Goal: Information Seeking & Learning: Check status

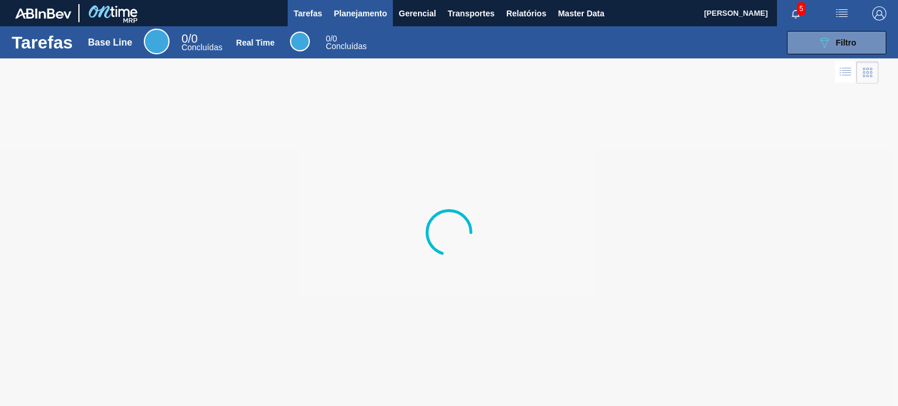
click at [350, 20] on button "Planejamento" at bounding box center [360, 13] width 65 height 26
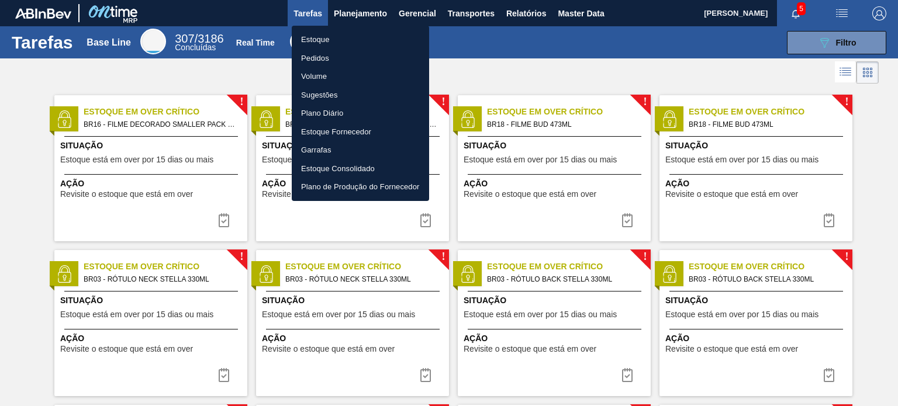
click at [339, 38] on li "Estoque" at bounding box center [360, 39] width 137 height 19
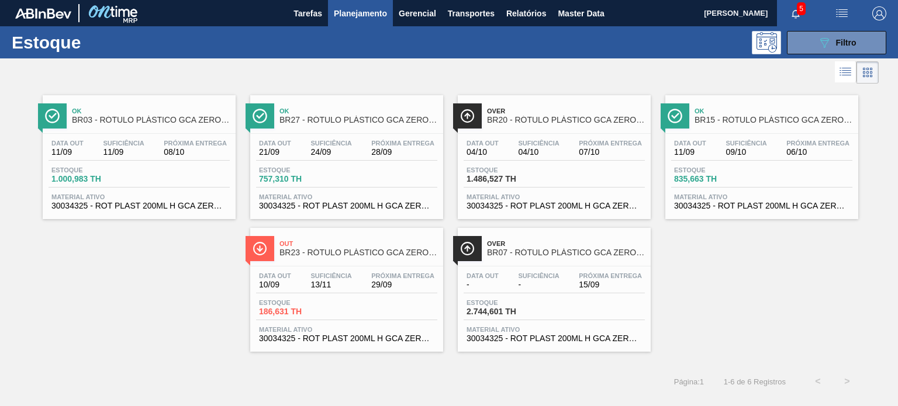
click at [572, 74] on div at bounding box center [439, 72] width 879 height 28
click at [350, 19] on span "Planejamento" at bounding box center [360, 13] width 53 height 14
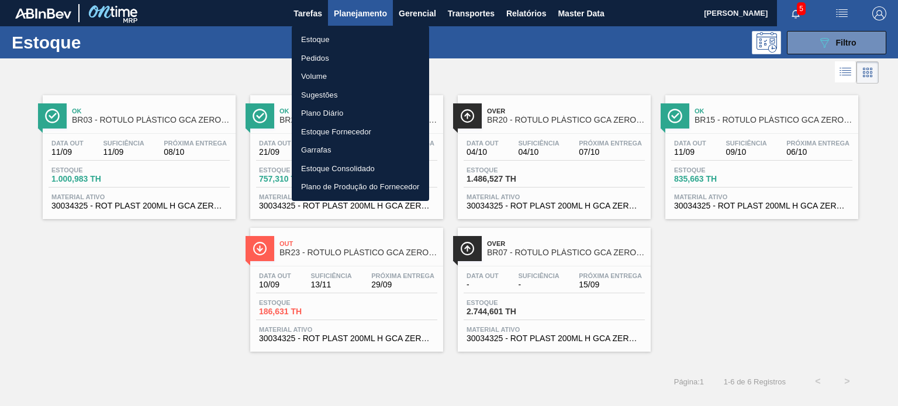
click at [330, 55] on li "Pedidos" at bounding box center [360, 58] width 137 height 19
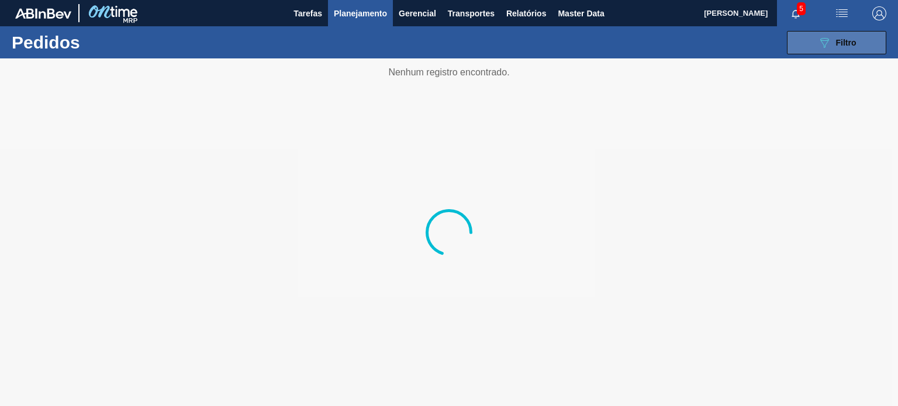
click at [806, 44] on button "089F7B8B-B2A5-4AFE-B5C0-19BA573D28AC Filtro" at bounding box center [836, 42] width 99 height 23
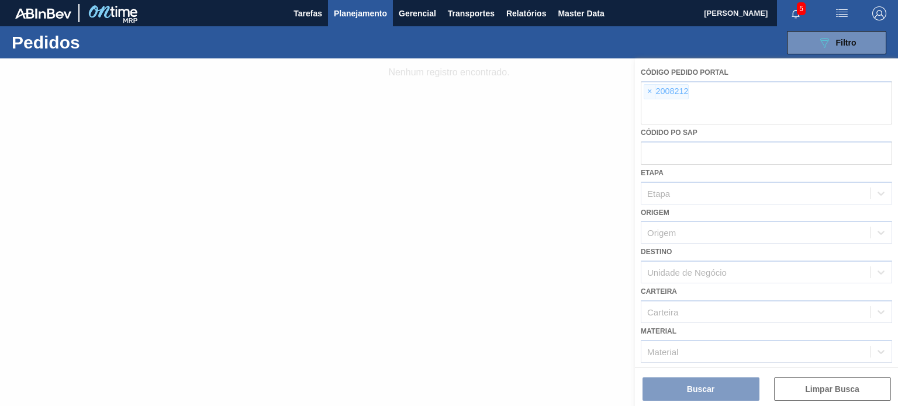
click at [654, 95] on div at bounding box center [449, 232] width 898 height 348
click at [653, 94] on div at bounding box center [449, 232] width 898 height 348
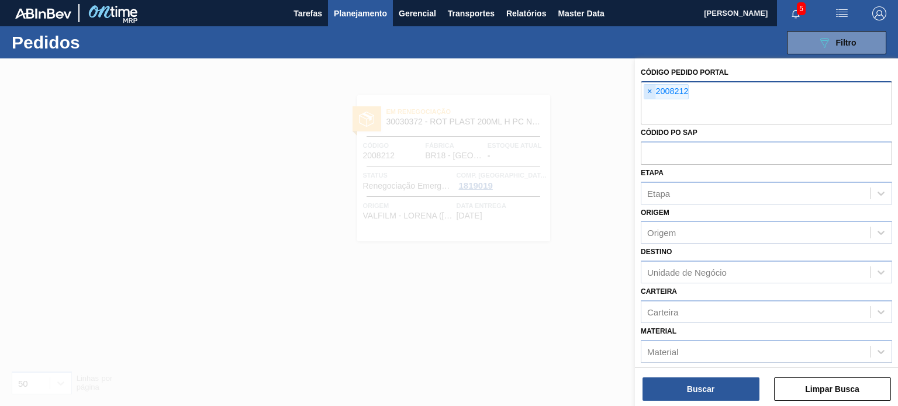
click at [650, 94] on span "×" at bounding box center [649, 92] width 11 height 14
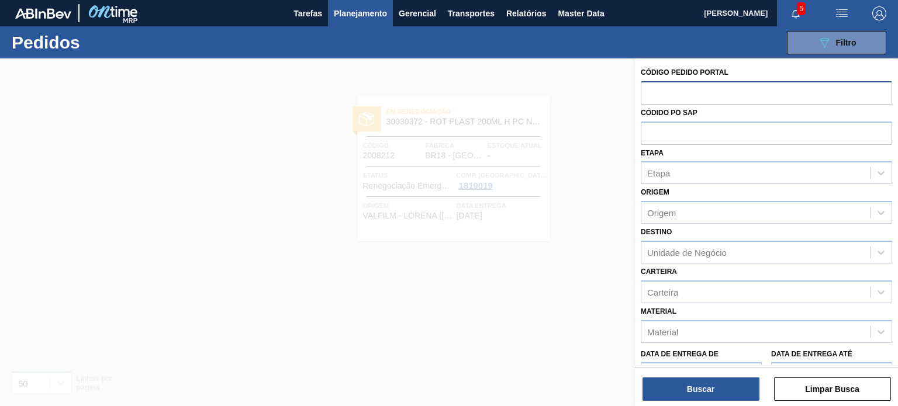
paste input "2018121"
type input "2018121"
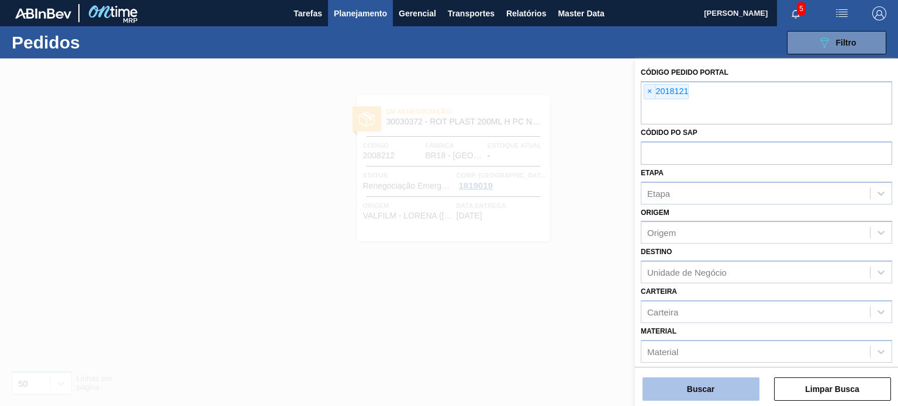
click at [706, 392] on button "Buscar" at bounding box center [701, 389] width 117 height 23
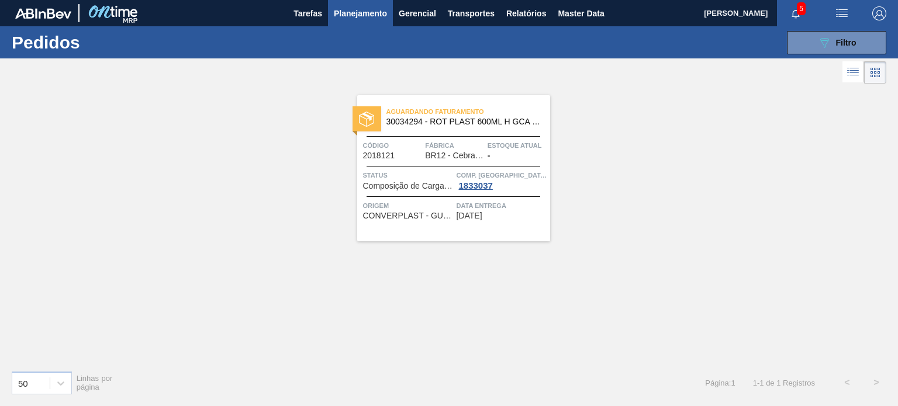
click at [354, 9] on span "Planejamento" at bounding box center [360, 13] width 53 height 14
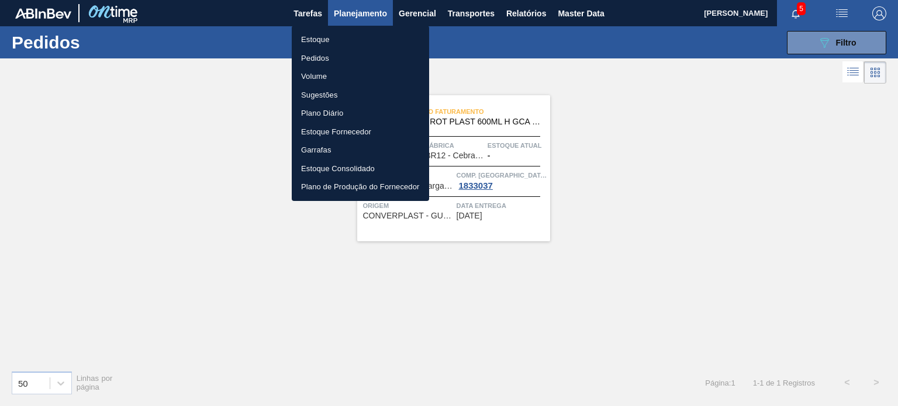
click at [327, 41] on li "Estoque" at bounding box center [360, 39] width 137 height 19
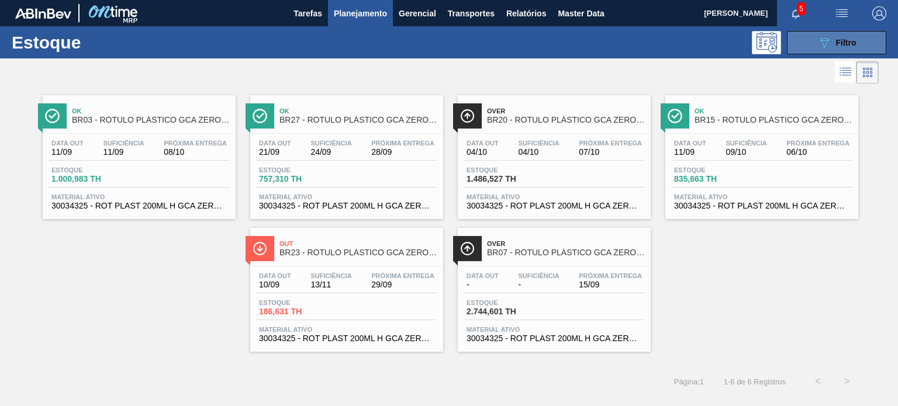
click at [819, 47] on icon "089F7B8B-B2A5-4AFE-B5C0-19BA573D28AC" at bounding box center [824, 43] width 14 height 14
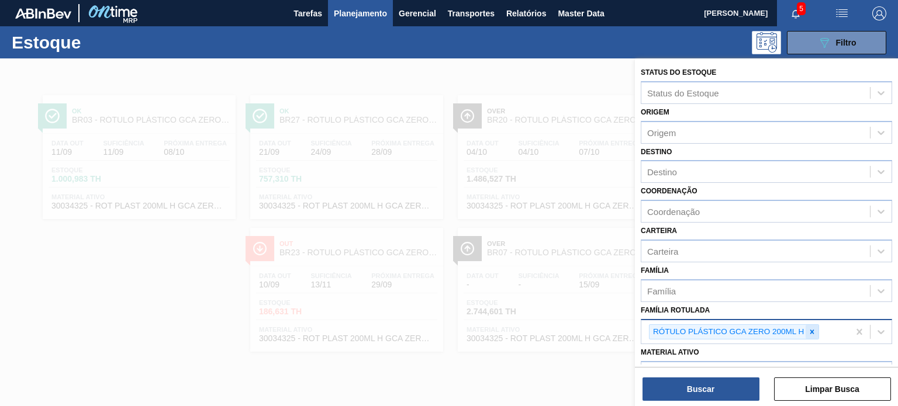
click at [809, 330] on icon at bounding box center [812, 332] width 8 height 8
paste Rotulada "RÓTULO PLÁSTICO GCA 600ML H"
type Rotulada "RÓTULO PLÁSTICO GCA 600ML H"
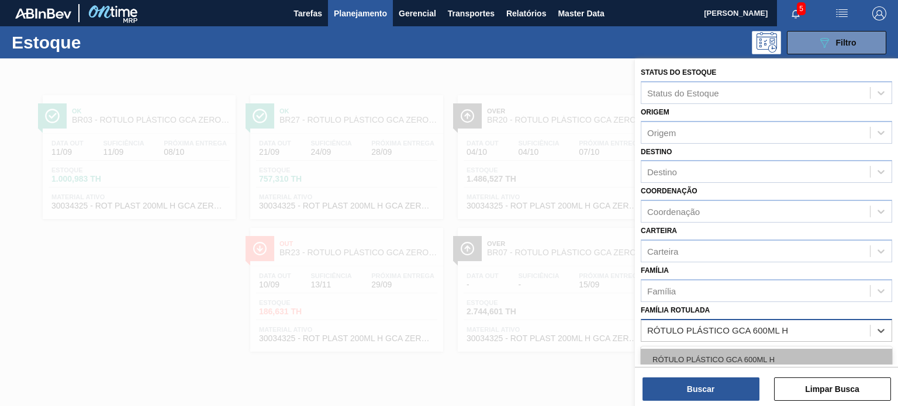
click at [748, 353] on div "RÓTULO PLÁSTICO GCA 600ML H" at bounding box center [766, 360] width 251 height 22
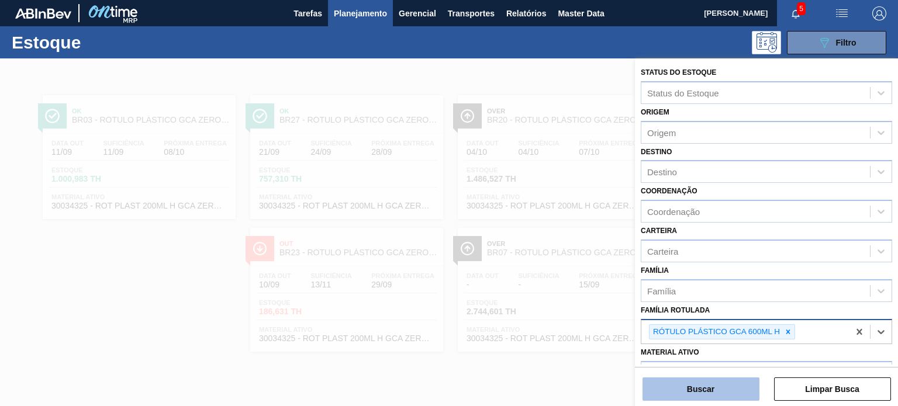
click at [724, 399] on button "Buscar" at bounding box center [701, 389] width 117 height 23
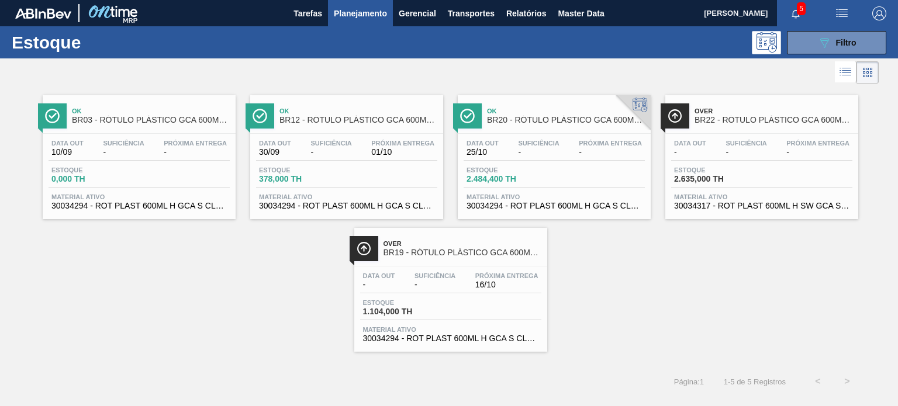
click at [368, 13] on span "Planejamento" at bounding box center [360, 13] width 53 height 14
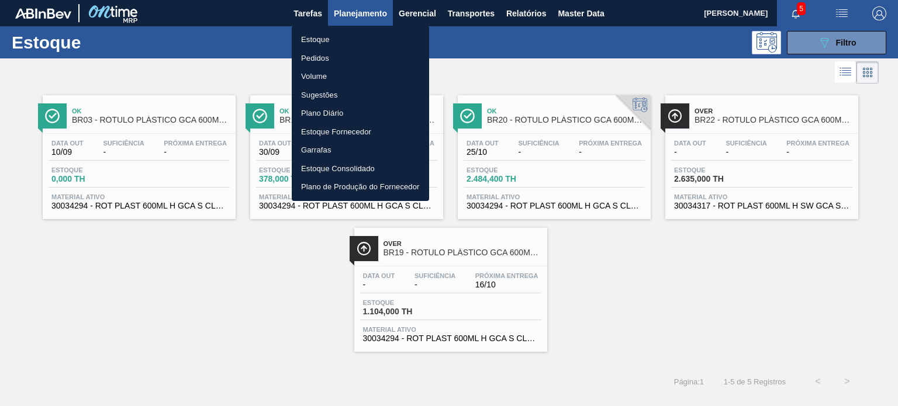
click at [337, 60] on li "Pedidos" at bounding box center [360, 58] width 137 height 19
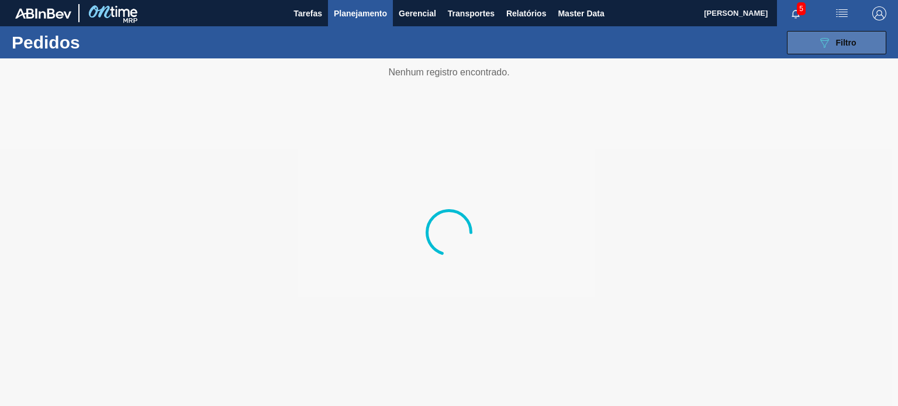
click at [803, 35] on button "089F7B8B-B2A5-4AFE-B5C0-19BA573D28AC Filtro" at bounding box center [836, 42] width 99 height 23
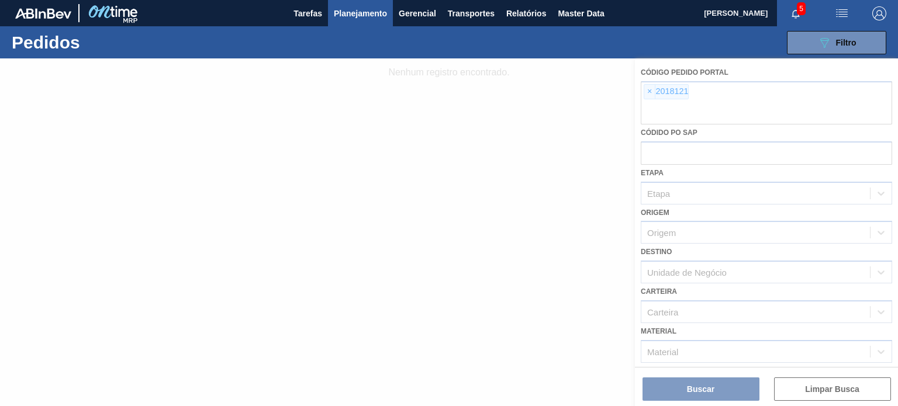
click at [650, 92] on div at bounding box center [449, 232] width 898 height 348
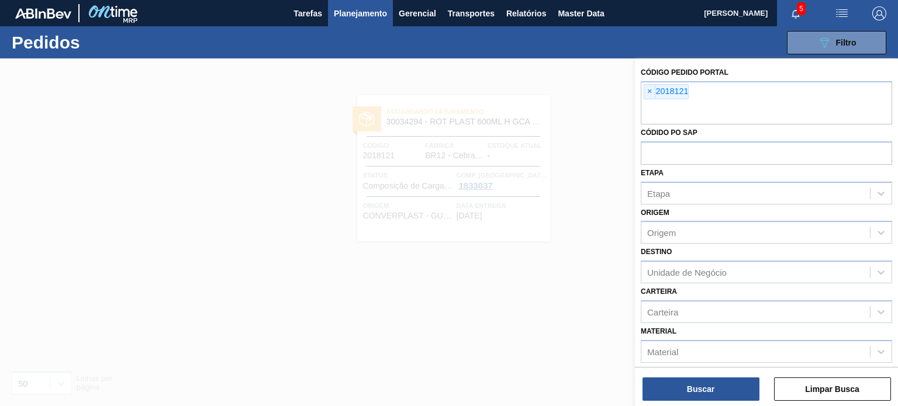
click at [650, 92] on span "×" at bounding box center [649, 92] width 11 height 14
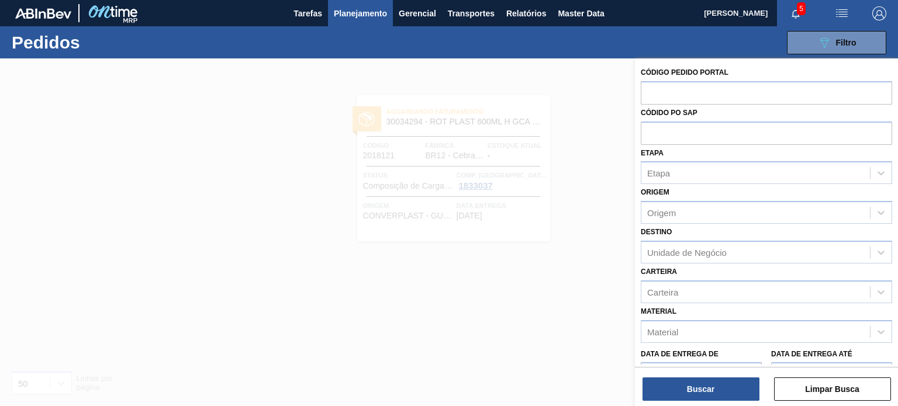
paste input "2018042"
type input "2018042"
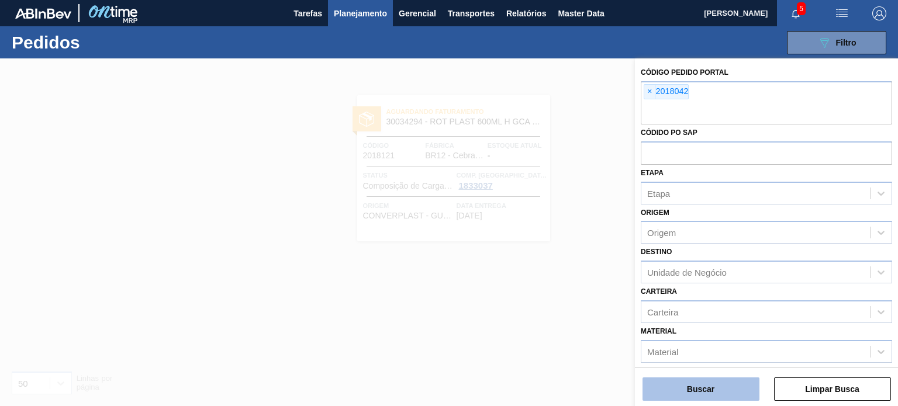
click at [744, 389] on button "Buscar" at bounding box center [701, 389] width 117 height 23
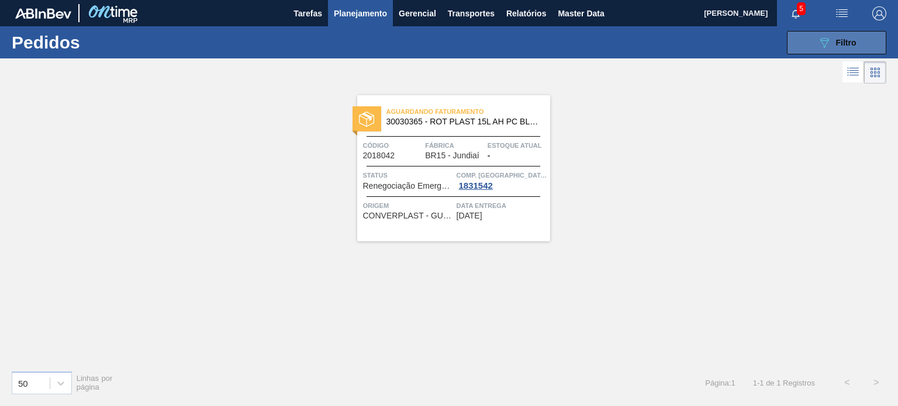
click at [823, 43] on icon "089F7B8B-B2A5-4AFE-B5C0-19BA573D28AC" at bounding box center [824, 43] width 14 height 14
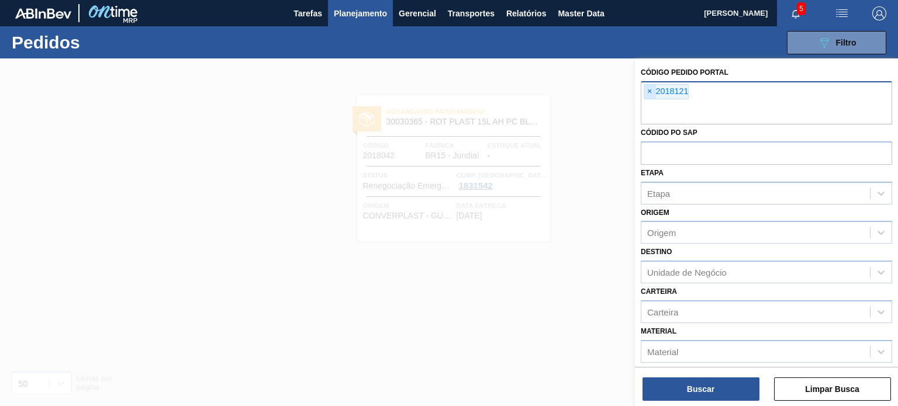
click at [650, 90] on span "×" at bounding box center [649, 92] width 11 height 14
paste input "2018153"
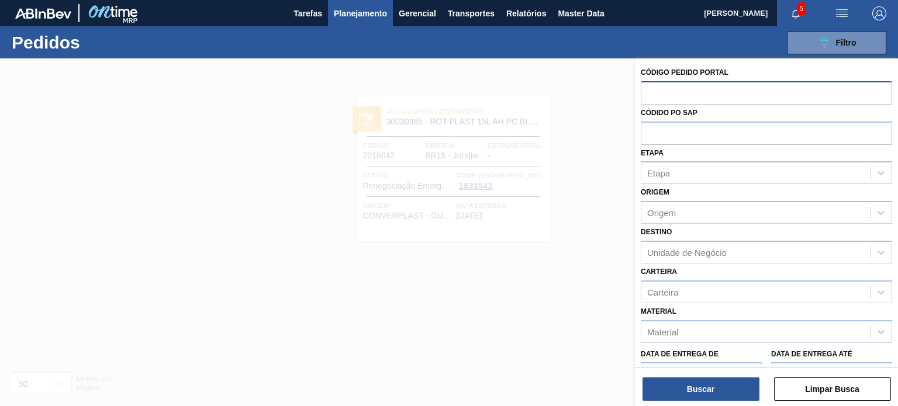
type input "2018153"
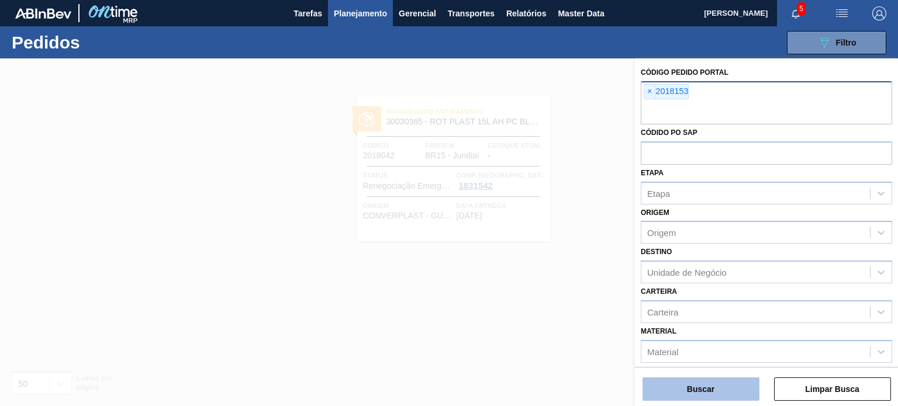
click at [709, 395] on button "Buscar" at bounding box center [701, 389] width 117 height 23
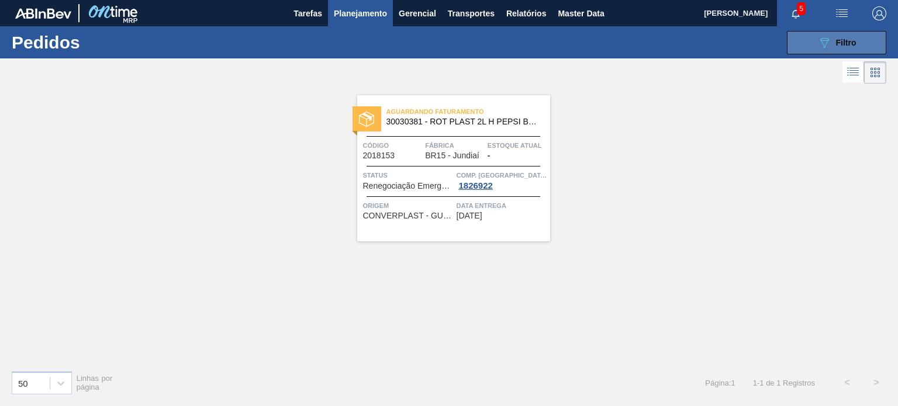
click at [829, 43] on icon "089F7B8B-B2A5-4AFE-B5C0-19BA573D28AC" at bounding box center [824, 43] width 14 height 14
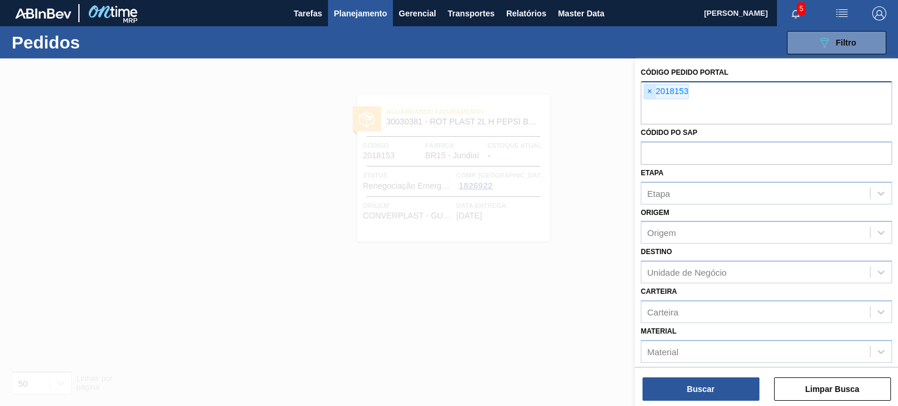
click at [646, 91] on span "×" at bounding box center [649, 92] width 11 height 14
paste input "2023233"
type input "2023233"
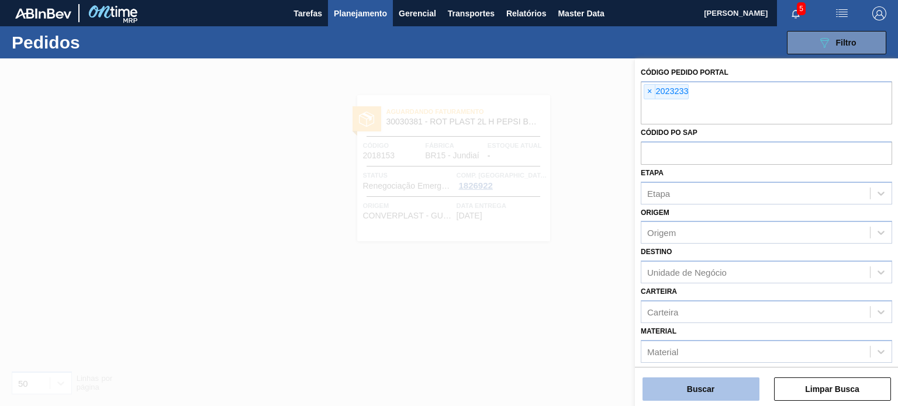
click at [686, 381] on button "Buscar" at bounding box center [701, 389] width 117 height 23
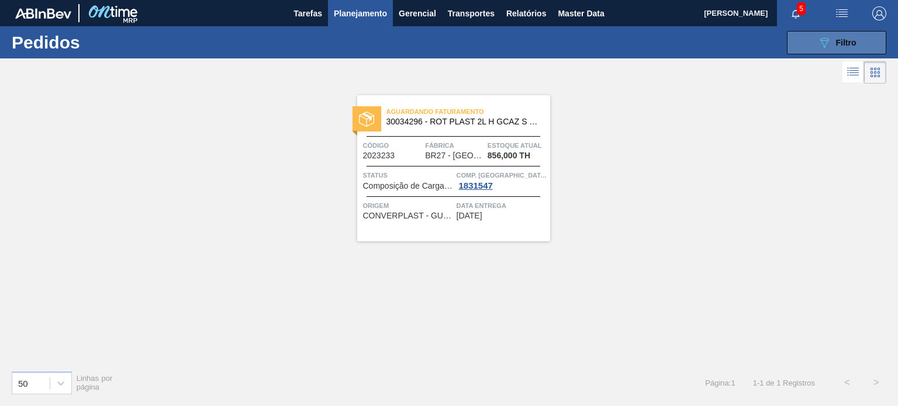
click at [823, 52] on button "089F7B8B-B2A5-4AFE-B5C0-19BA573D28AC Filtro" at bounding box center [836, 42] width 99 height 23
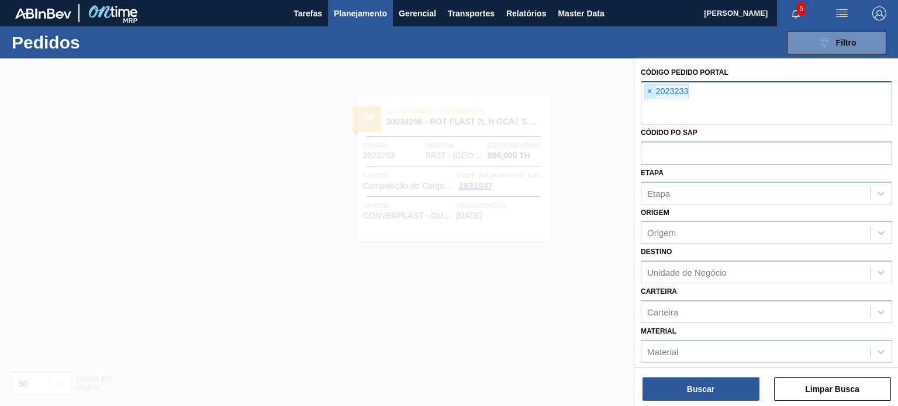
click at [652, 88] on span "×" at bounding box center [649, 92] width 11 height 14
paste input "2027042"
type input "2027042"
click at [683, 402] on div "Código Pedido Portal × 2027042 Códido PO SAP Etapa Etapa Origem Origem Destino …" at bounding box center [766, 233] width 263 height 350
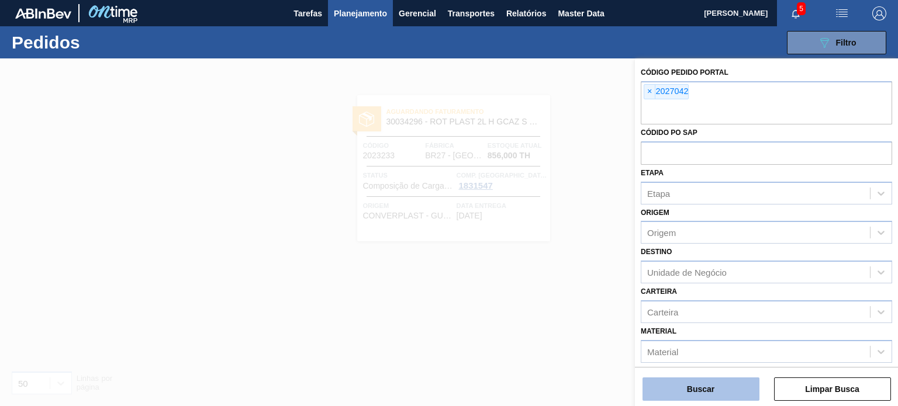
click at [681, 394] on button "Buscar" at bounding box center [701, 389] width 117 height 23
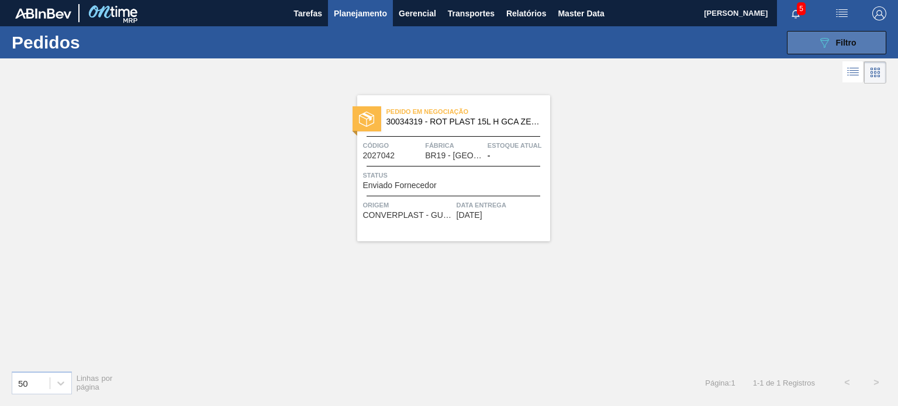
click at [823, 39] on icon "089F7B8B-B2A5-4AFE-B5C0-19BA573D28AC" at bounding box center [824, 43] width 14 height 14
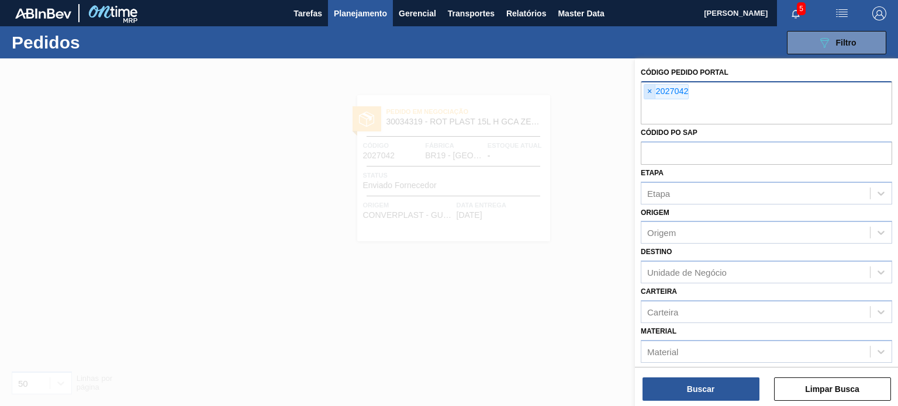
click at [652, 89] on span "×" at bounding box center [649, 92] width 11 height 14
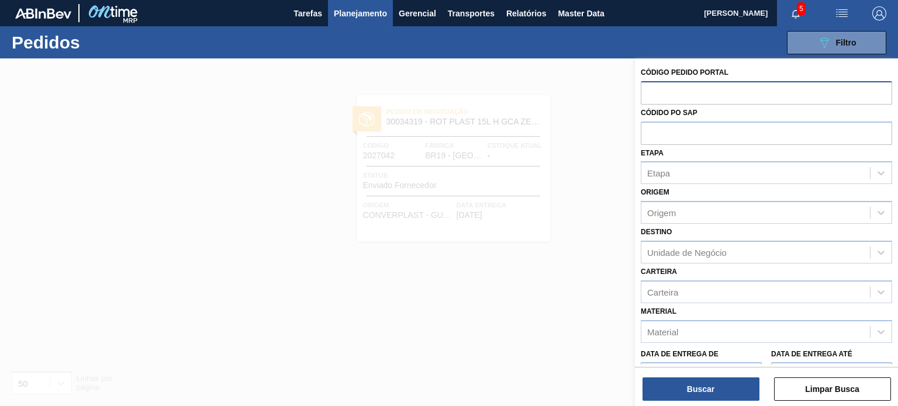
paste input "2025892"
type input "2025892"
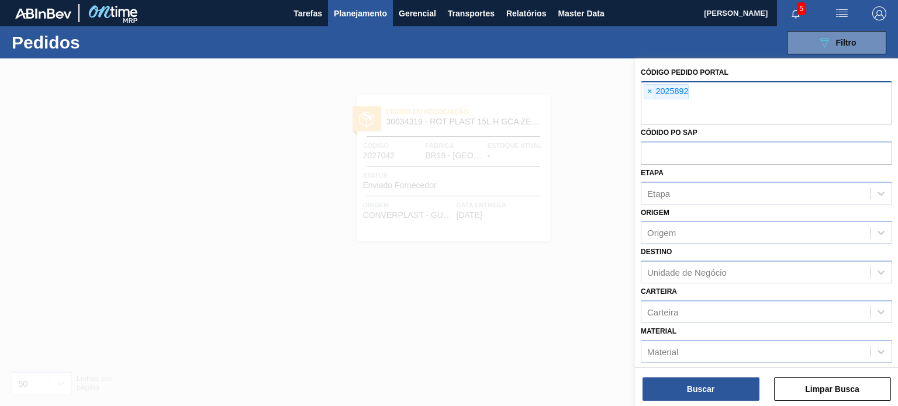
click at [702, 367] on div "Buscar Limpar Busca" at bounding box center [766, 383] width 263 height 33
click at [696, 380] on button "Buscar" at bounding box center [701, 389] width 117 height 23
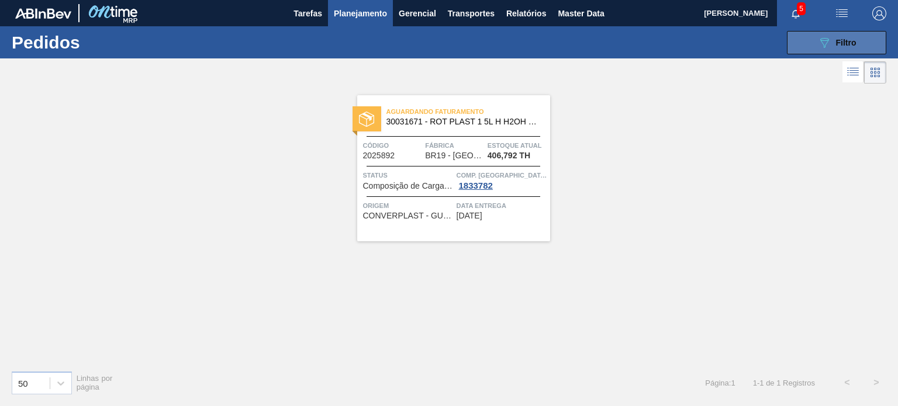
click at [826, 32] on button "089F7B8B-B2A5-4AFE-B5C0-19BA573D28AC Filtro" at bounding box center [836, 42] width 99 height 23
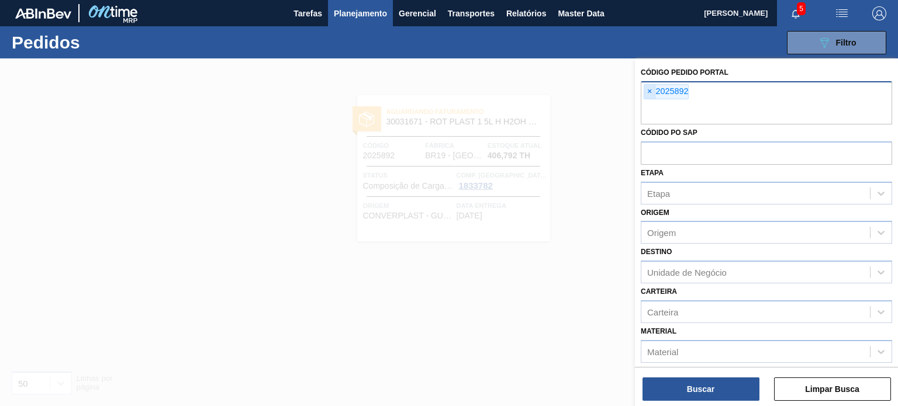
click at [648, 91] on span "×" at bounding box center [649, 92] width 11 height 14
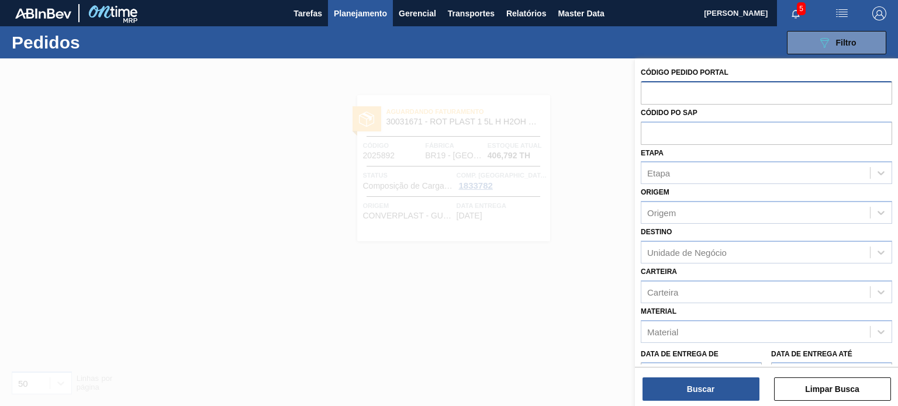
click at [467, 139] on div at bounding box center [449, 261] width 898 height 406
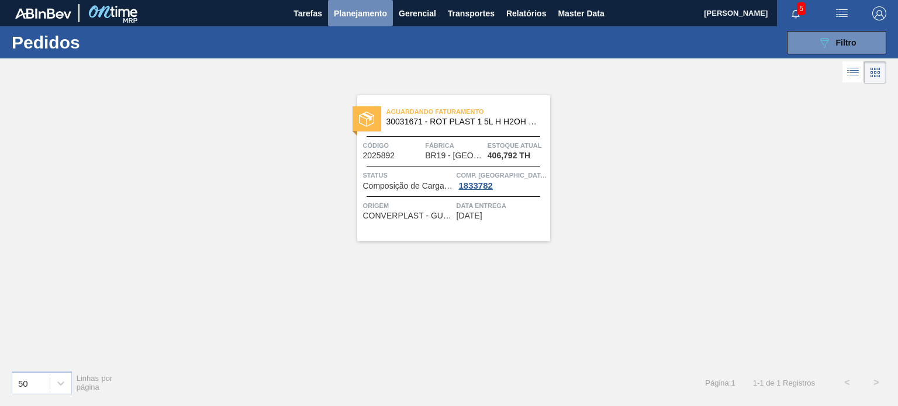
click at [346, 20] on span "Planejamento" at bounding box center [360, 13] width 53 height 14
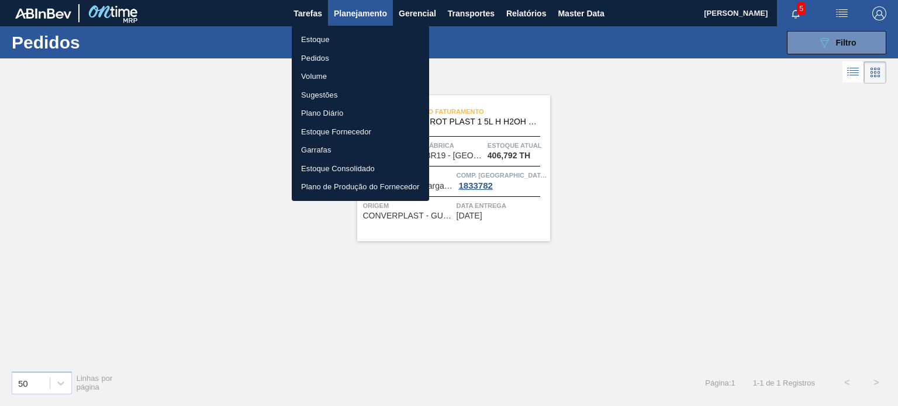
click at [336, 42] on li "Estoque" at bounding box center [360, 39] width 137 height 19
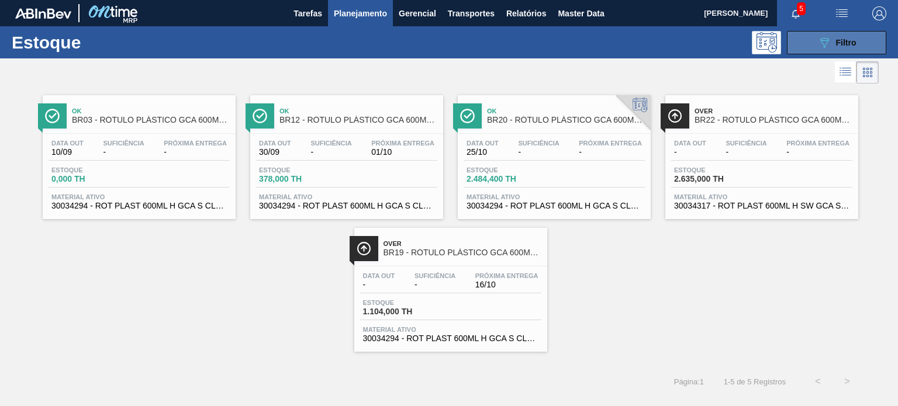
click at [813, 40] on button "089F7B8B-B2A5-4AFE-B5C0-19BA573D28AC Filtro" at bounding box center [836, 42] width 99 height 23
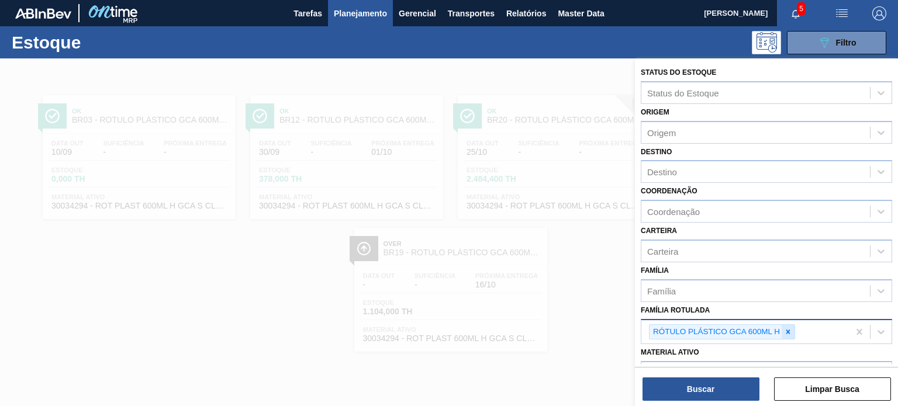
click at [786, 334] on div at bounding box center [788, 332] width 13 height 15
paste Rotulada "RÓTULO PLÁSTICO H2OH LIMONETO 1,5L H"
type Rotulada "RÓTULO PLÁSTICO H2OH LIMONETO 1,5L H"
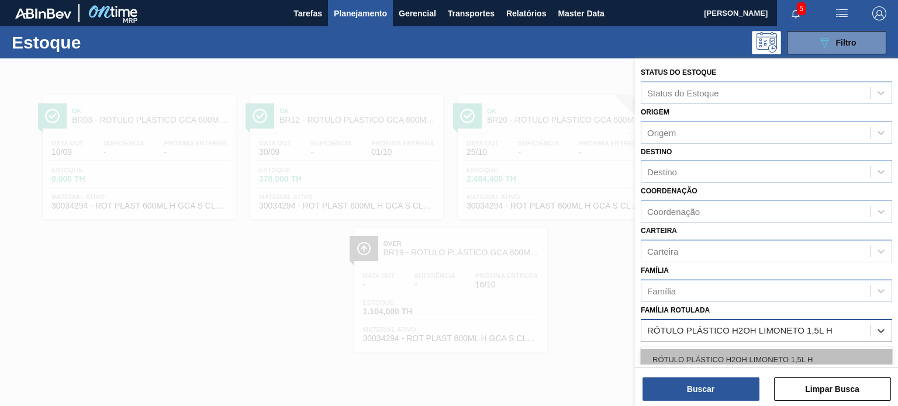
click at [753, 361] on div "RÓTULO PLÁSTICO H2OH LIMONETO 1,5L H" at bounding box center [766, 360] width 251 height 22
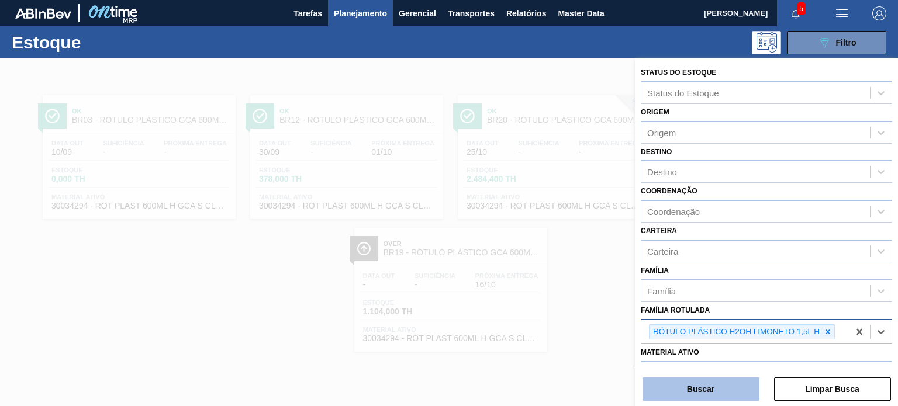
click at [734, 399] on button "Buscar" at bounding box center [701, 389] width 117 height 23
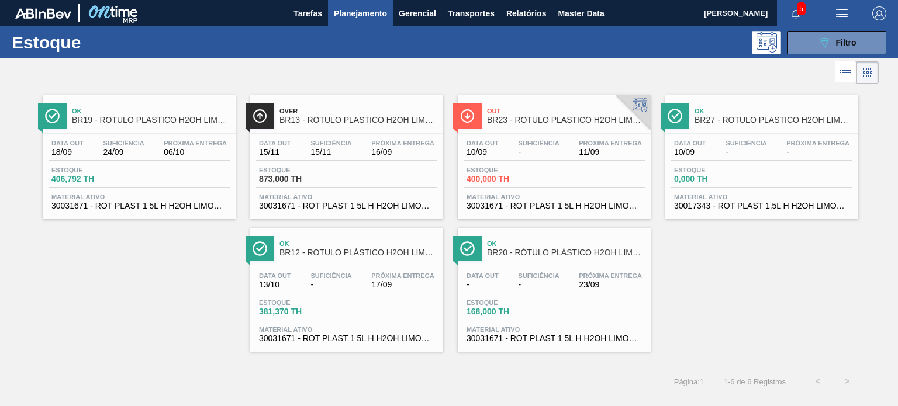
drag, startPoint x: 362, startPoint y: 283, endPoint x: 330, endPoint y: 236, distance: 57.3
click at [361, 283] on div "Data out 13/10 Suficiência - Próxima Entrega 17/09" at bounding box center [346, 282] width 181 height 21
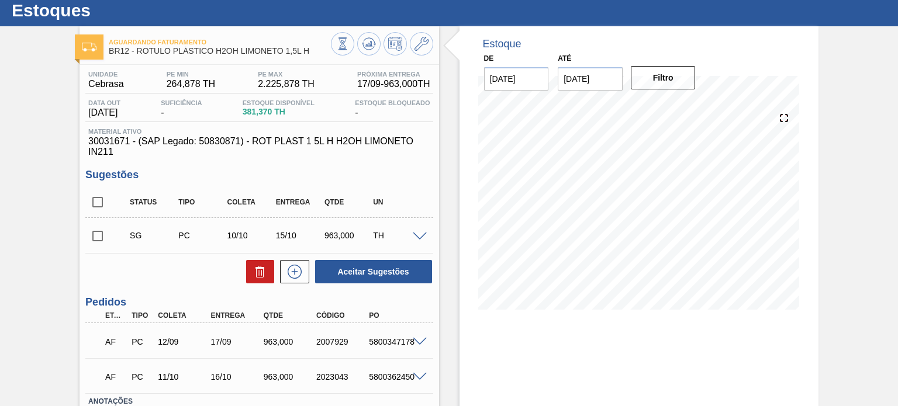
scroll to position [58, 0]
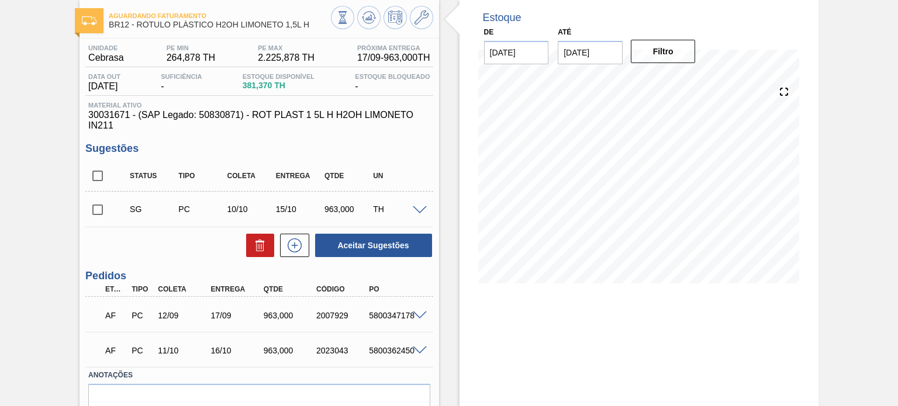
click at [98, 204] on input "checkbox" at bounding box center [97, 210] width 25 height 25
click at [394, 247] on button "Aceitar Sugestões" at bounding box center [373, 245] width 117 height 23
checkbox input "false"
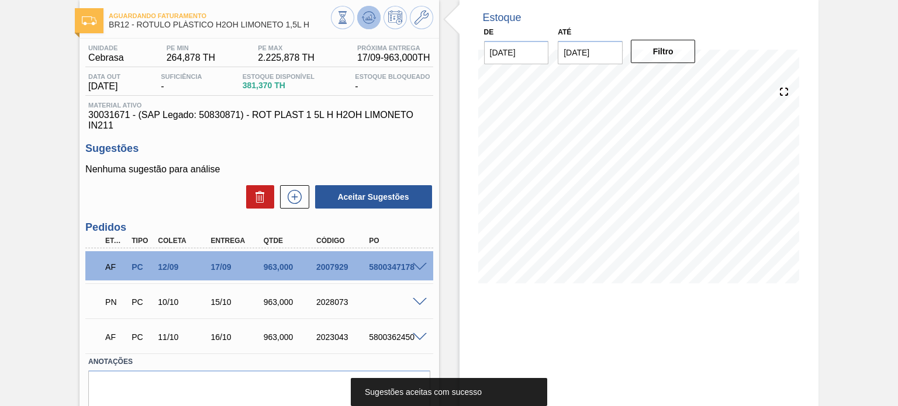
click at [372, 20] on icon at bounding box center [369, 18] width 14 height 14
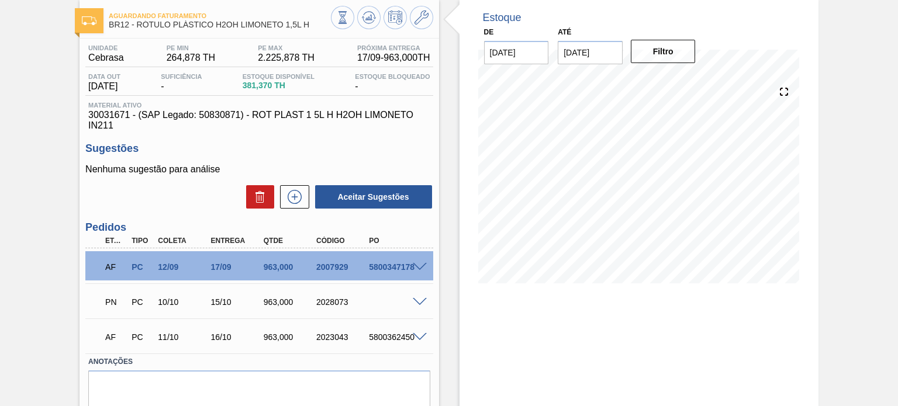
click at [420, 268] on span at bounding box center [420, 267] width 14 height 9
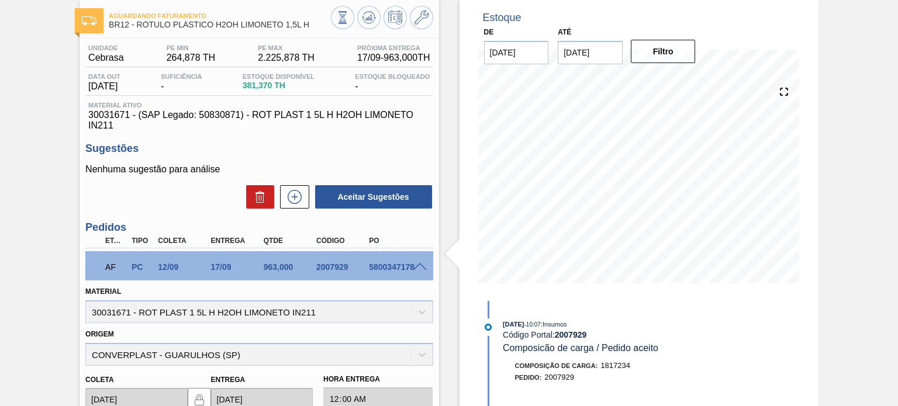
click at [420, 268] on span at bounding box center [420, 267] width 14 height 9
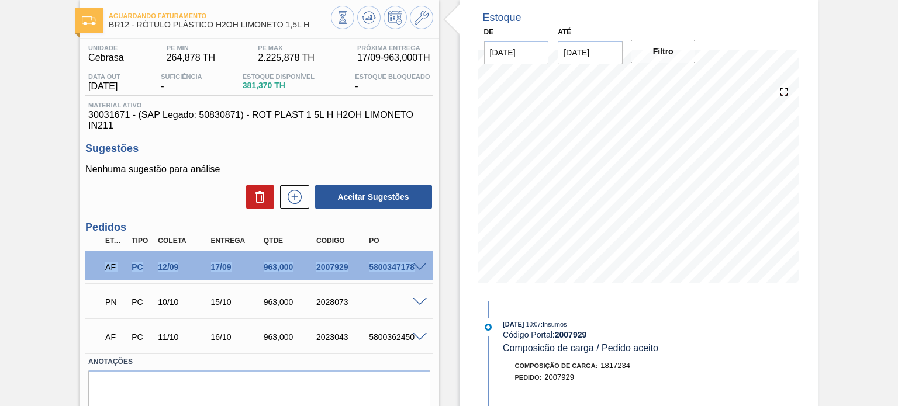
drag, startPoint x: 410, startPoint y: 266, endPoint x: 88, endPoint y: 259, distance: 321.7
click at [88, 258] on div "AF PC 12/09 17/09 963,000 2007929 5800347178" at bounding box center [258, 265] width 347 height 29
click at [409, 250] on div "AF PC 12/09 17/09 963,000 2007929 5800347178 Material 30031671 - ROT PLAST 1 5L…" at bounding box center [258, 266] width 347 height 35
click at [420, 267] on span at bounding box center [420, 267] width 14 height 9
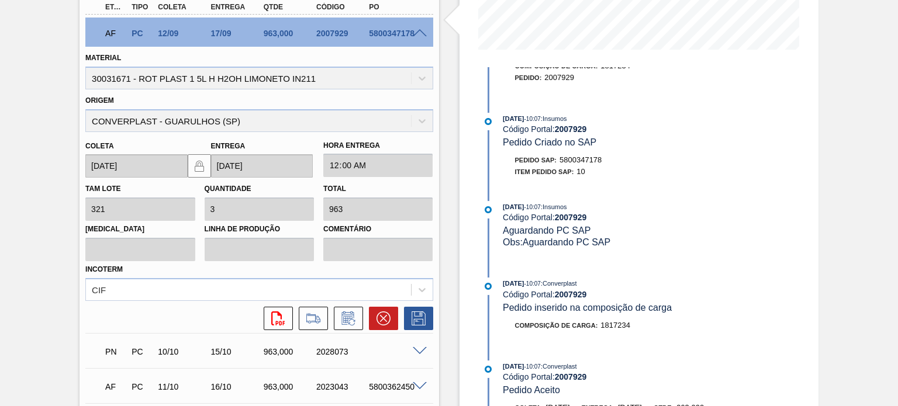
scroll to position [0, 0]
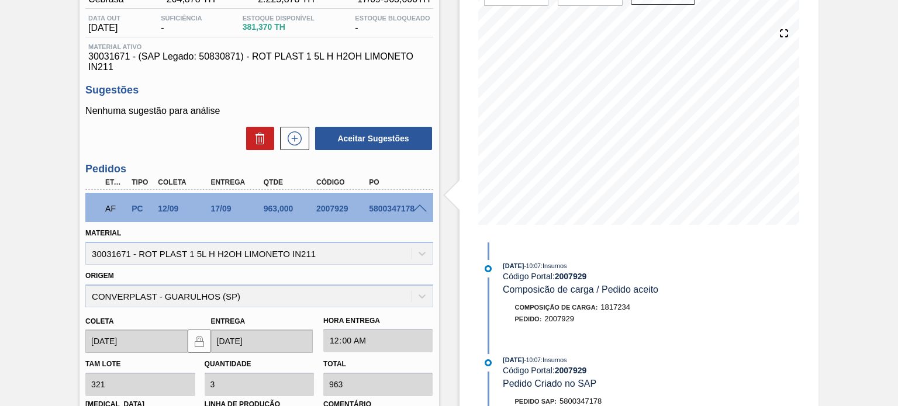
click at [415, 205] on span at bounding box center [420, 209] width 14 height 9
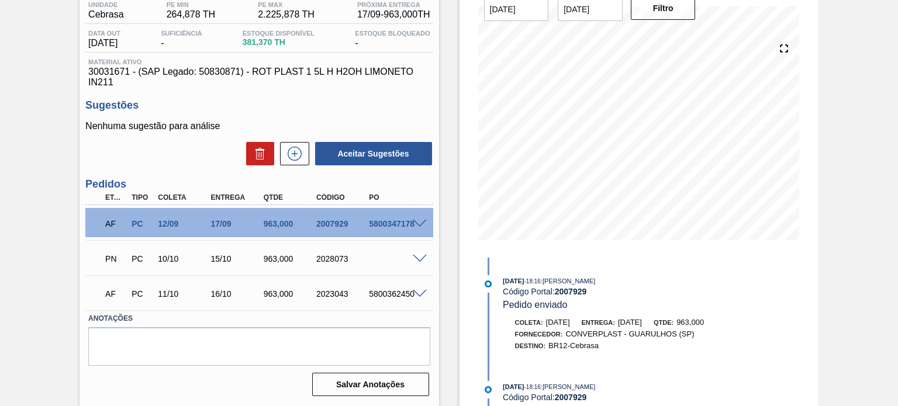
scroll to position [492, 0]
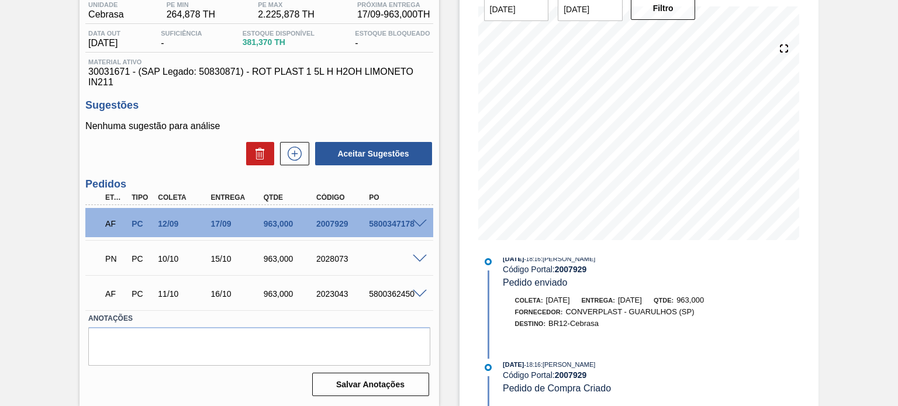
click at [642, 296] on span "17/09/2025" at bounding box center [630, 300] width 24 height 9
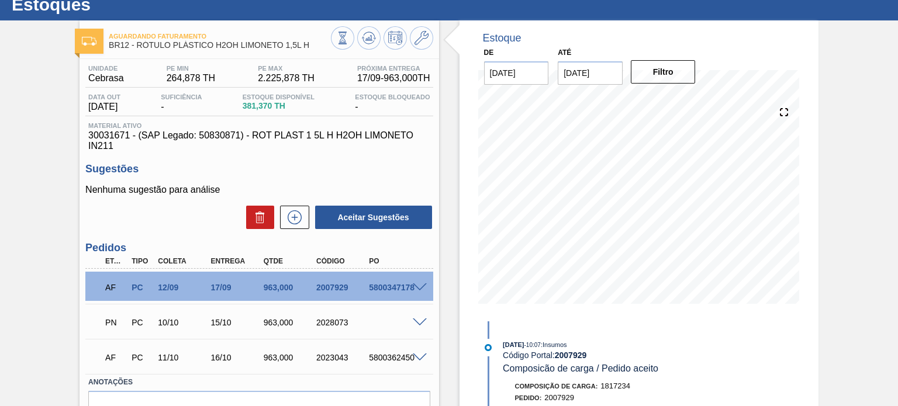
scroll to position [58, 0]
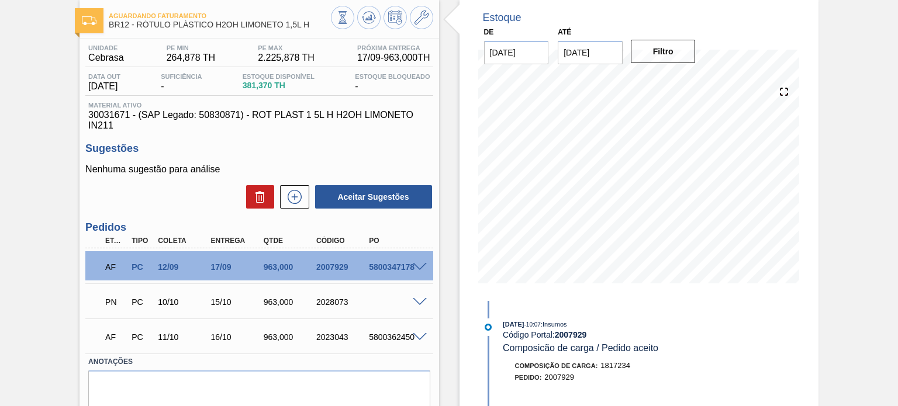
click at [343, 336] on div "2023043" at bounding box center [342, 337] width 58 height 9
click at [405, 120] on span "30031671 - (SAP Legado: 50830871) - ROT PLAST 1 5L H H2OH LIMONETO IN211" at bounding box center [258, 120] width 341 height 21
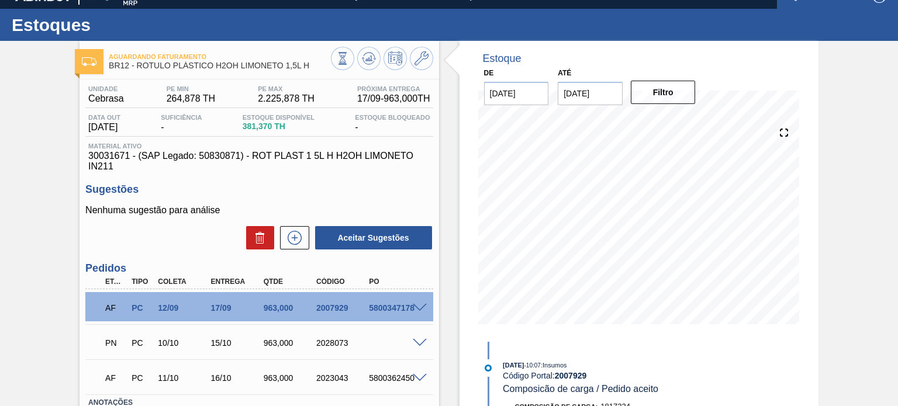
scroll to position [0, 0]
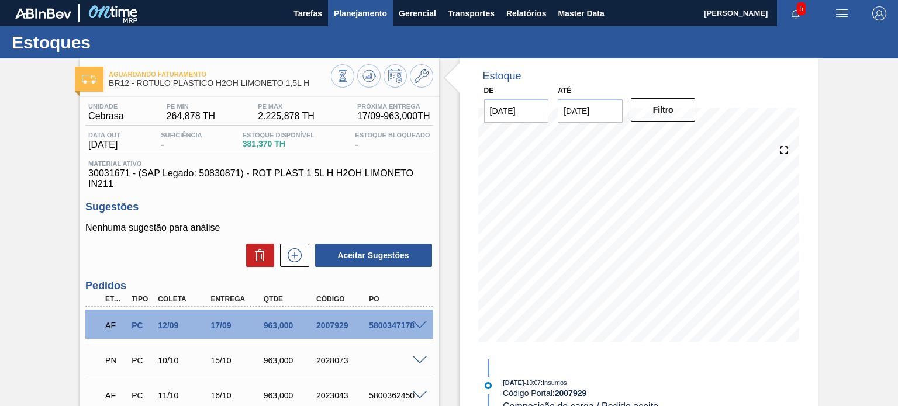
click at [341, 15] on span "Planejamento" at bounding box center [360, 13] width 53 height 14
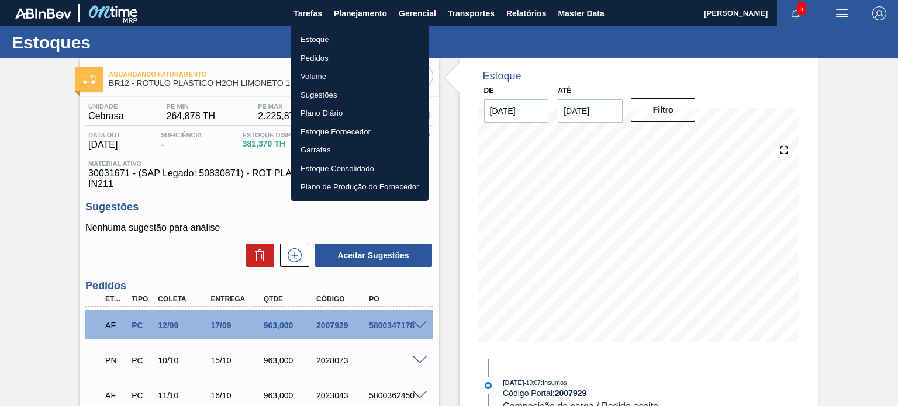
click at [316, 36] on li "Estoque" at bounding box center [359, 39] width 137 height 19
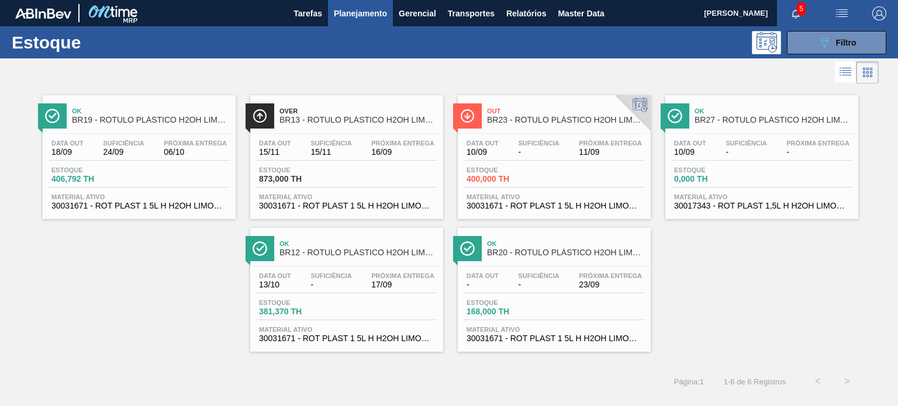
drag, startPoint x: 356, startPoint y: 277, endPoint x: 734, endPoint y: 291, distance: 379.2
click at [734, 291] on div "Ok BR19 - RÓTULO PLÁSTICO H2OH LIMONETO 1,5L H Data out 18/09 Suficiência 24/09…" at bounding box center [449, 219] width 898 height 265
click at [353, 16] on span "Planejamento" at bounding box center [360, 13] width 53 height 14
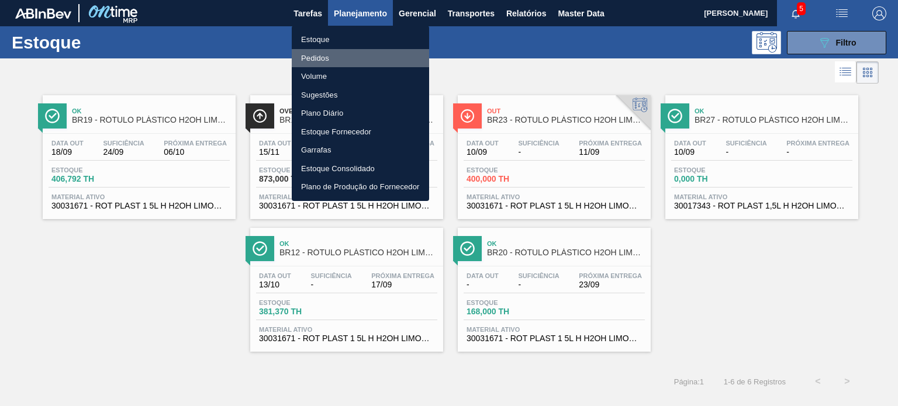
click at [316, 64] on li "Pedidos" at bounding box center [360, 58] width 137 height 19
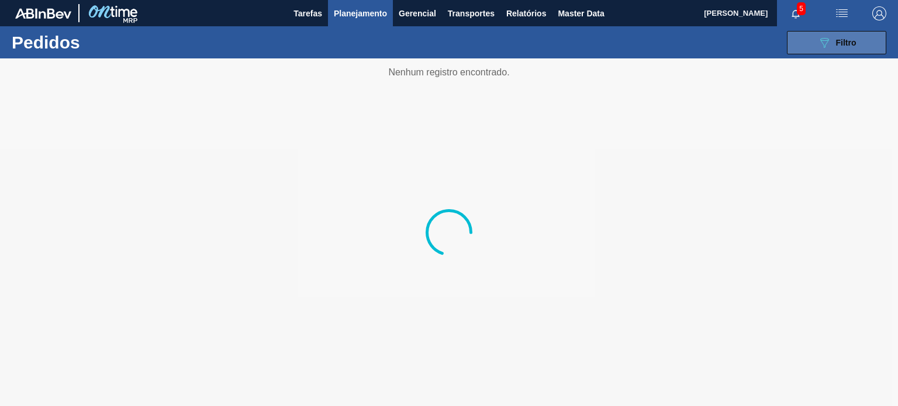
click at [861, 44] on button "089F7B8B-B2A5-4AFE-B5C0-19BA573D28AC Filtro" at bounding box center [836, 42] width 99 height 23
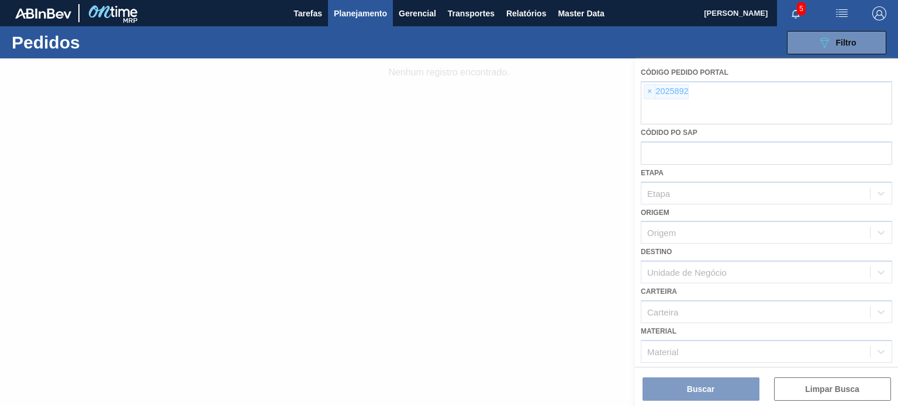
click at [649, 91] on div at bounding box center [449, 232] width 898 height 348
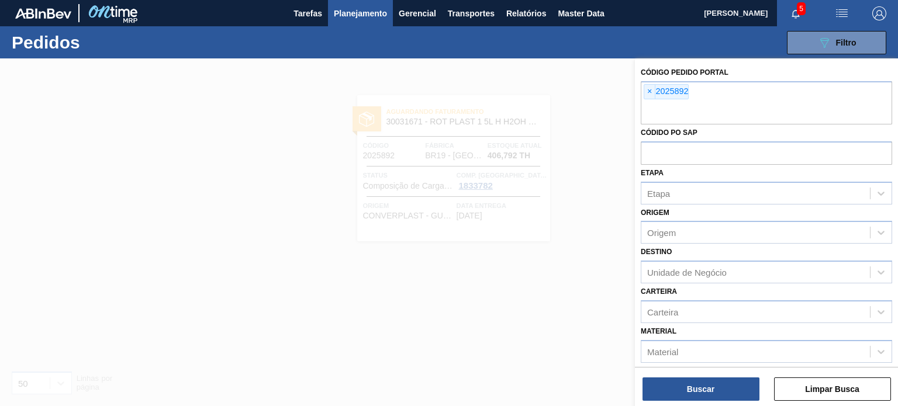
click at [650, 90] on span "×" at bounding box center [649, 92] width 11 height 14
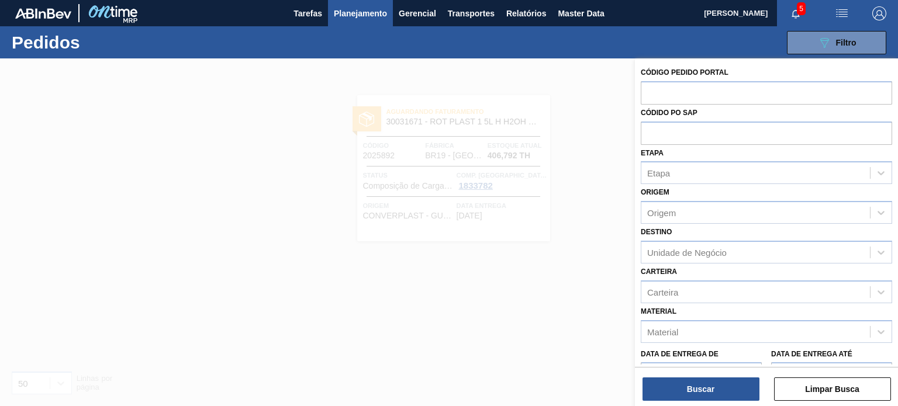
paste input "2023540"
type input "2023540"
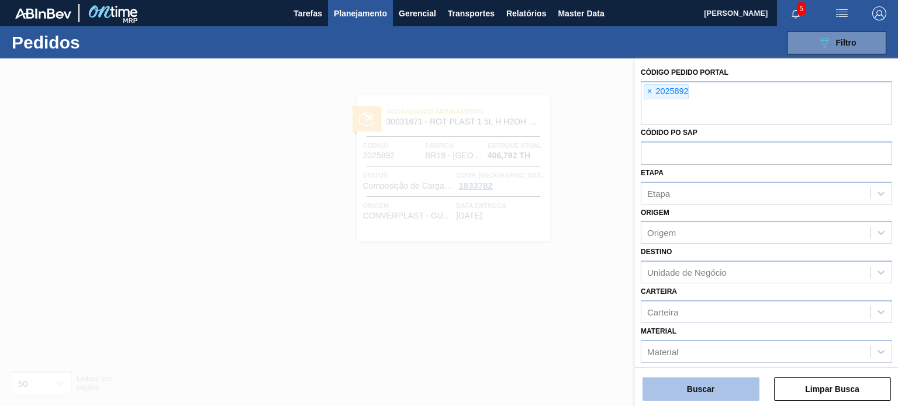
click at [736, 385] on button "Buscar" at bounding box center [701, 389] width 117 height 23
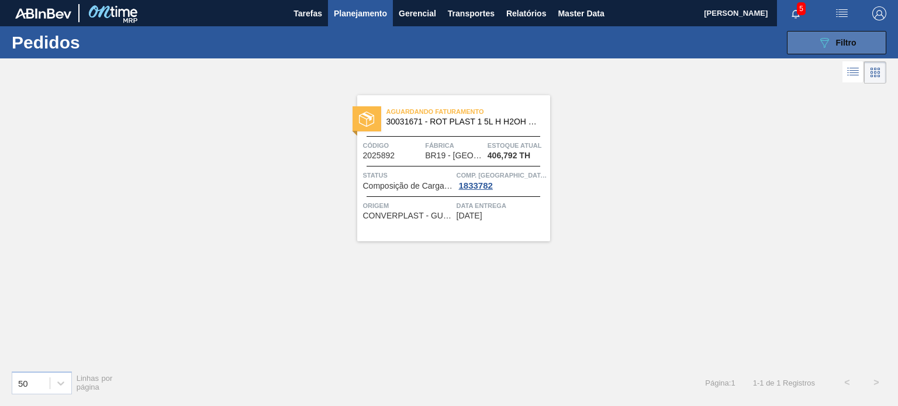
click at [833, 44] on div "089F7B8B-B2A5-4AFE-B5C0-19BA573D28AC Filtro" at bounding box center [836, 43] width 39 height 14
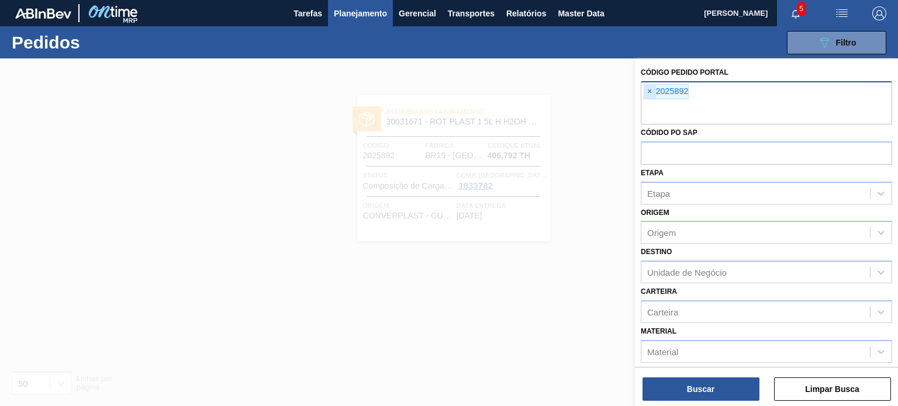
click at [650, 91] on span "×" at bounding box center [649, 92] width 11 height 14
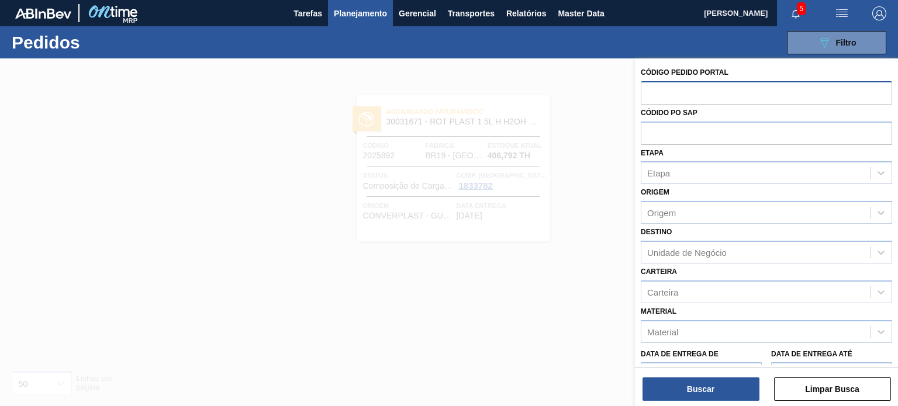
paste input "2023540"
type input "2023540"
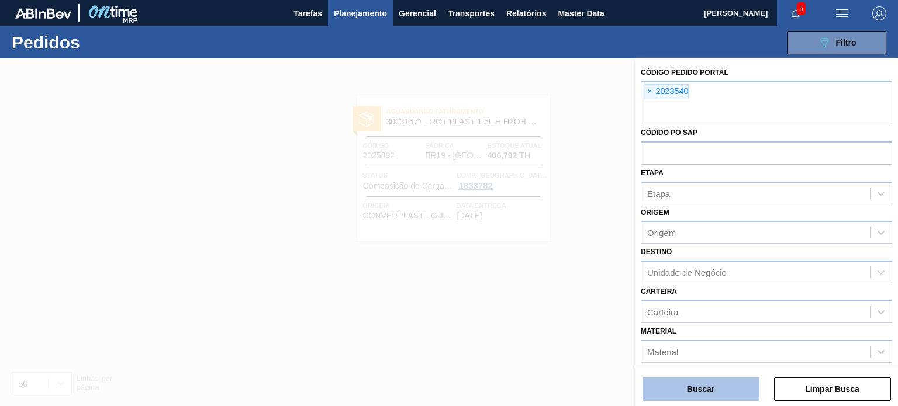
click at [722, 387] on button "Buscar" at bounding box center [701, 389] width 117 height 23
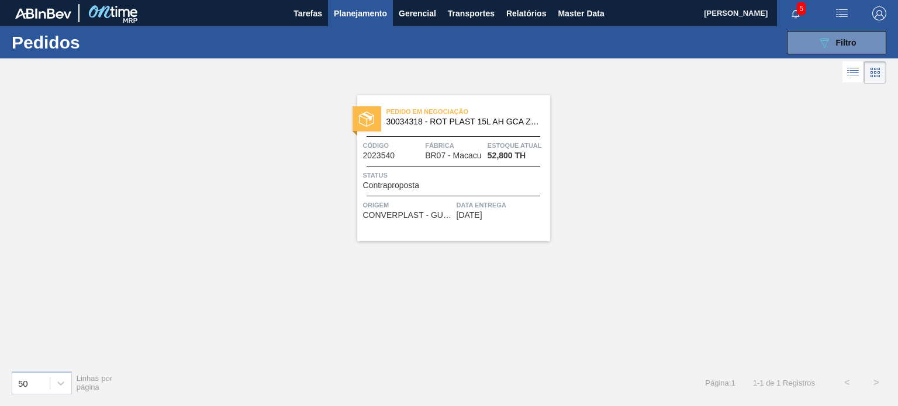
click at [343, 15] on span "Planejamento" at bounding box center [360, 13] width 53 height 14
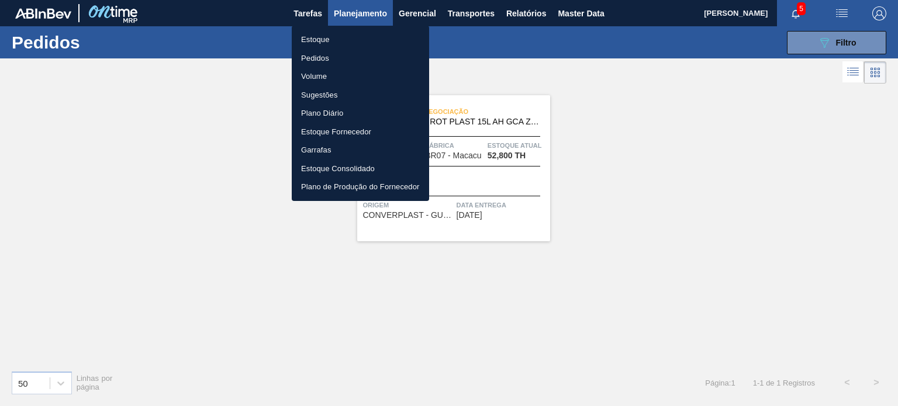
drag, startPoint x: 320, startPoint y: 35, endPoint x: 280, endPoint y: 13, distance: 46.0
click at [319, 35] on li "Estoque" at bounding box center [360, 39] width 137 height 19
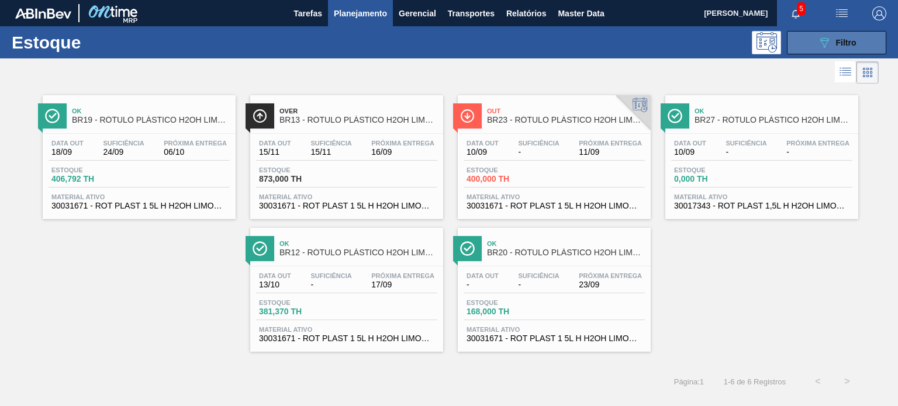
click at [796, 47] on button "089F7B8B-B2A5-4AFE-B5C0-19BA573D28AC Filtro" at bounding box center [836, 42] width 99 height 23
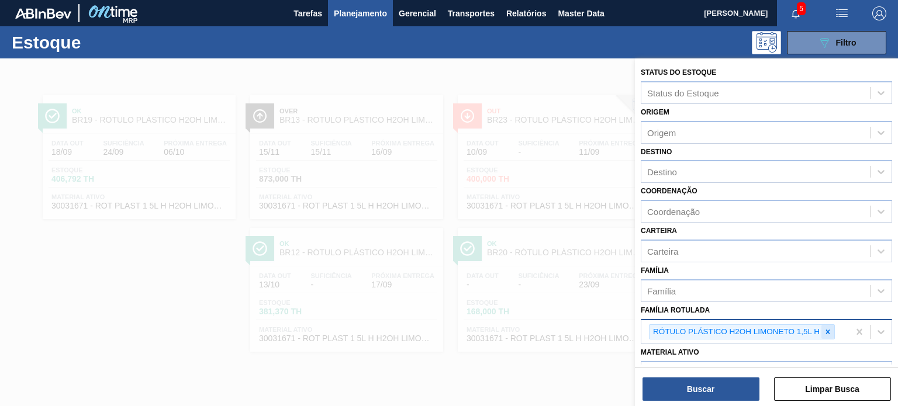
click at [822, 333] on div at bounding box center [828, 332] width 13 height 15
paste Rotulada "RÓTULO PLÁSTICO GCA ZERO 1,5L AH"
type Rotulada "RÓTULO PLÁSTICO GCA ZERO 1,5L AH"
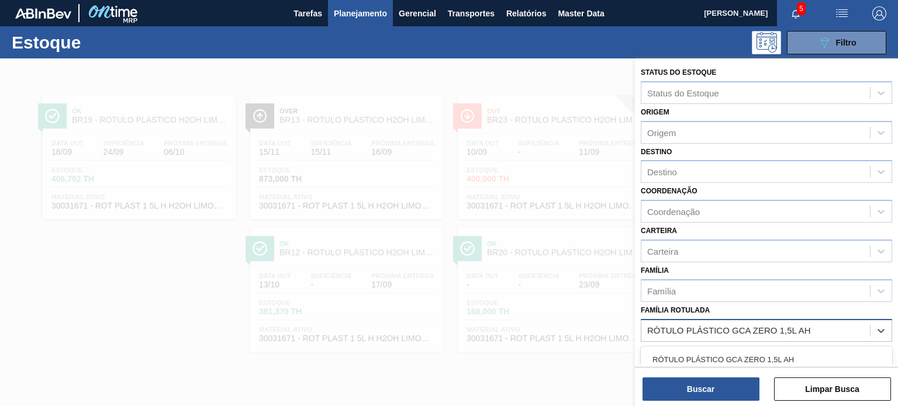
click at [735, 359] on div "RÓTULO PLÁSTICO GCA ZERO 1,5L AH" at bounding box center [766, 360] width 251 height 22
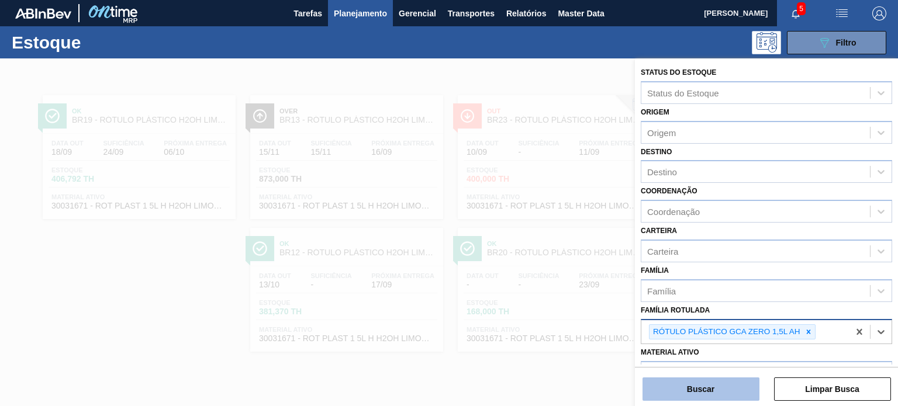
click at [727, 392] on button "Buscar" at bounding box center [701, 389] width 117 height 23
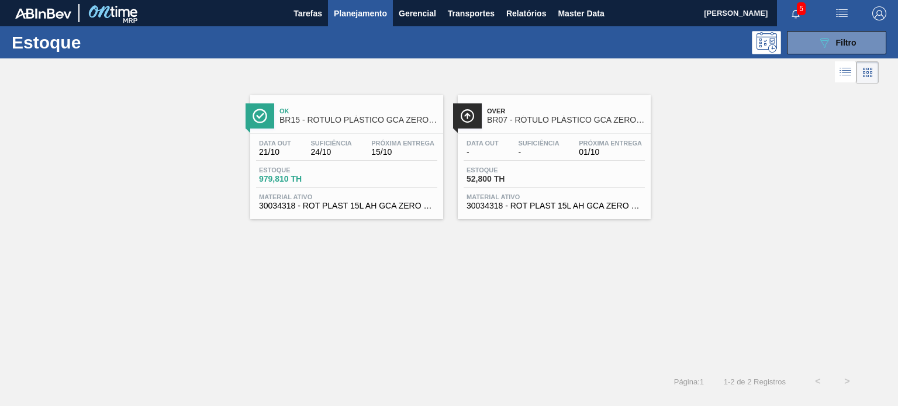
click at [380, 13] on span "Planejamento" at bounding box center [360, 13] width 53 height 14
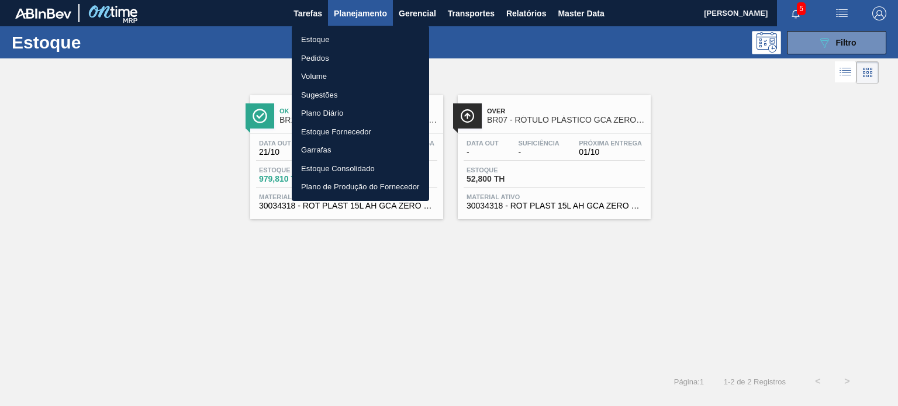
click at [344, 53] on li "Pedidos" at bounding box center [360, 58] width 137 height 19
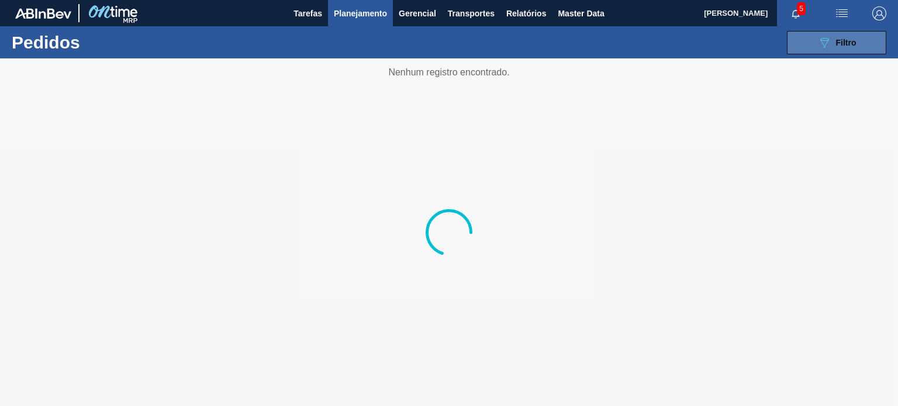
click at [813, 43] on button "089F7B8B-B2A5-4AFE-B5C0-19BA573D28AC Filtro" at bounding box center [836, 42] width 99 height 23
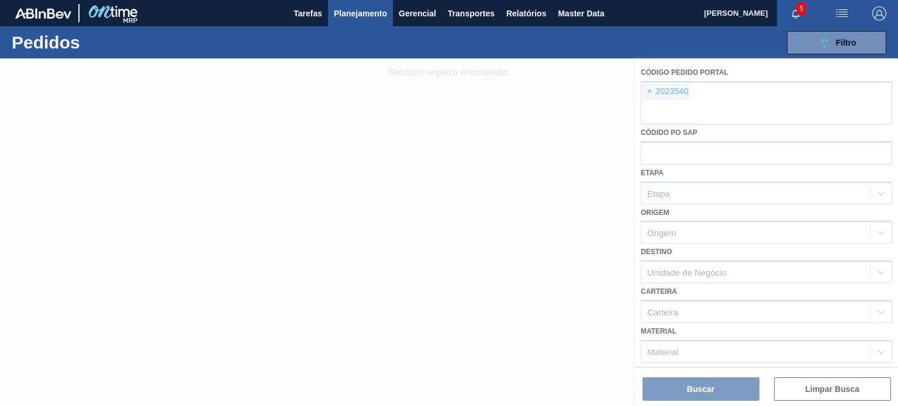
click at [644, 87] on div at bounding box center [449, 232] width 898 height 348
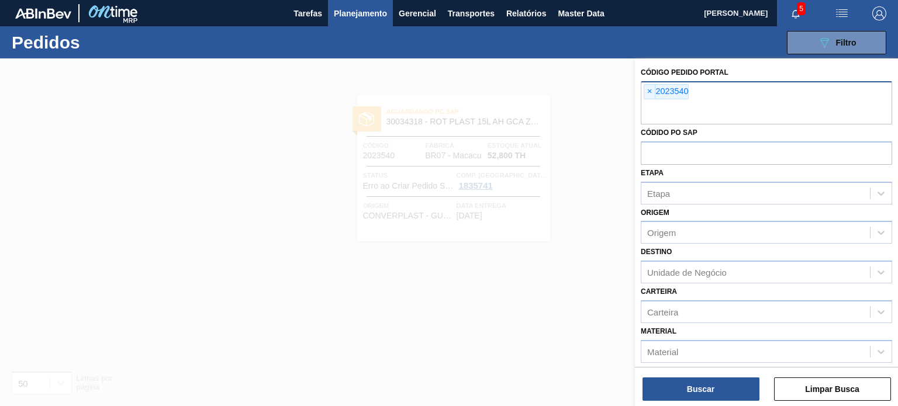
click at [643, 90] on div "× 2023540" at bounding box center [766, 102] width 251 height 43
click at [647, 91] on span "×" at bounding box center [649, 92] width 11 height 14
paste input "2027665"
type input "2027665"
click at [709, 387] on button "Buscar" at bounding box center [701, 389] width 117 height 23
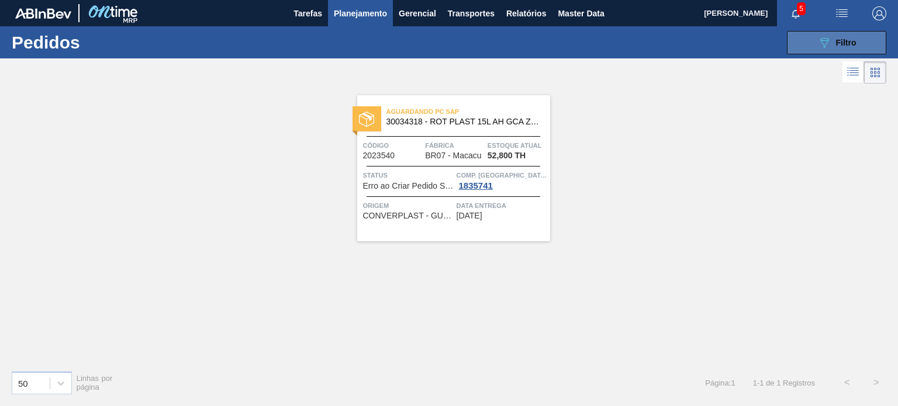
click at [841, 46] on span "Filtro" at bounding box center [846, 42] width 20 height 9
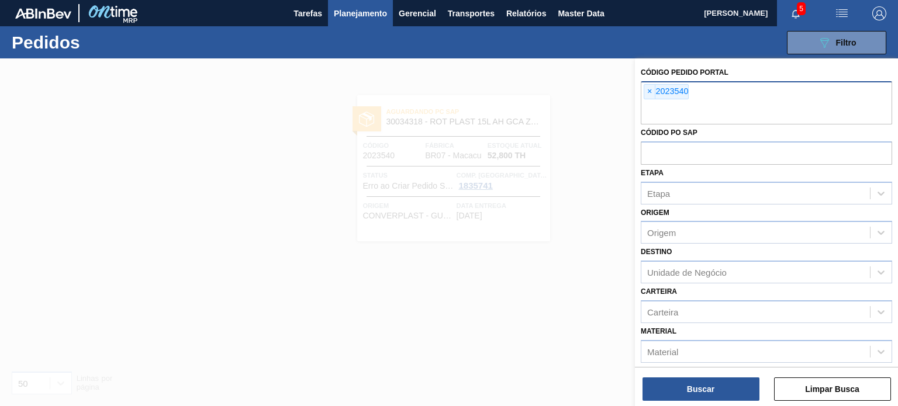
click at [650, 94] on span "×" at bounding box center [649, 92] width 11 height 14
paste input "2027665"
type input "2027665"
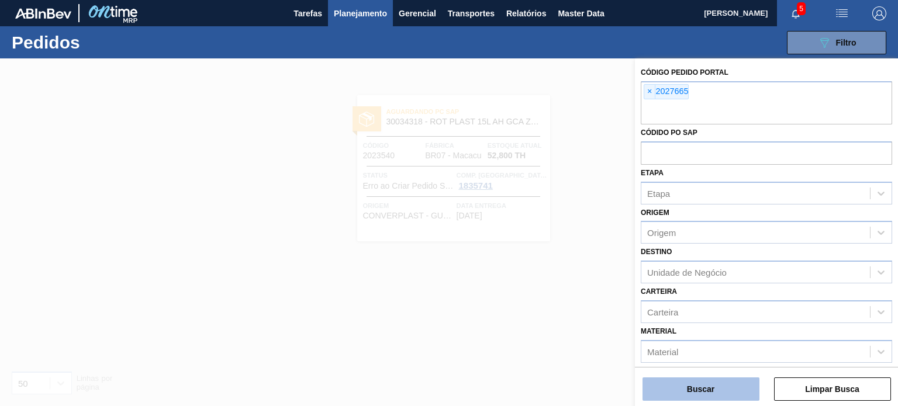
click at [732, 395] on button "Buscar" at bounding box center [701, 389] width 117 height 23
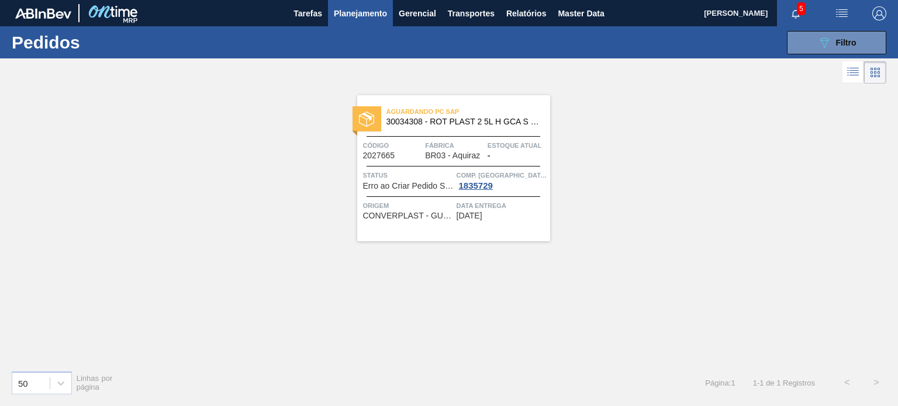
click at [361, 13] on span "Planejamento" at bounding box center [360, 13] width 53 height 14
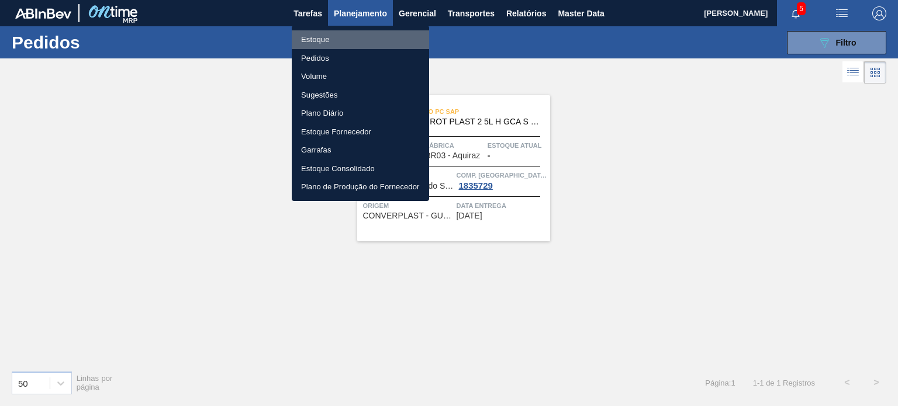
click at [336, 35] on li "Estoque" at bounding box center [360, 39] width 137 height 19
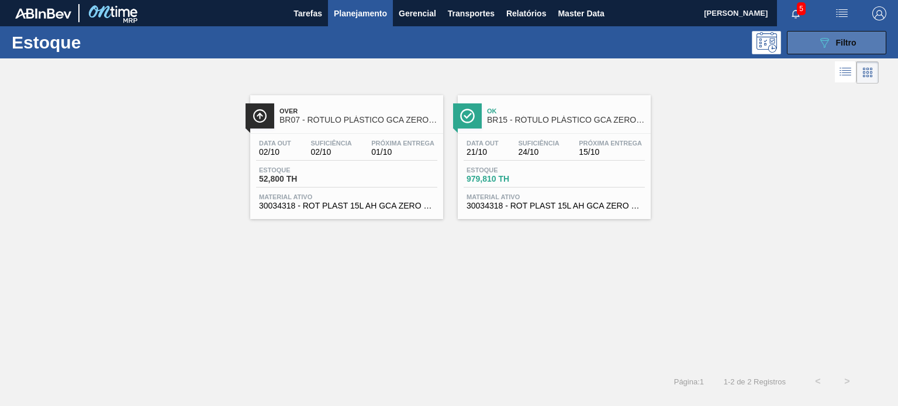
click at [824, 38] on icon at bounding box center [824, 43] width 9 height 10
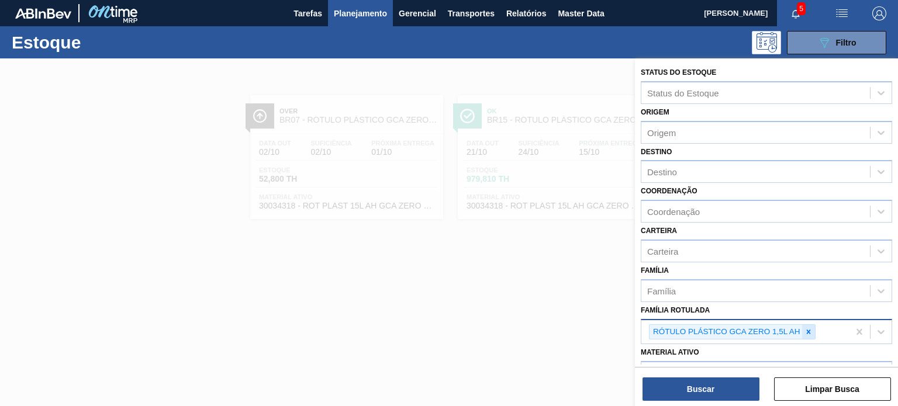
click at [809, 329] on icon at bounding box center [809, 332] width 8 height 8
paste Rotulada "RÓTULO PLÁSTICO GCA 3L H"
type Rotulada "RÓTULO PLÁSTICO GCA 3L H"
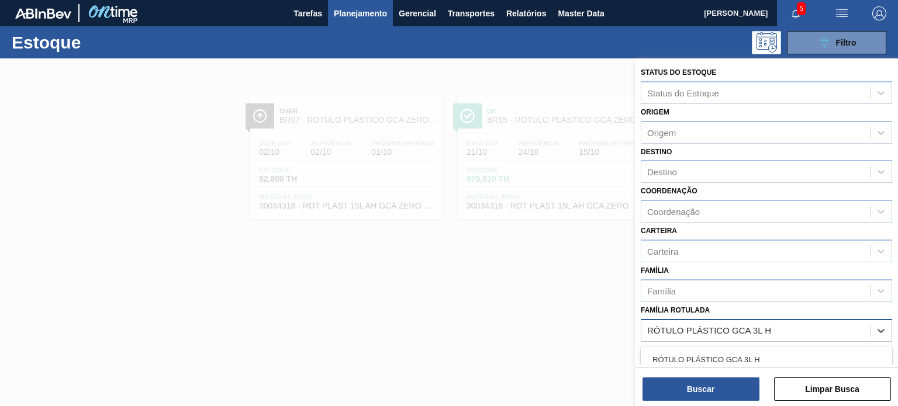
click at [755, 363] on div "RÓTULO PLÁSTICO GCA 3L H" at bounding box center [766, 360] width 251 height 22
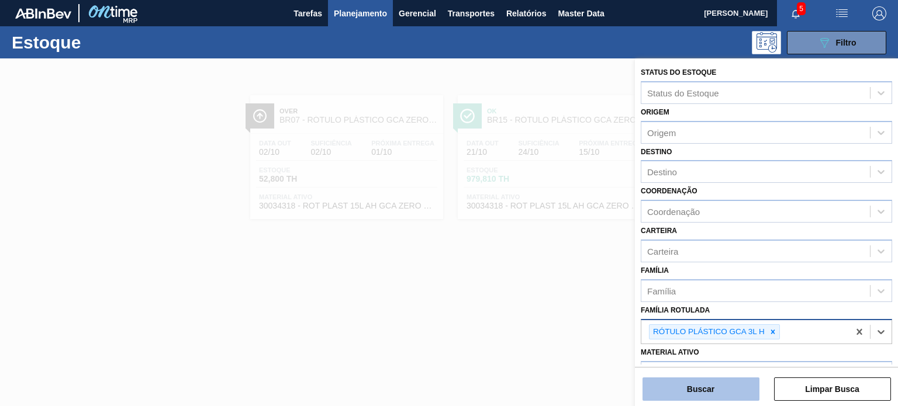
click at [740, 388] on button "Buscar" at bounding box center [701, 389] width 117 height 23
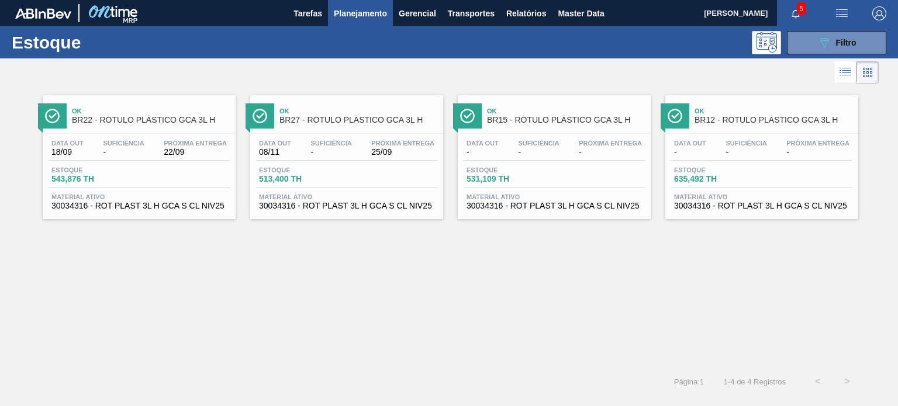
click at [372, 9] on span "Planejamento" at bounding box center [360, 13] width 53 height 14
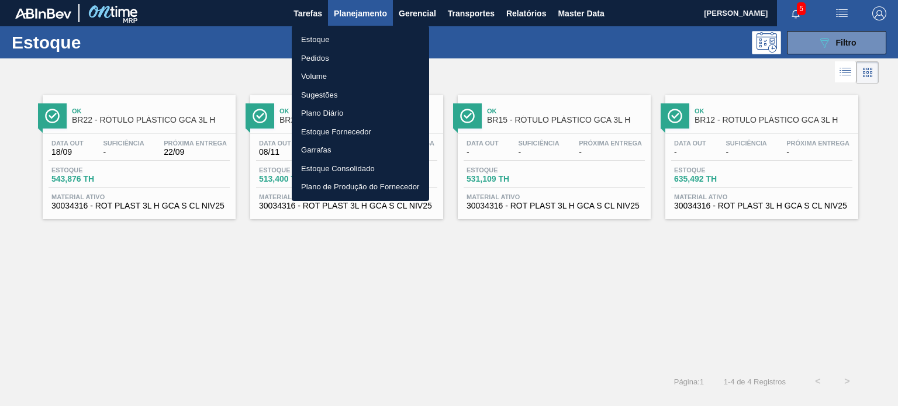
click at [331, 50] on li "Pedidos" at bounding box center [360, 58] width 137 height 19
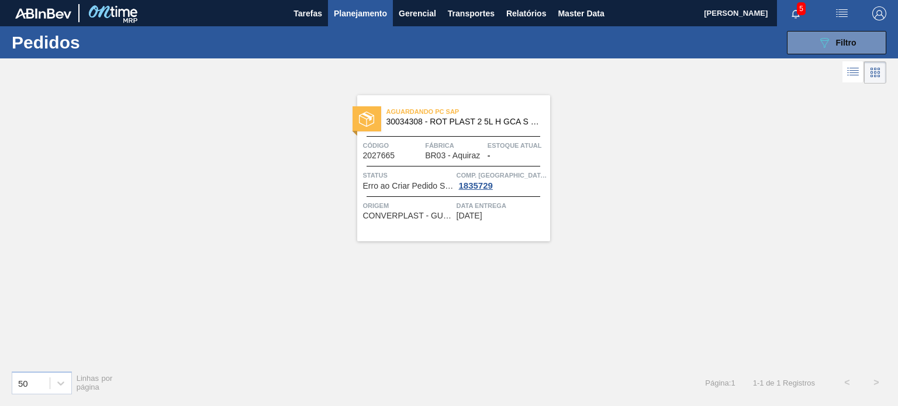
drag, startPoint x: 815, startPoint y: 39, endPoint x: 774, endPoint y: 70, distance: 51.3
click at [815, 39] on button "089F7B8B-B2A5-4AFE-B5C0-19BA573D28AC Filtro" at bounding box center [836, 42] width 99 height 23
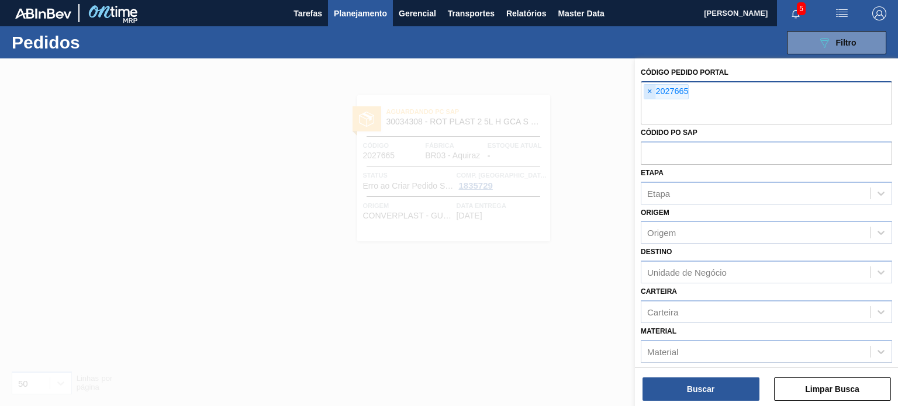
click at [652, 94] on span "×" at bounding box center [649, 92] width 11 height 14
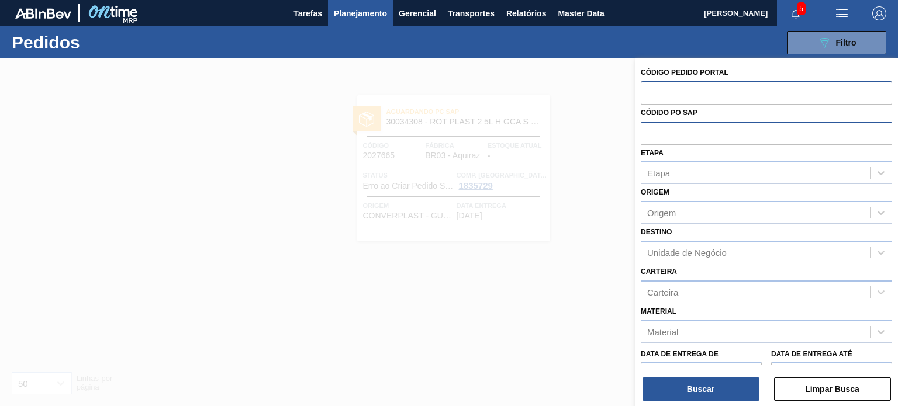
paste input "1994297"
type input "1994297"
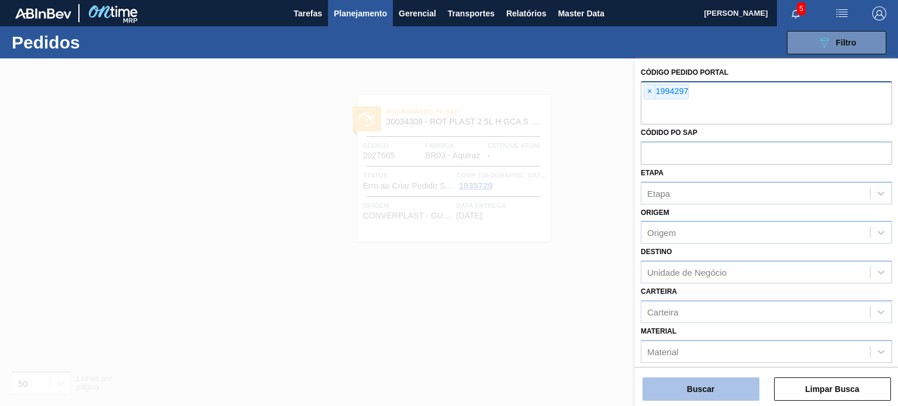
click at [718, 387] on button "Buscar" at bounding box center [701, 389] width 117 height 23
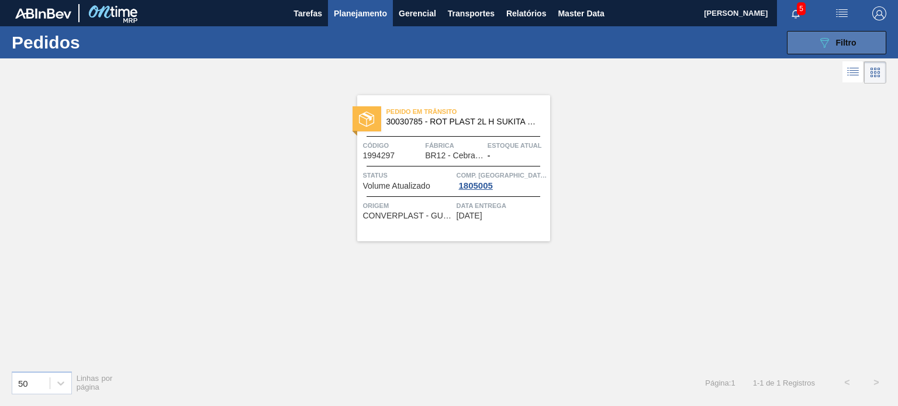
click at [813, 48] on button "089F7B8B-B2A5-4AFE-B5C0-19BA573D28AC Filtro" at bounding box center [836, 42] width 99 height 23
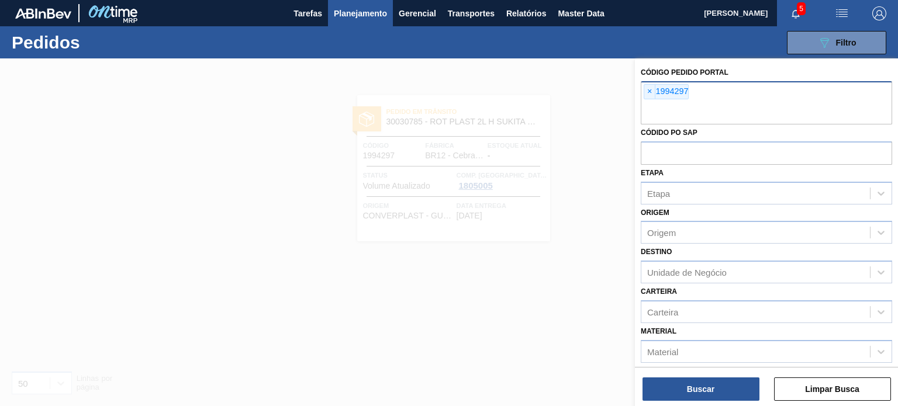
drag, startPoint x: 493, startPoint y: 144, endPoint x: 436, endPoint y: 137, distance: 57.8
drag, startPoint x: 436, startPoint y: 137, endPoint x: 347, endPoint y: 158, distance: 91.3
click at [347, 158] on div at bounding box center [449, 261] width 898 height 406
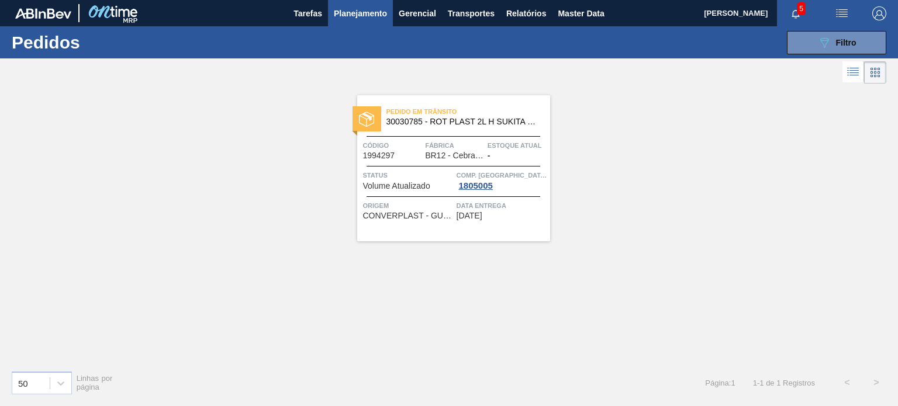
click at [330, 160] on div at bounding box center [449, 261] width 898 height 406
click at [854, 38] on span "Filtro" at bounding box center [846, 42] width 20 height 9
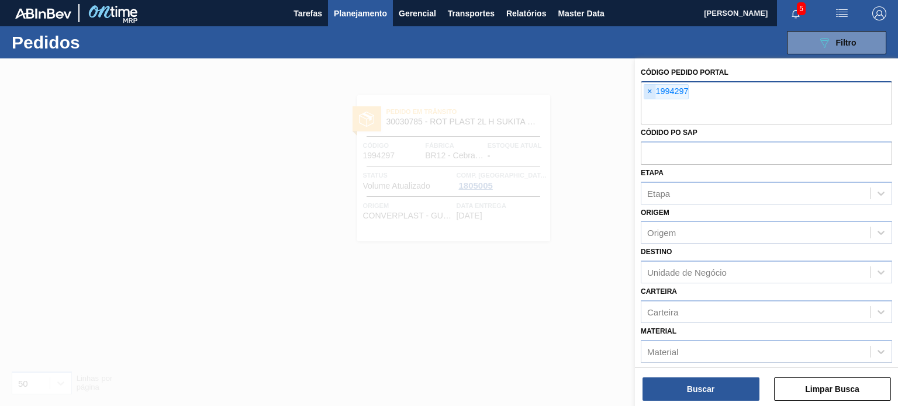
click at [652, 91] on span "×" at bounding box center [649, 92] width 11 height 14
paste input "2003159"
type input "2003159"
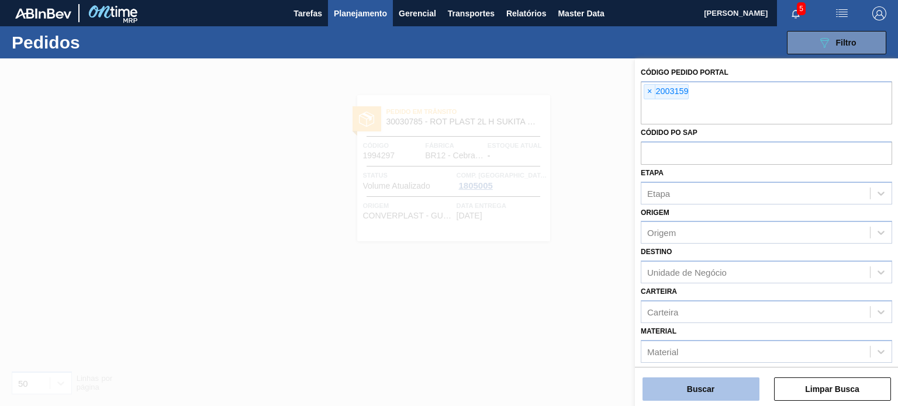
click at [720, 383] on button "Buscar" at bounding box center [701, 389] width 117 height 23
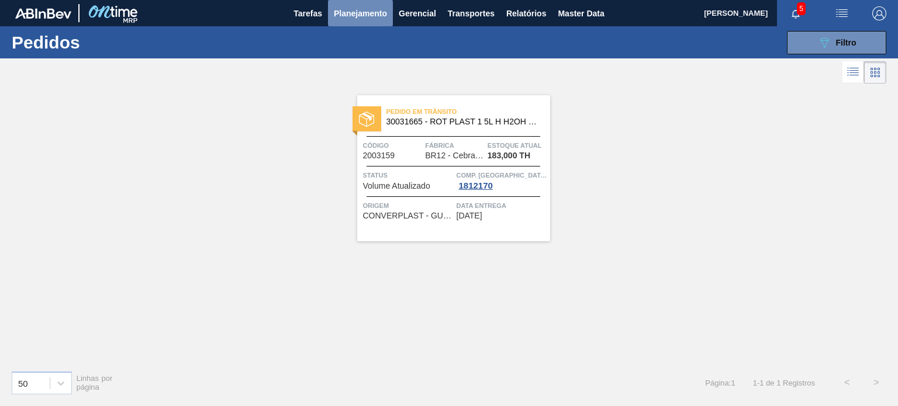
click at [358, 18] on span "Planejamento" at bounding box center [360, 13] width 53 height 14
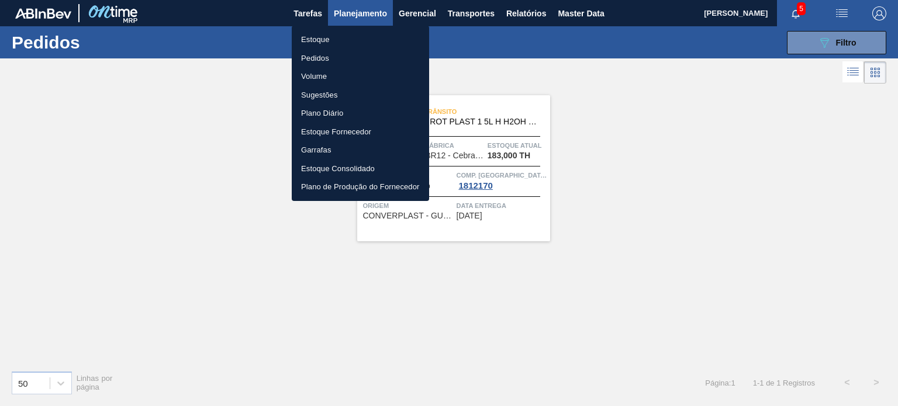
click at [328, 39] on li "Estoque" at bounding box center [360, 39] width 137 height 19
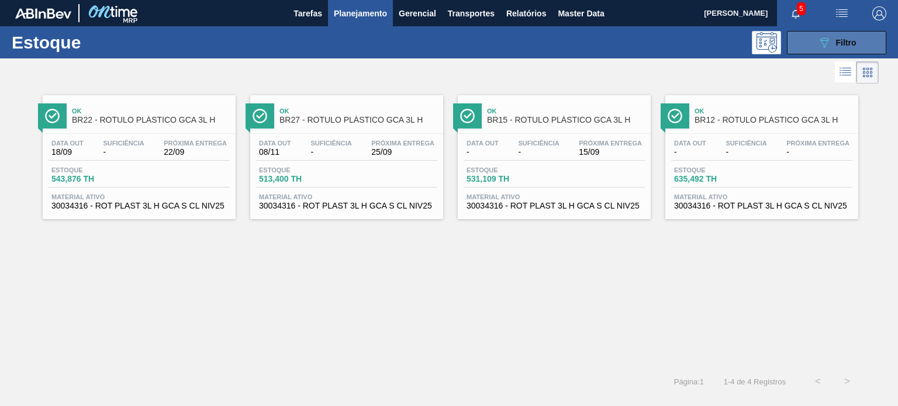
click at [844, 53] on button "089F7B8B-B2A5-4AFE-B5C0-19BA573D28AC Filtro" at bounding box center [836, 42] width 99 height 23
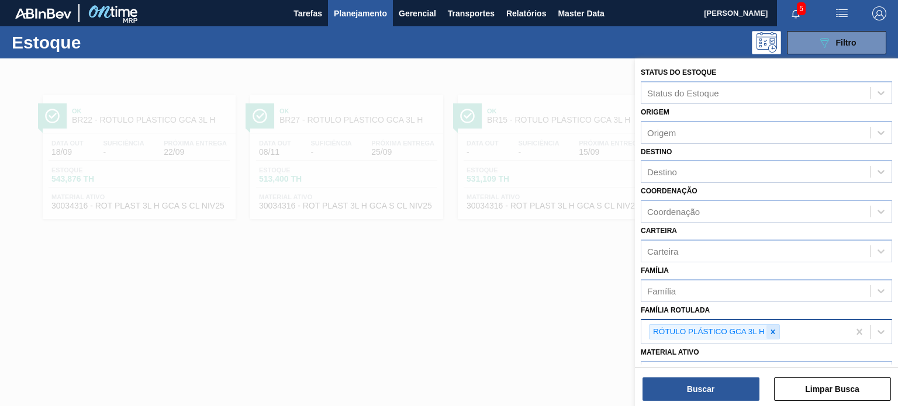
click at [774, 330] on icon at bounding box center [773, 332] width 8 height 8
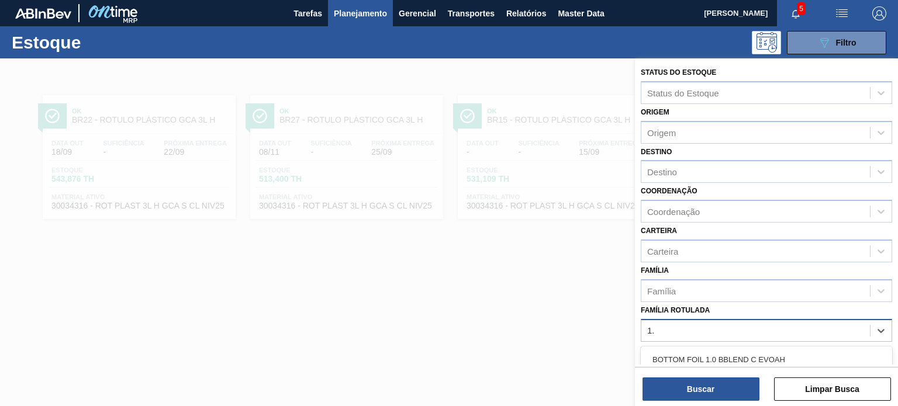
type Rotulada "1.5"
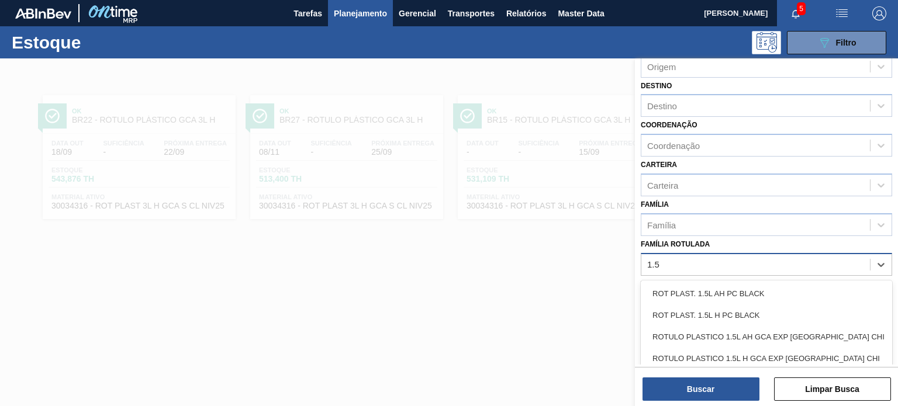
scroll to position [117, 0]
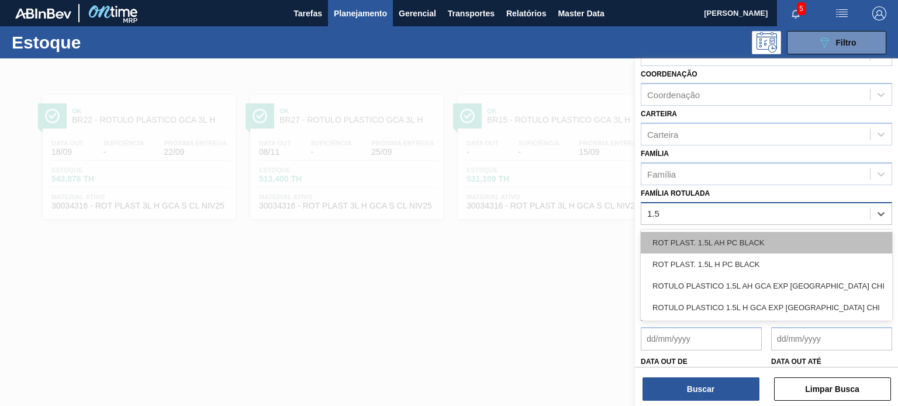
click at [708, 239] on div "ROT PLAST. 1.5L AH PC BLACK" at bounding box center [766, 243] width 251 height 22
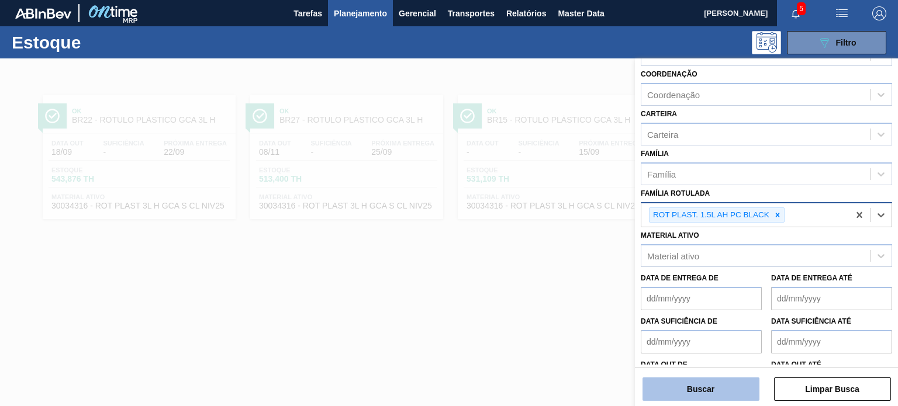
click at [713, 385] on button "Buscar" at bounding box center [701, 389] width 117 height 23
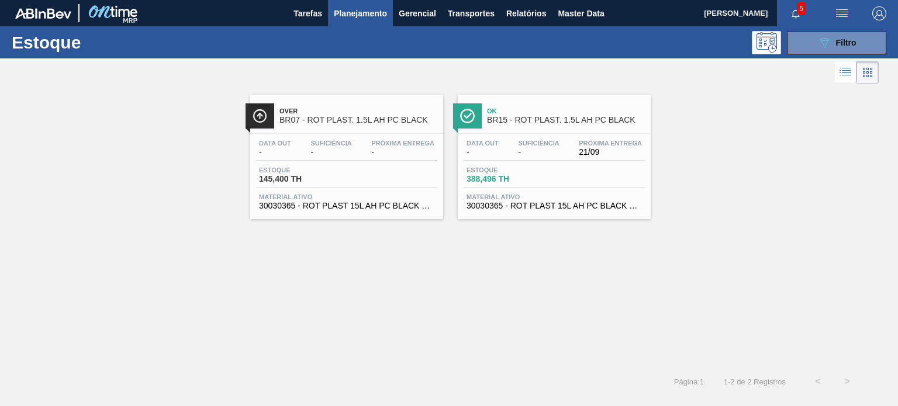
click at [302, 149] on div "Data out - Suficiência - Próxima Entrega -" at bounding box center [346, 150] width 181 height 21
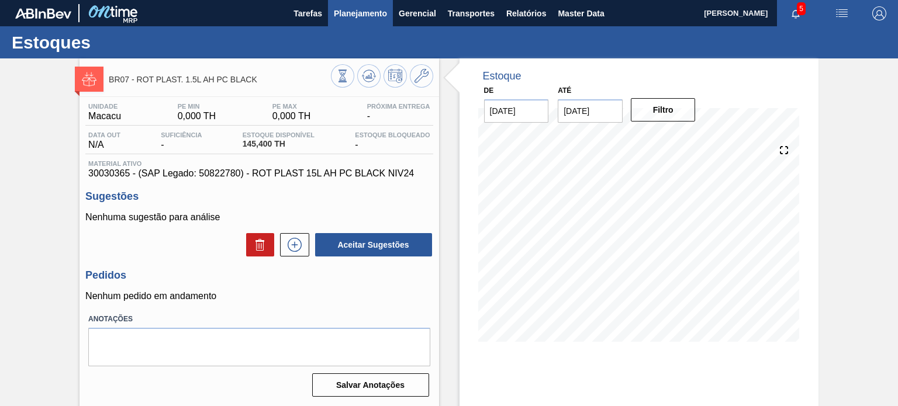
click at [365, 6] on span "Planejamento" at bounding box center [360, 13] width 53 height 14
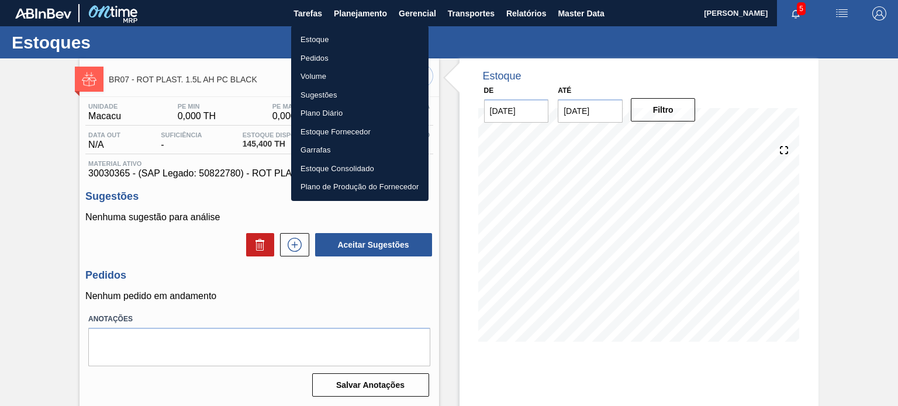
click at [344, 37] on li "Estoque" at bounding box center [359, 39] width 137 height 19
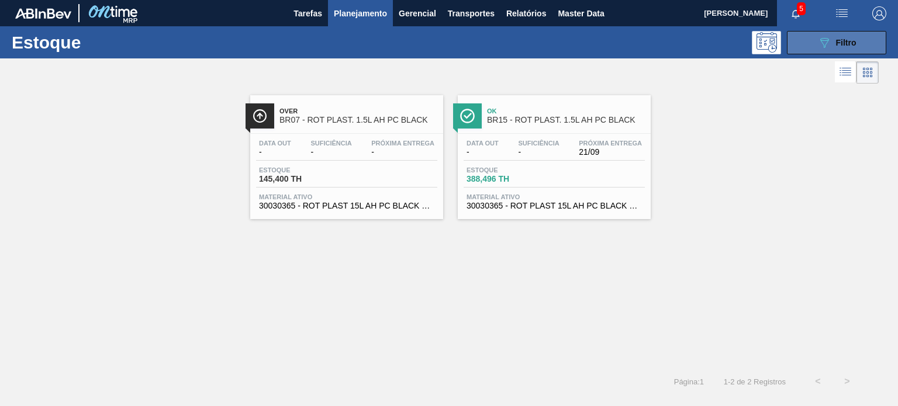
click at [861, 51] on button "089F7B8B-B2A5-4AFE-B5C0-19BA573D28AC Filtro" at bounding box center [836, 42] width 99 height 23
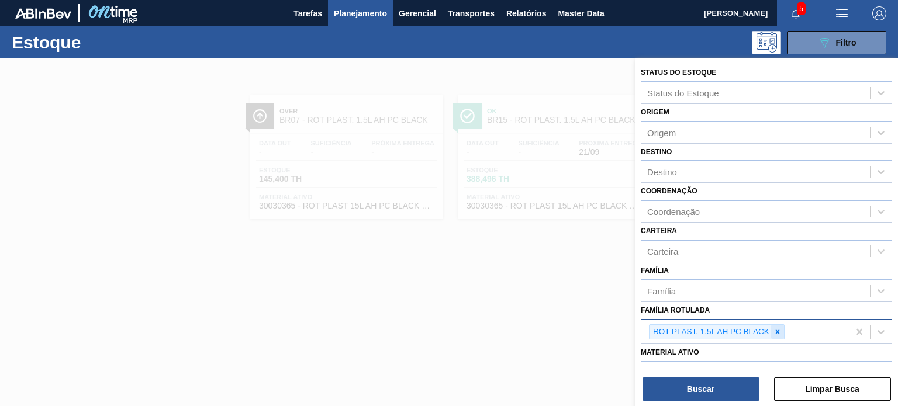
click at [779, 328] on icon at bounding box center [778, 332] width 8 height 8
type Rotulada "P"
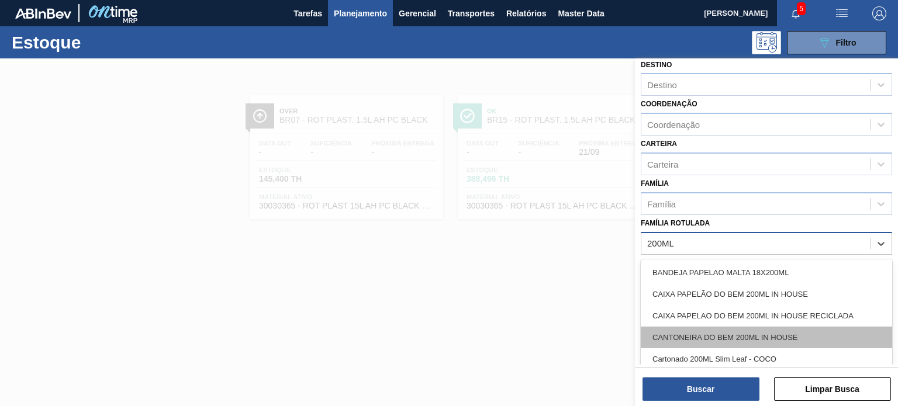
scroll to position [154, 0]
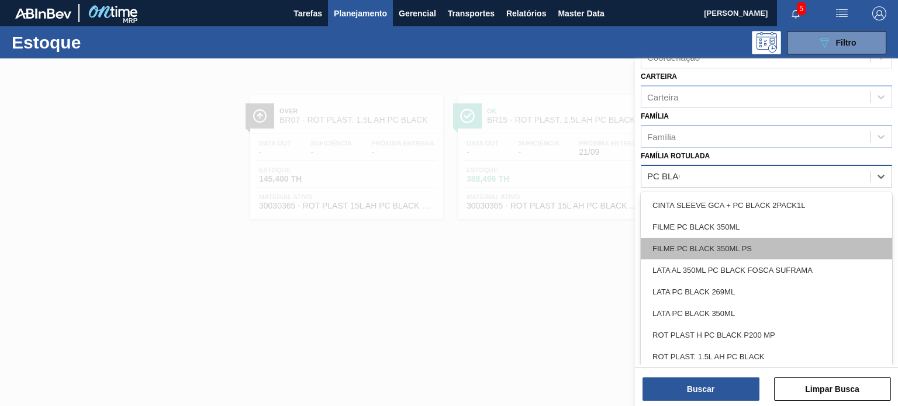
type Rotulada "PC BLACK"
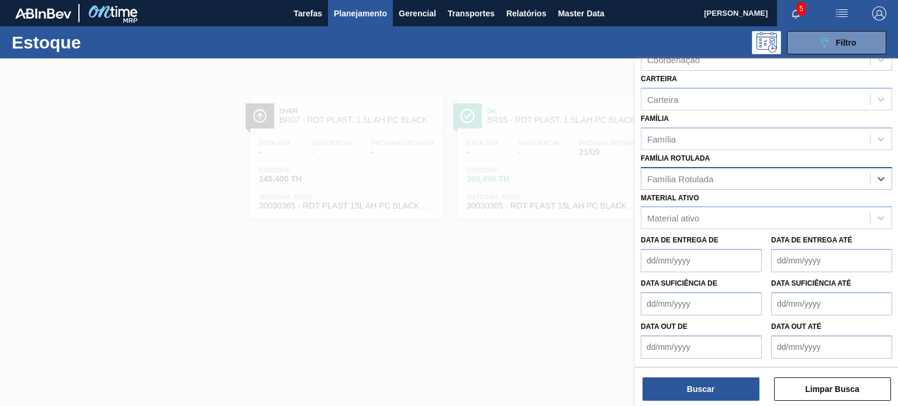
scroll to position [149, 0]
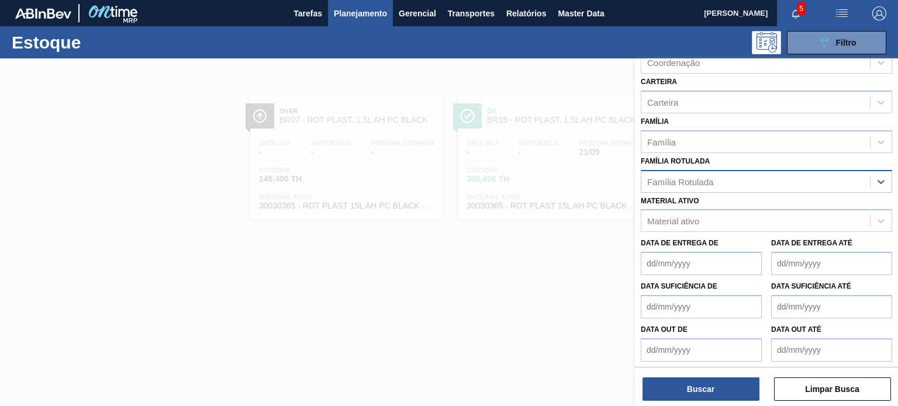
drag, startPoint x: 704, startPoint y: 173, endPoint x: 655, endPoint y: 169, distance: 49.3
click at [655, 170] on div "Família Rotulada" at bounding box center [766, 181] width 251 height 23
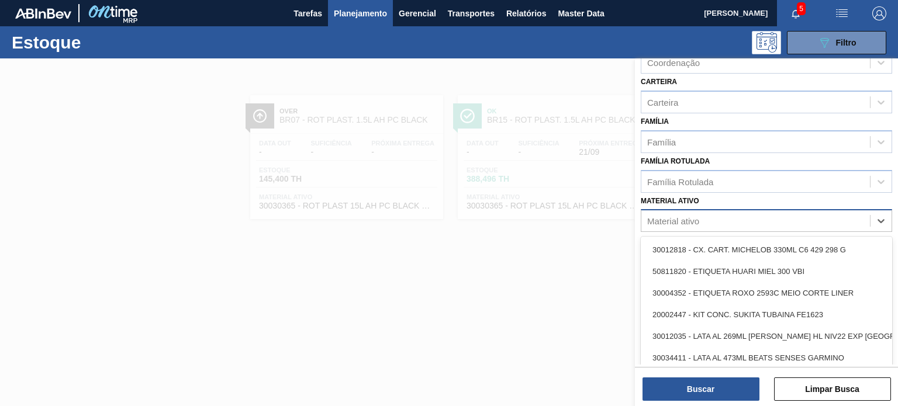
click at [684, 216] on div "Material ativo" at bounding box center [673, 221] width 52 height 10
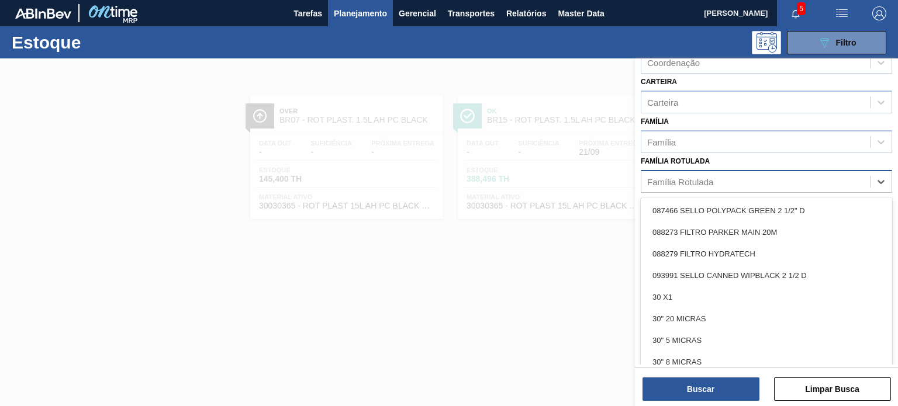
click at [691, 185] on div "Família Rotulada" at bounding box center [755, 181] width 229 height 17
paste Rotulada "RÓTULO PLÁSTICO 200ML PC H"
type Rotulada "RÓTULO PLÁSTICO 200ML PC H"
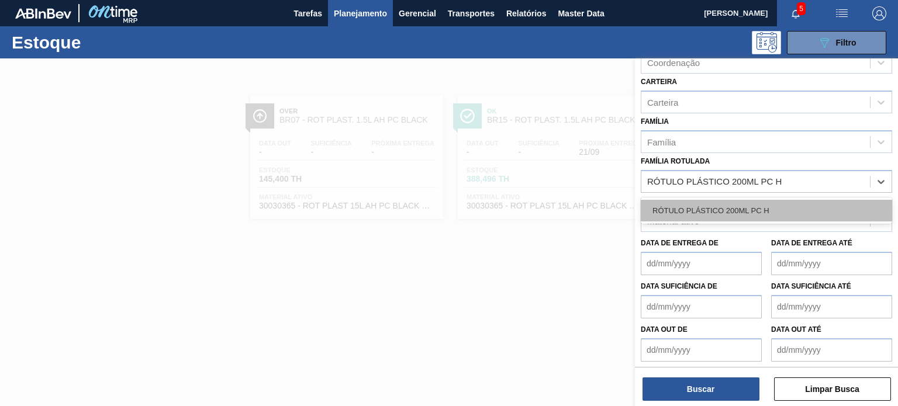
click at [698, 202] on div "RÓTULO PLÁSTICO 200ML PC H" at bounding box center [766, 211] width 251 height 22
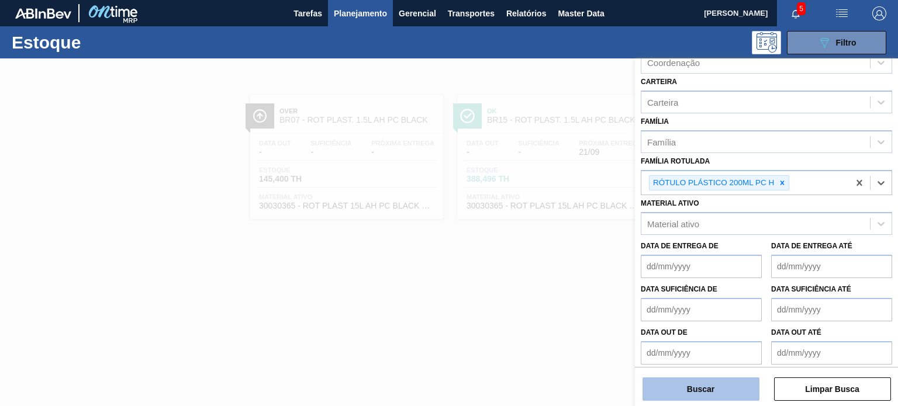
click at [683, 381] on button "Buscar" at bounding box center [701, 389] width 117 height 23
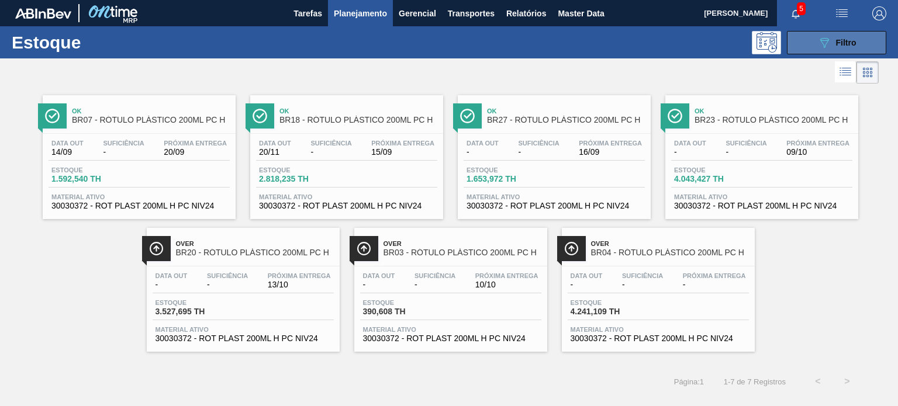
click at [818, 48] on icon "089F7B8B-B2A5-4AFE-B5C0-19BA573D28AC" at bounding box center [824, 43] width 14 height 14
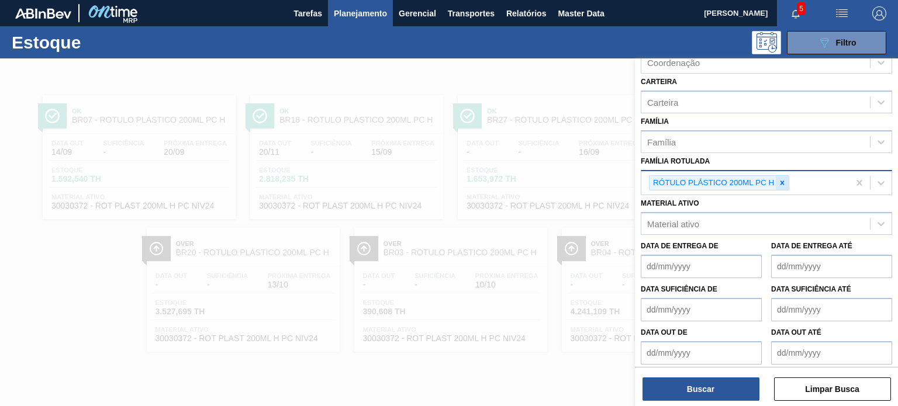
click at [784, 181] on icon at bounding box center [783, 183] width 4 height 4
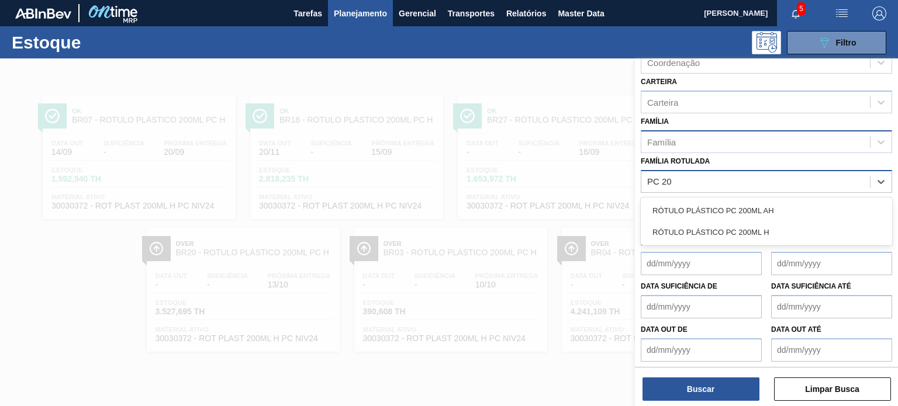
type Rotulada "PC 200"
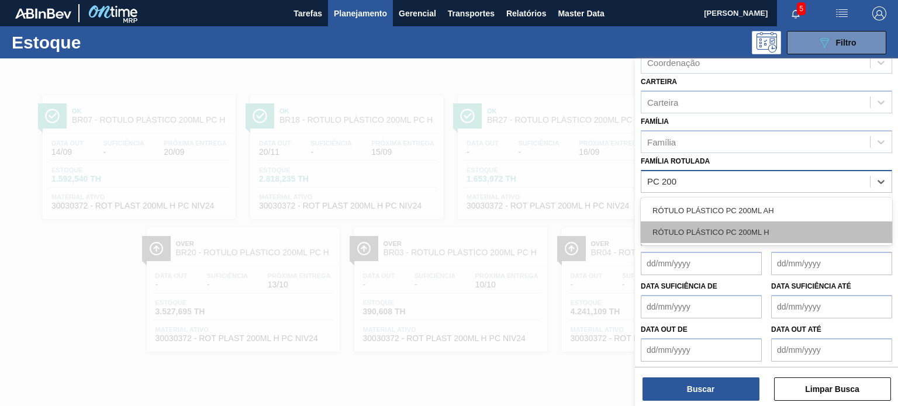
click at [788, 224] on div "RÓTULO PLÁSTICO PC 200ML H" at bounding box center [766, 233] width 251 height 22
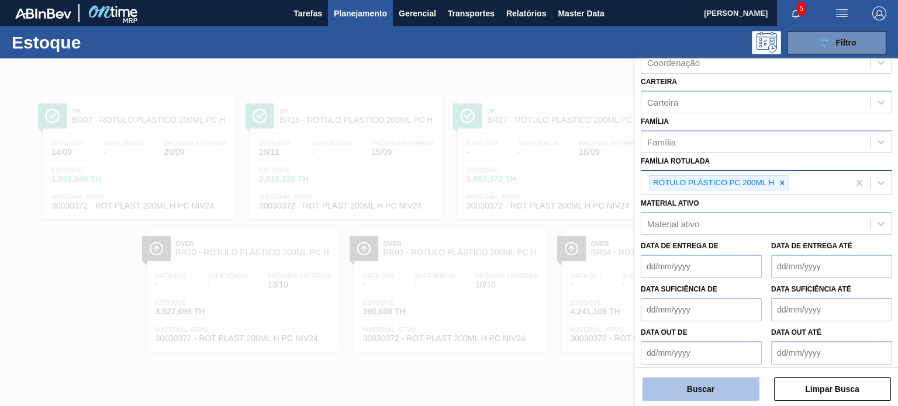
click at [723, 384] on button "Buscar" at bounding box center [701, 389] width 117 height 23
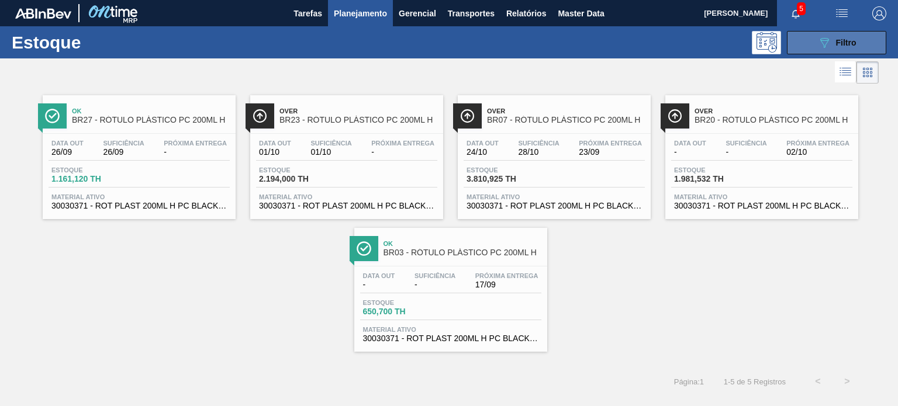
click at [855, 47] on span "Filtro" at bounding box center [846, 42] width 20 height 9
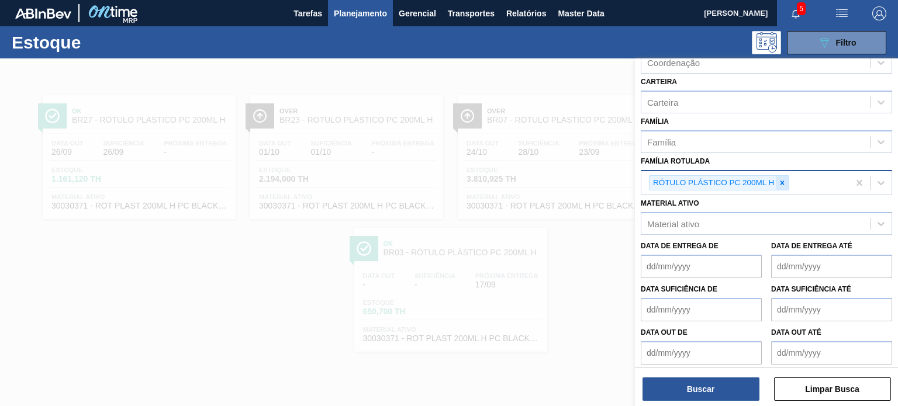
click at [786, 184] on icon at bounding box center [782, 183] width 8 height 8
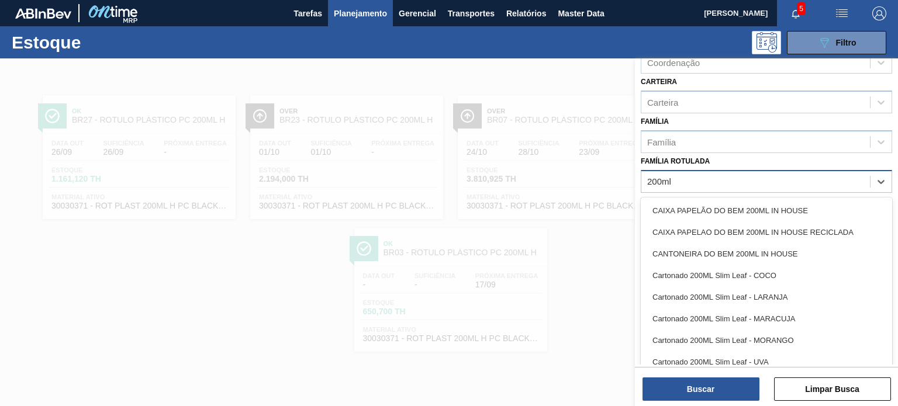
type Rotulada "200ml h"
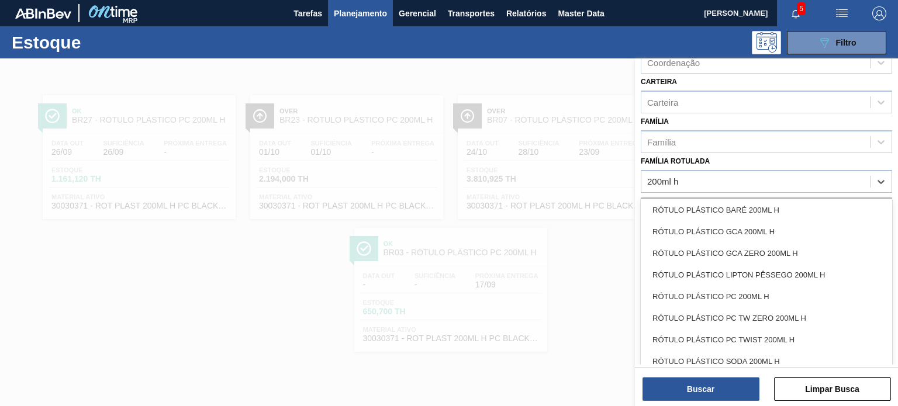
scroll to position [58, 0]
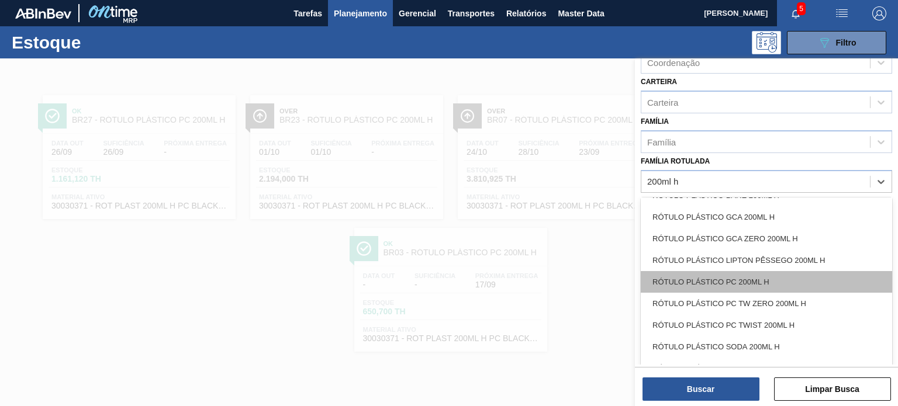
click at [797, 273] on div "RÓTULO PLÁSTICO PC 200ML H" at bounding box center [766, 282] width 251 height 22
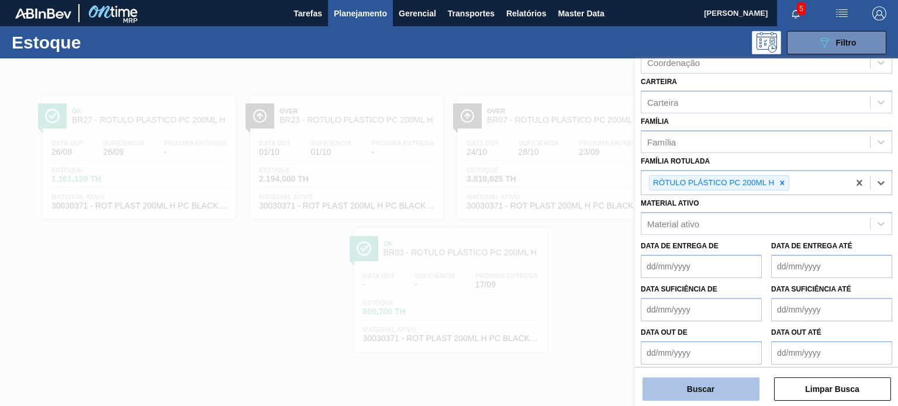
click at [725, 378] on button "Buscar" at bounding box center [701, 389] width 117 height 23
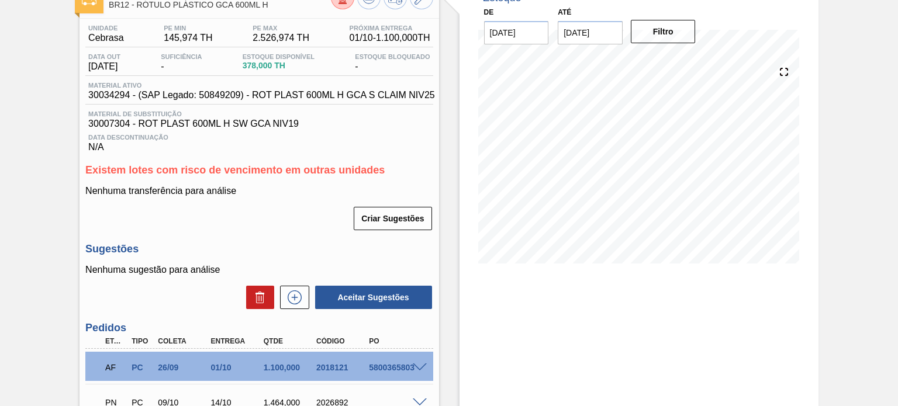
scroll to position [58, 0]
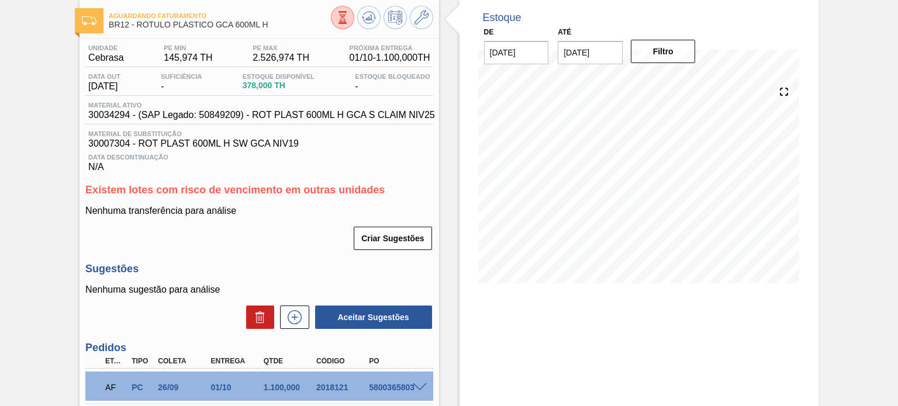
click at [331, 106] on span "Material ativo" at bounding box center [261, 105] width 347 height 7
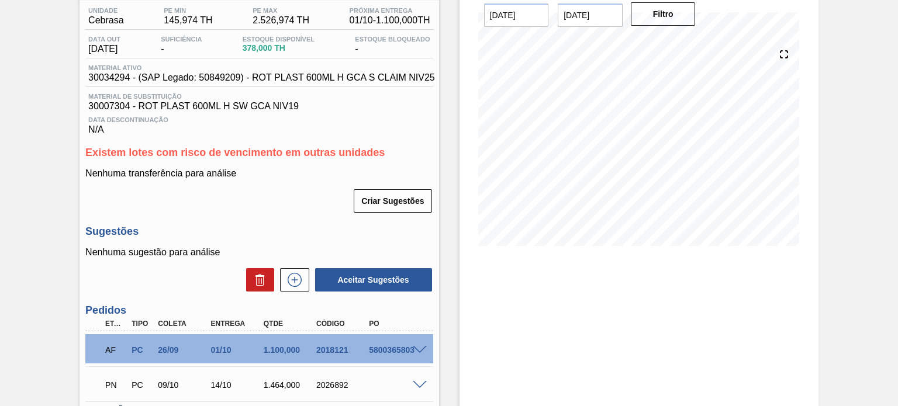
scroll to position [117, 0]
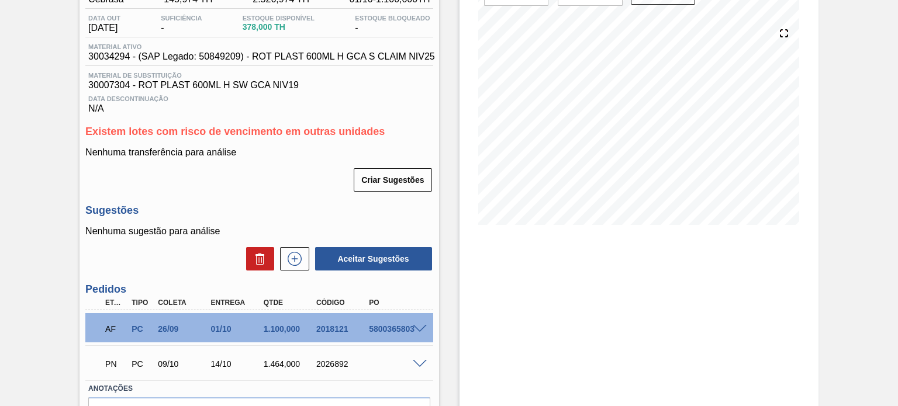
click at [419, 328] on span at bounding box center [420, 329] width 14 height 9
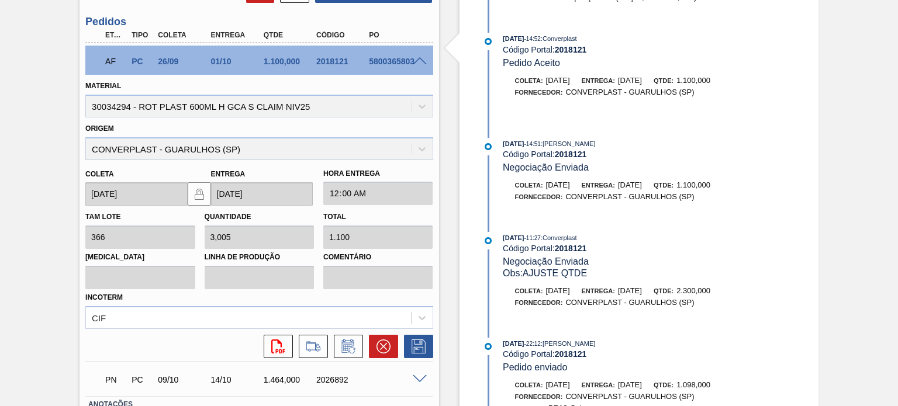
scroll to position [470, 0]
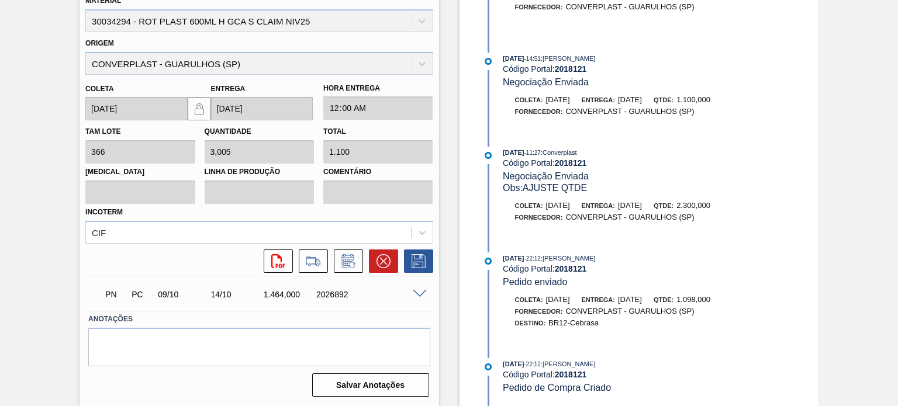
click at [515, 363] on span "26/08/2025" at bounding box center [513, 364] width 21 height 7
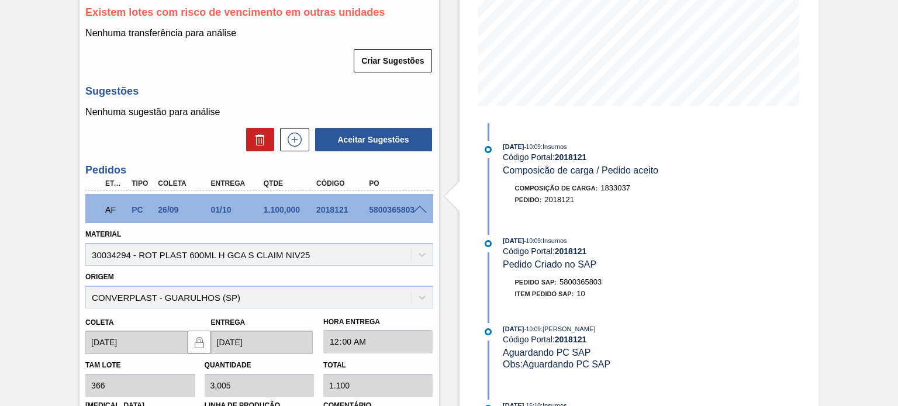
scroll to position [2, 0]
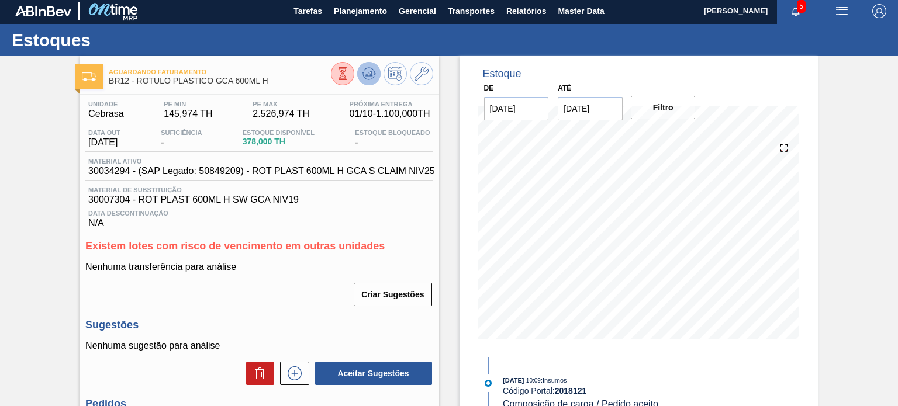
click at [367, 77] on icon at bounding box center [369, 74] width 14 height 14
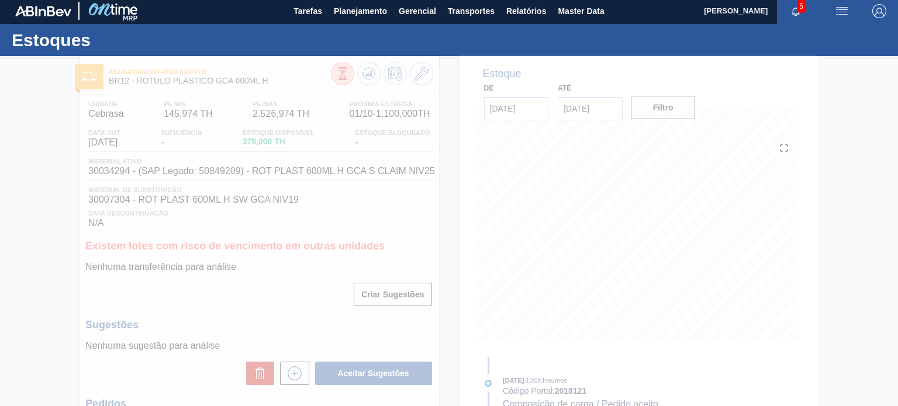
click at [272, 79] on div at bounding box center [449, 232] width 898 height 348
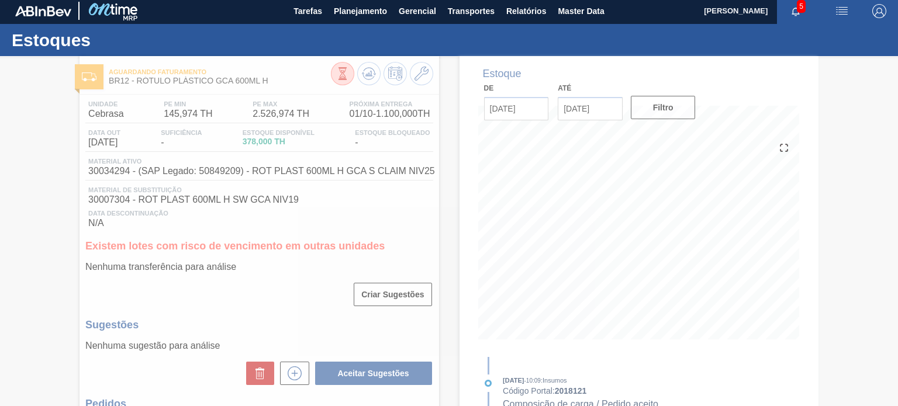
click at [269, 81] on div at bounding box center [449, 232] width 898 height 348
click at [281, 86] on div at bounding box center [449, 232] width 898 height 348
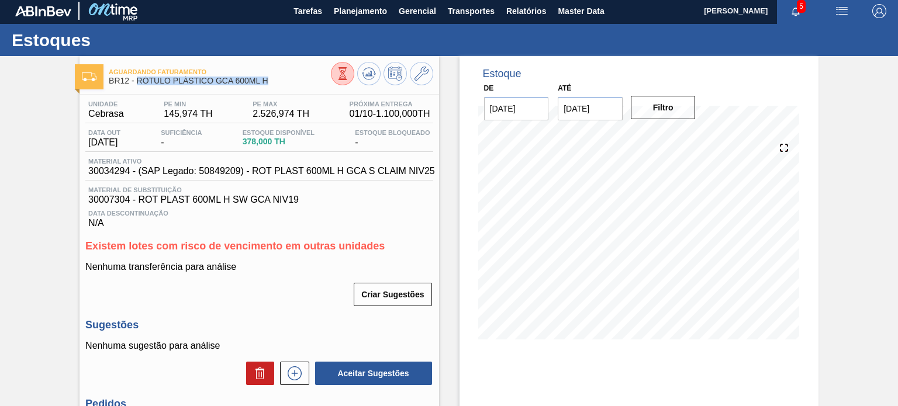
drag, startPoint x: 271, startPoint y: 81, endPoint x: 138, endPoint y: 83, distance: 133.3
click at [138, 83] on span "BR12 - RÓTULO PLÁSTICO GCA 600ML H" at bounding box center [220, 81] width 222 height 9
copy span "RÓTULO PLÁSTICO GCA 600ML H"
click at [48, 161] on div "Aguardando Faturamento BR12 - RÓTULO PLÁSTICO GCA 600ML H Unidade Cebrasa PE MI…" at bounding box center [449, 323] width 898 height 535
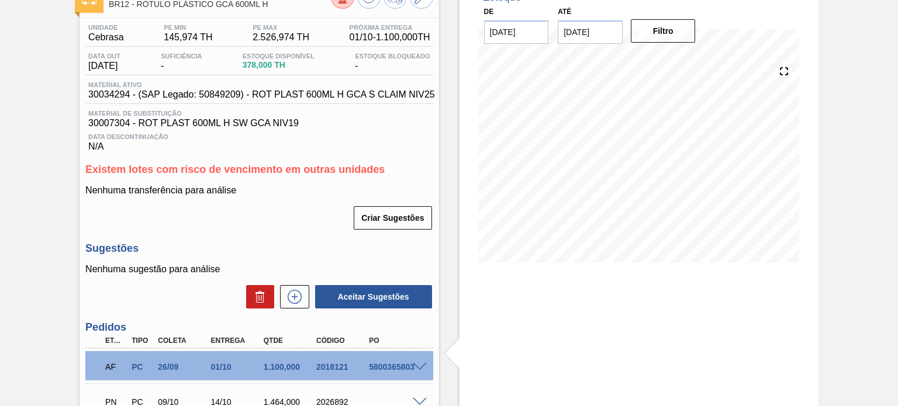
scroll to position [0, 0]
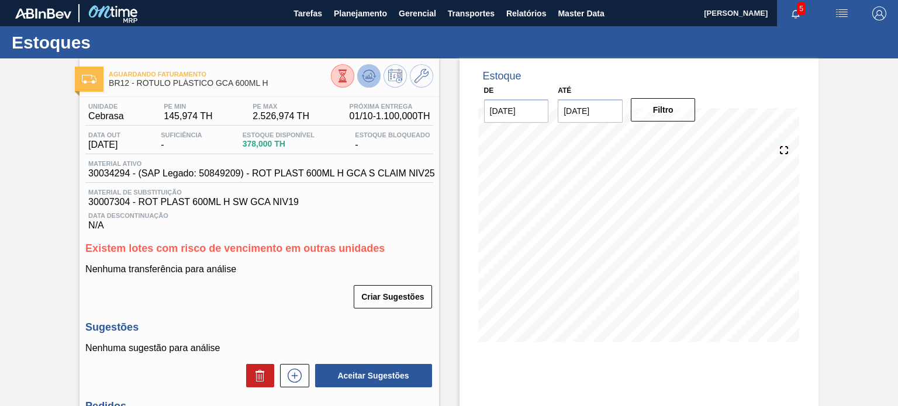
click at [363, 81] on button at bounding box center [368, 75] width 23 height 23
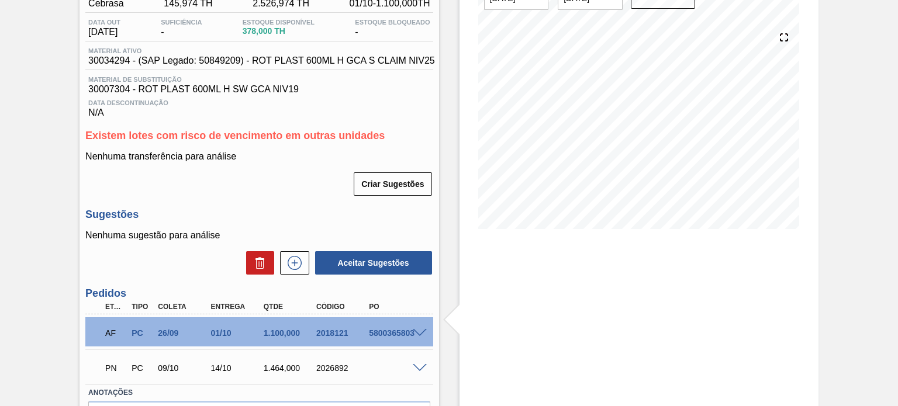
scroll to position [187, 0]
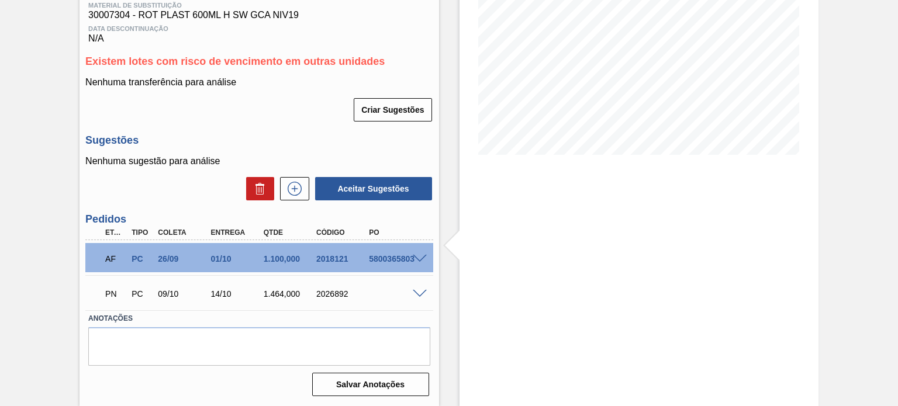
click at [421, 262] on span at bounding box center [420, 259] width 14 height 9
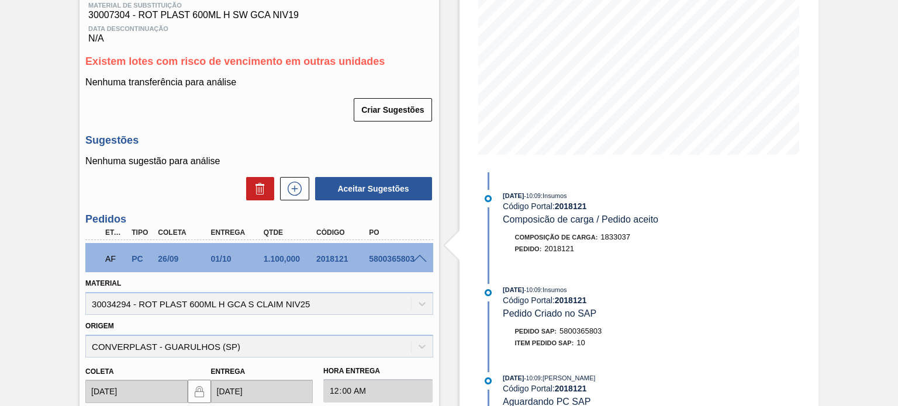
click at [414, 263] on div "5800365803" at bounding box center [395, 258] width 58 height 9
click at [414, 258] on span at bounding box center [420, 259] width 14 height 9
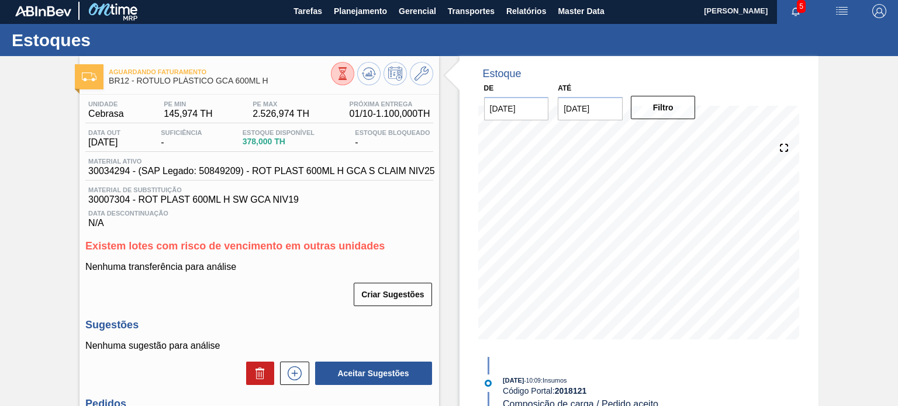
scroll to position [0, 0]
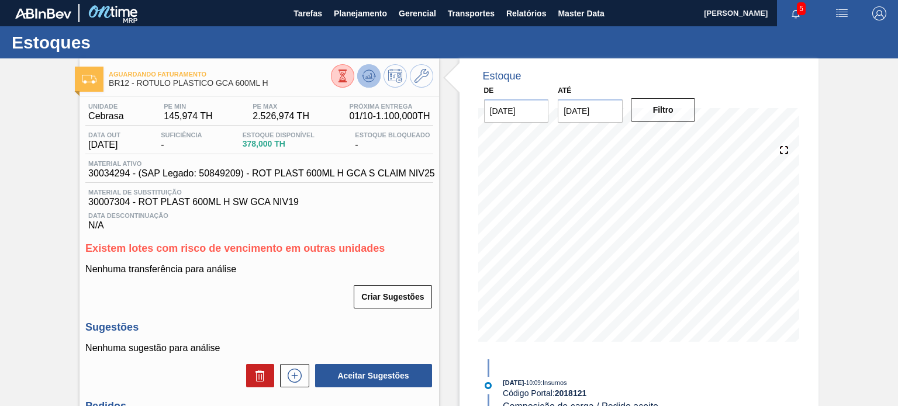
click at [370, 71] on icon at bounding box center [369, 76] width 14 height 14
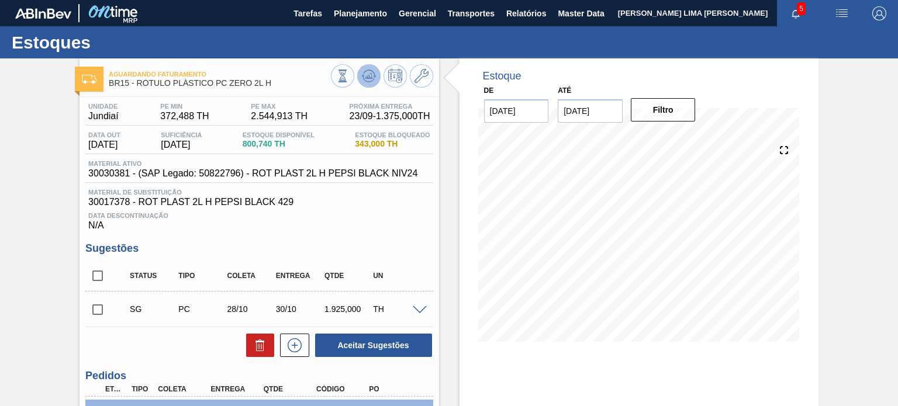
click at [372, 80] on icon at bounding box center [369, 76] width 14 height 14
click at [365, 82] on icon at bounding box center [369, 76] width 14 height 14
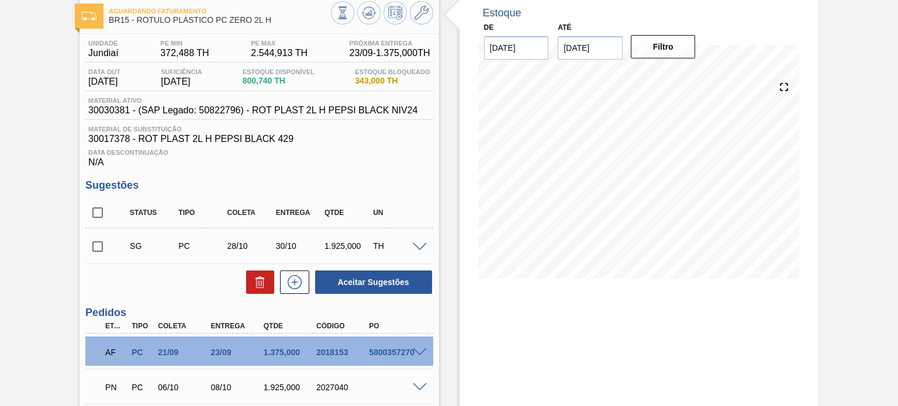
scroll to position [157, 0]
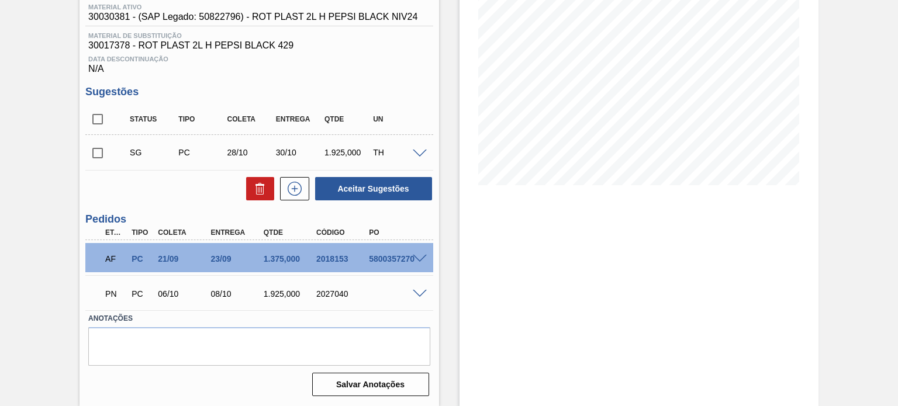
click at [419, 257] on span at bounding box center [420, 259] width 14 height 9
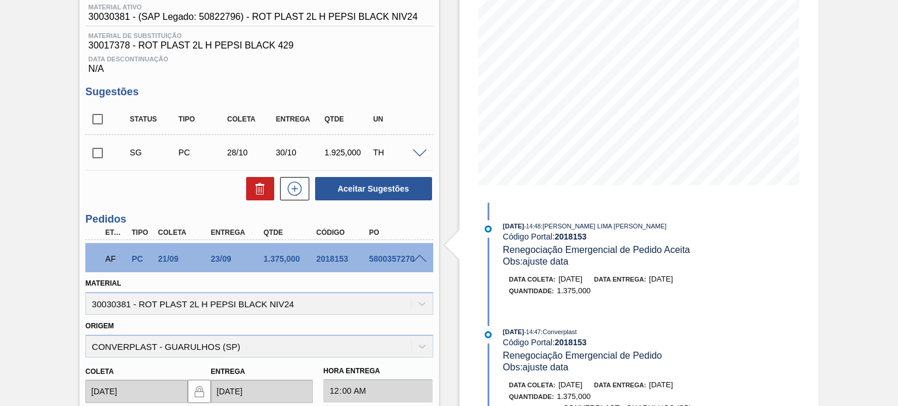
click at [419, 257] on span at bounding box center [420, 259] width 14 height 9
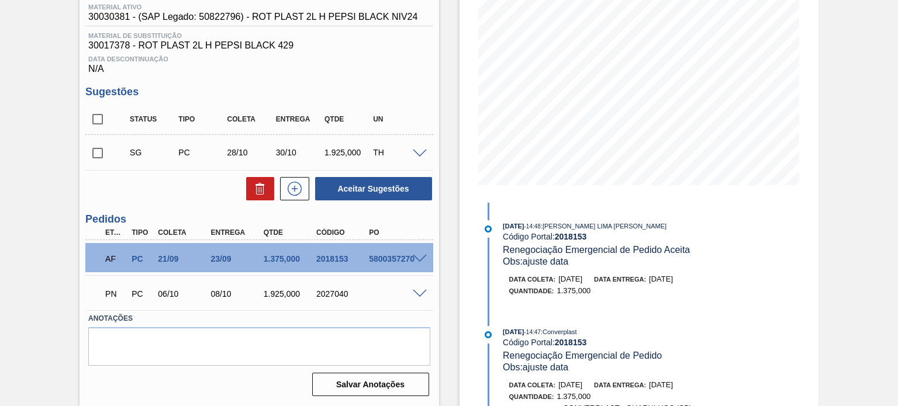
click at [418, 291] on span at bounding box center [420, 294] width 14 height 9
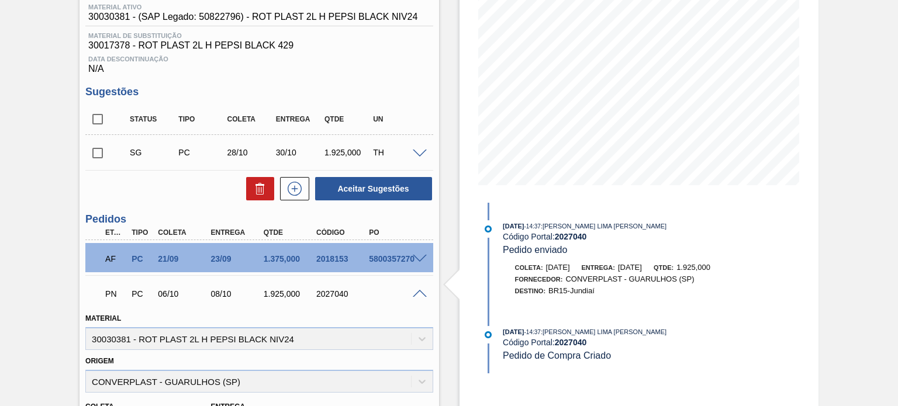
click at [422, 296] on span at bounding box center [420, 294] width 14 height 9
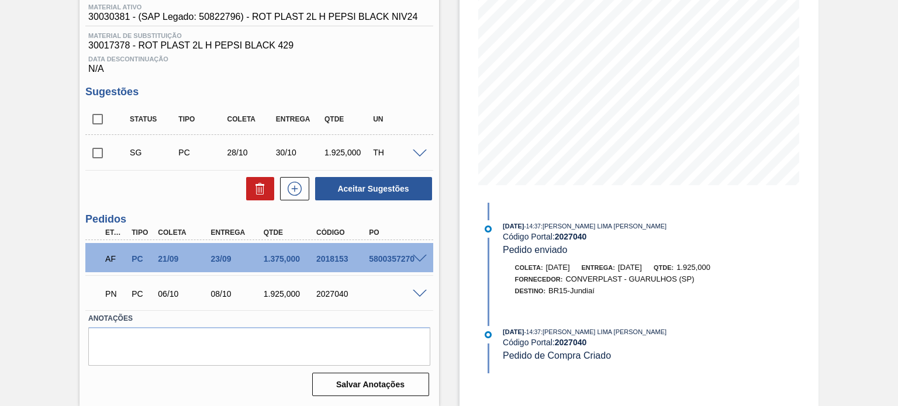
click at [419, 257] on span at bounding box center [420, 259] width 14 height 9
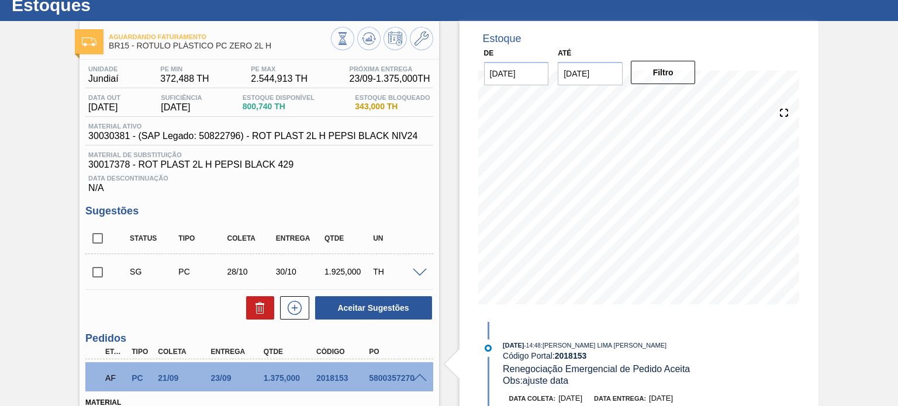
scroll to position [0, 0]
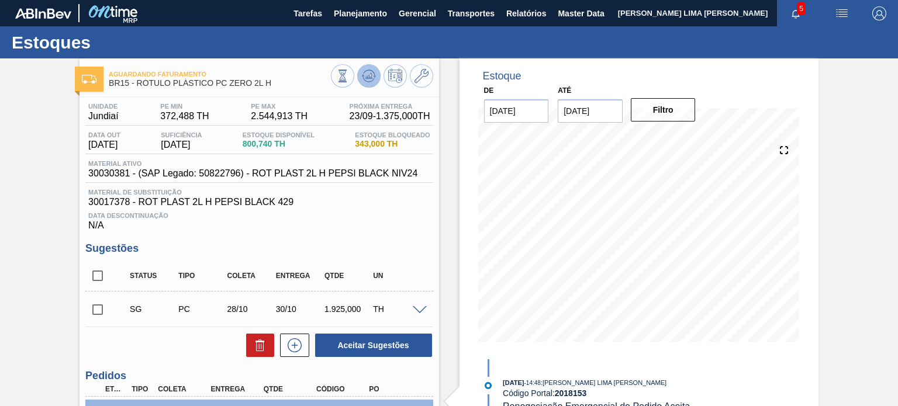
click at [362, 84] on button at bounding box center [368, 75] width 23 height 23
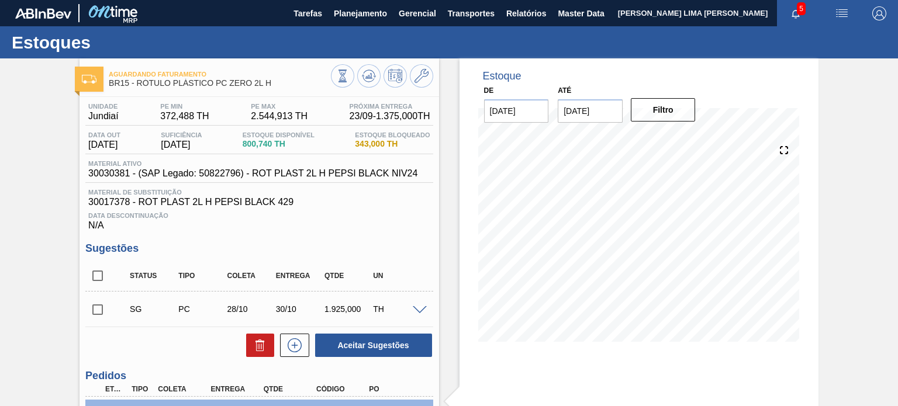
scroll to position [157, 0]
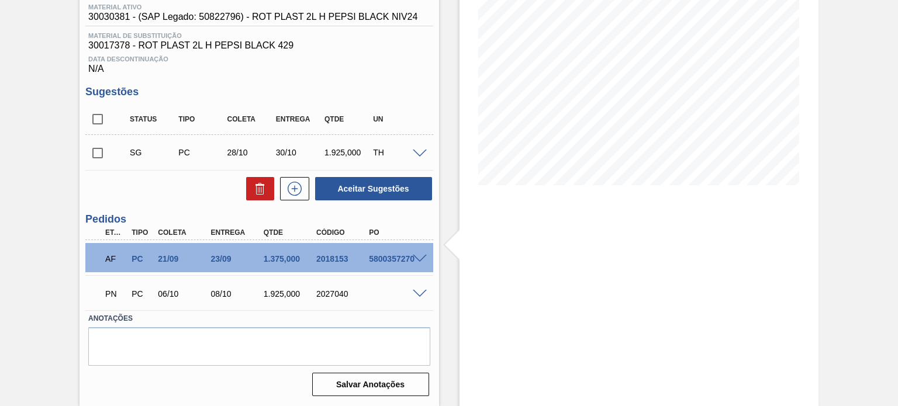
click at [416, 255] on span at bounding box center [420, 259] width 14 height 9
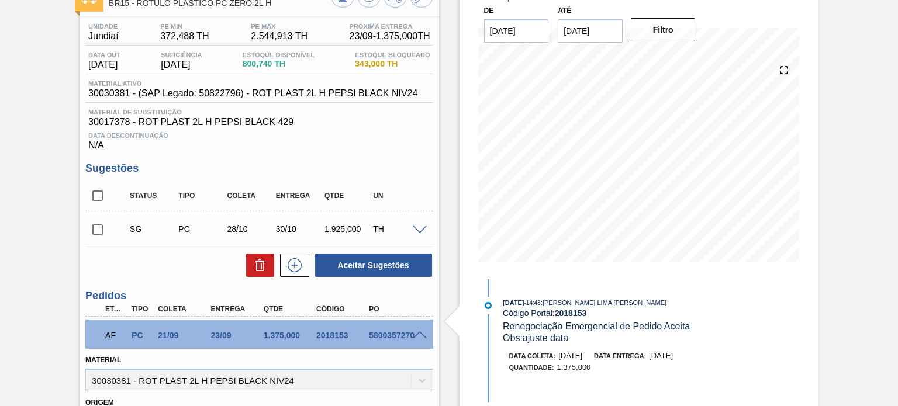
scroll to position [0, 0]
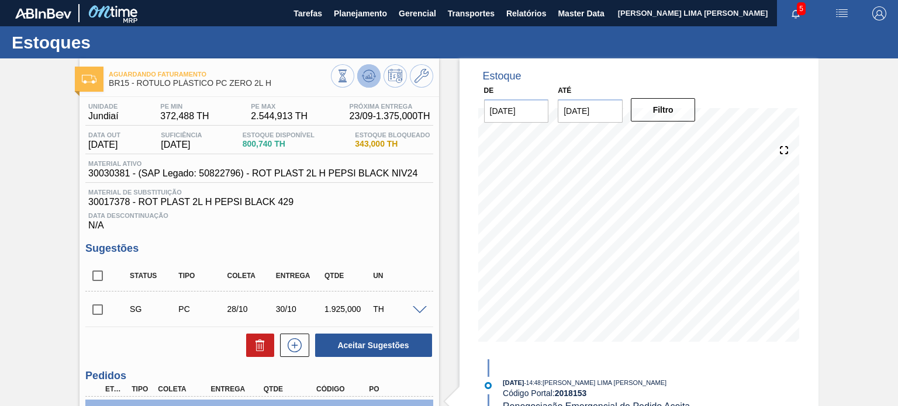
click at [369, 74] on icon at bounding box center [369, 76] width 14 height 14
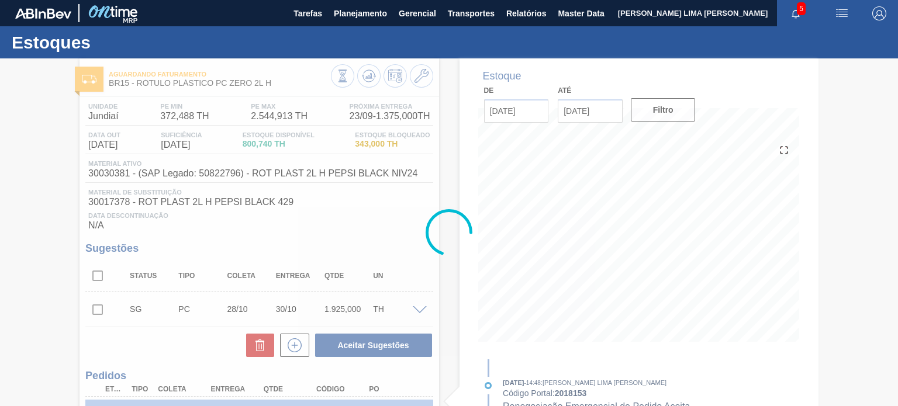
click at [54, 133] on div at bounding box center [449, 232] width 898 height 348
click at [30, 124] on div at bounding box center [449, 232] width 898 height 348
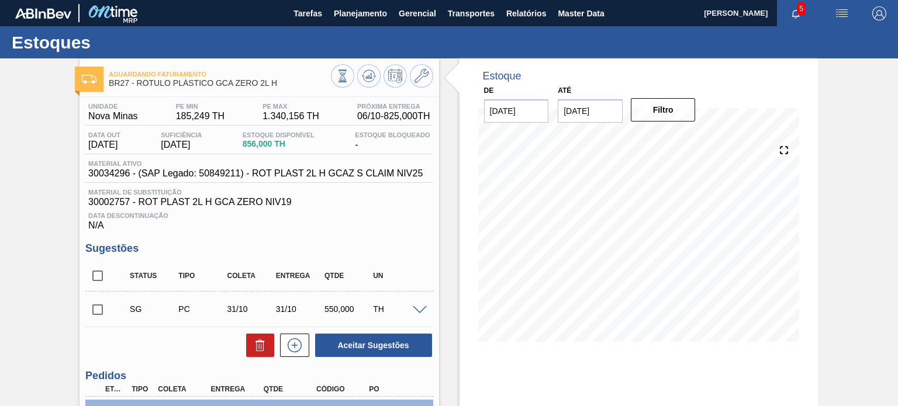
click at [829, 224] on div "Aguardando Faturamento BR27 - RÓTULO PLÁSTICO GCA ZERO 2L H Unidade Nova Minas …" at bounding box center [449, 310] width 898 height 505
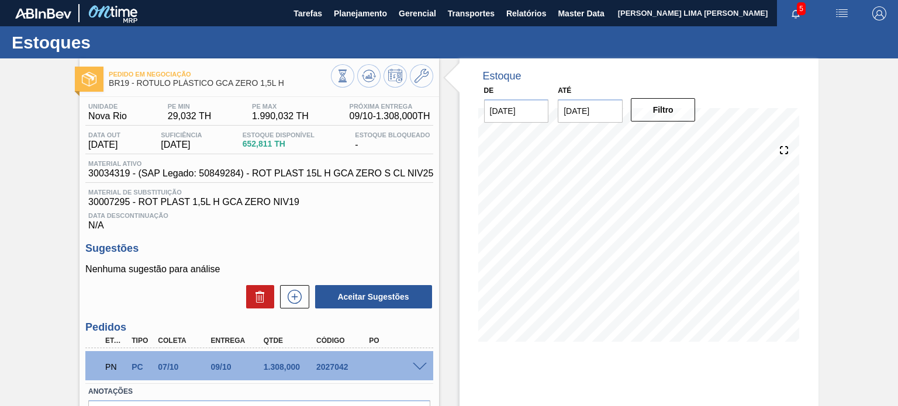
click at [423, 367] on span at bounding box center [420, 367] width 14 height 9
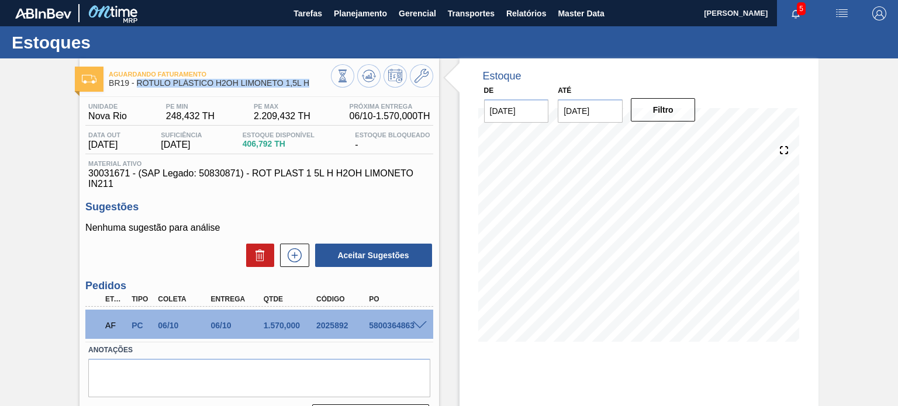
drag, startPoint x: 312, startPoint y: 91, endPoint x: 159, endPoint y: 47, distance: 158.6
click at [138, 87] on div "Aguardando Faturamento BR19 - RÓTULO PLÁSTICO H2OH LIMONETO 1,5L H" at bounding box center [220, 79] width 222 height 26
copy span "RÓTULO PLÁSTICO H2OH LIMONETO 1,5L H"
click at [448, 156] on div "Estoque De 10/09/2025 Até 31/01/2026 Filtro 26/09 Projeção de Estoque -113.21 N…" at bounding box center [629, 280] width 380 height 444
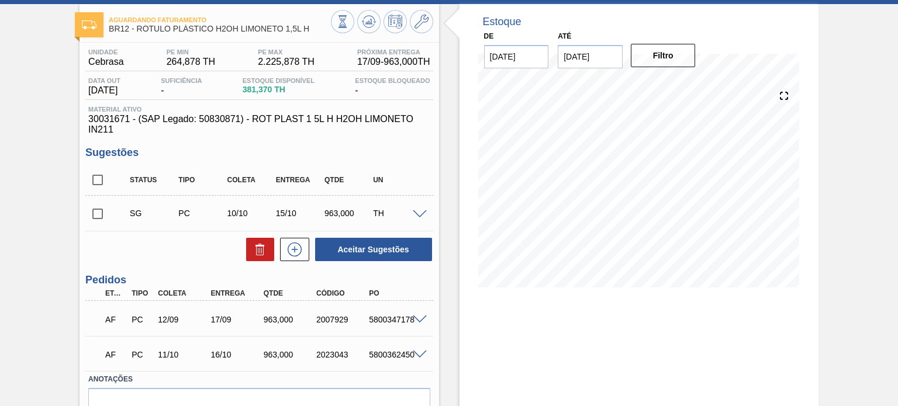
scroll to position [115, 0]
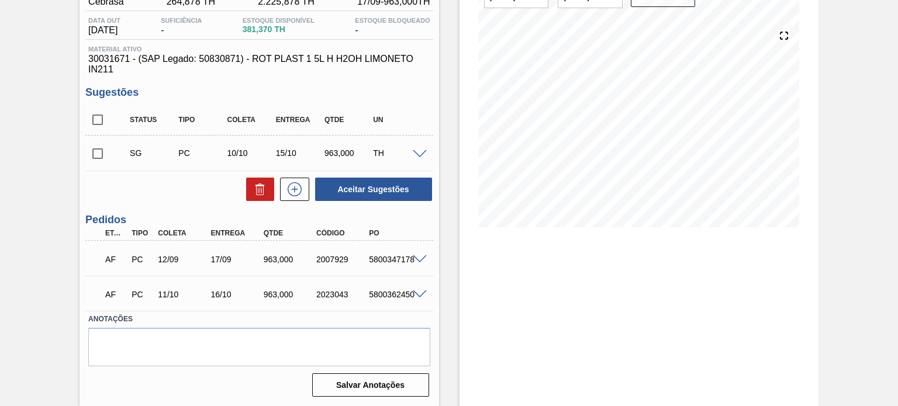
click at [0, 102] on div "Aguardando Faturamento BR12 - RÓTULO PLÁSTICO H2OH LIMONETO 1,5L H Unidade Cebr…" at bounding box center [449, 175] width 898 height 463
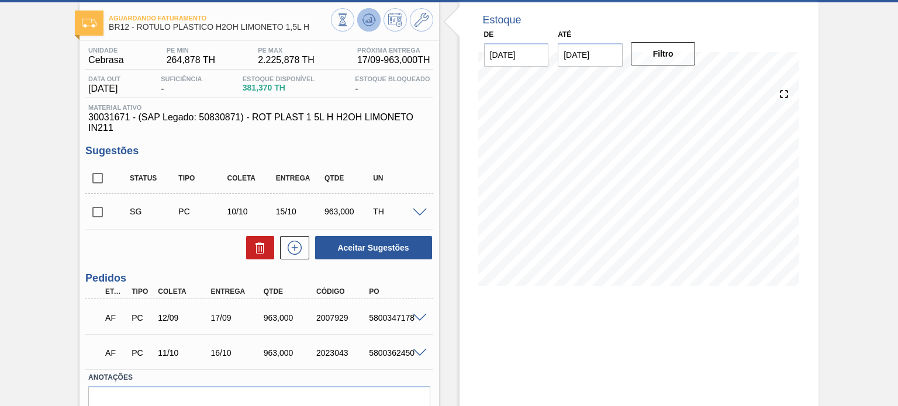
click at [369, 14] on icon at bounding box center [369, 20] width 14 height 14
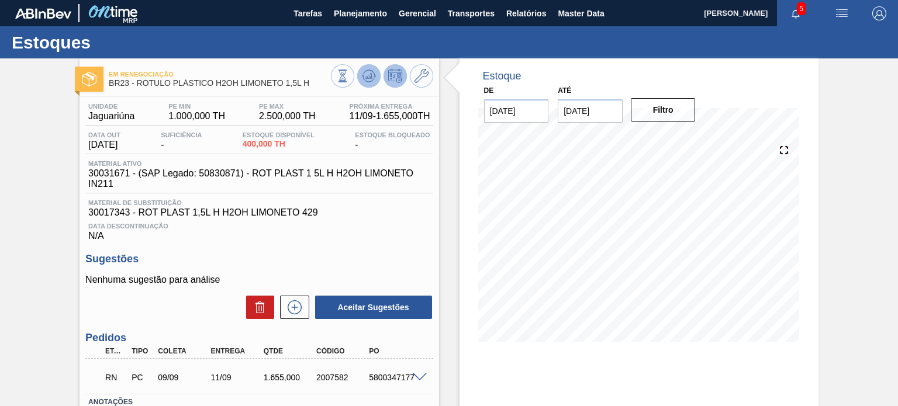
click at [366, 80] on icon at bounding box center [369, 76] width 14 height 14
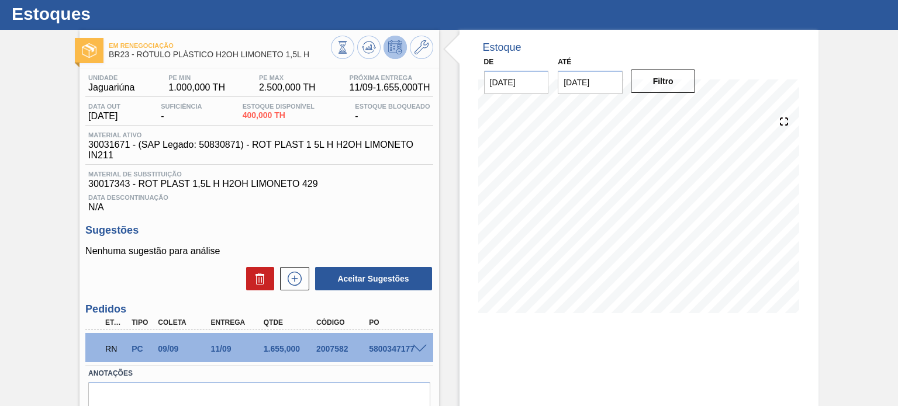
scroll to position [96, 0]
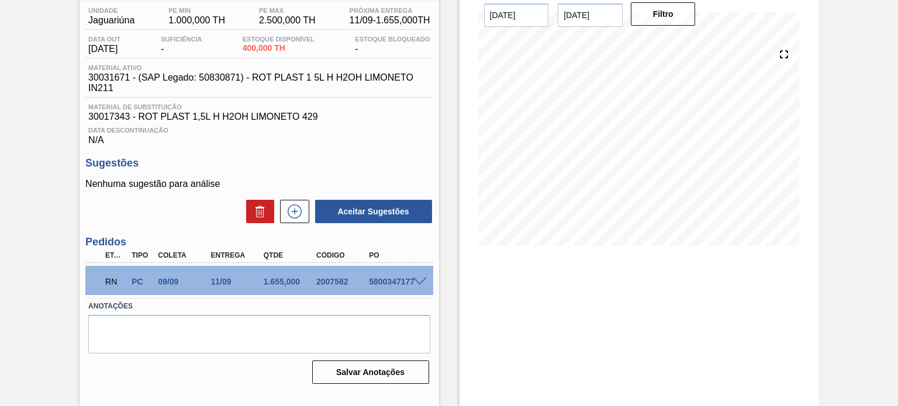
click at [420, 281] on span at bounding box center [420, 282] width 14 height 9
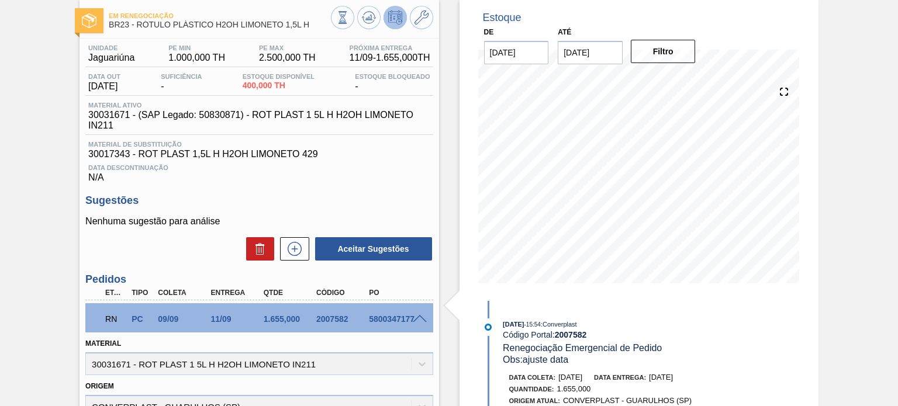
scroll to position [117, 0]
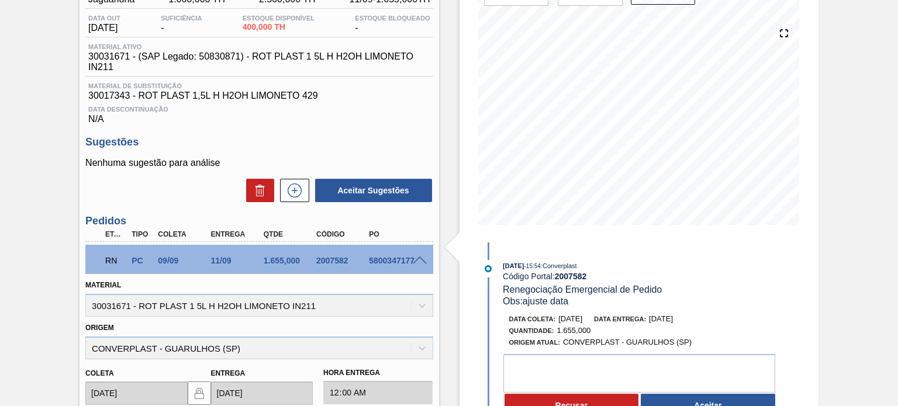
click at [672, 318] on span "16/09/2025" at bounding box center [661, 319] width 24 height 9
click at [828, 279] on div "Em renegociação BR23 - RÓTULO PLÁSTICO H2OH LIMONETO 1,5L H Unidade Jaguariúna …" at bounding box center [449, 299] width 898 height 715
click at [460, 147] on div "Estoque De 10/09/2025 Até 31/01/2026 Filtro 10/09 Projeção de Estoque 400 Nec.S…" at bounding box center [639, 92] width 359 height 301
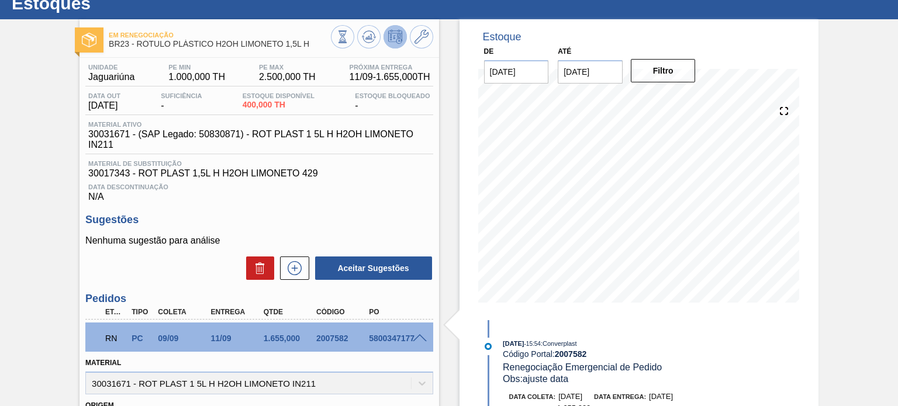
scroll to position [58, 0]
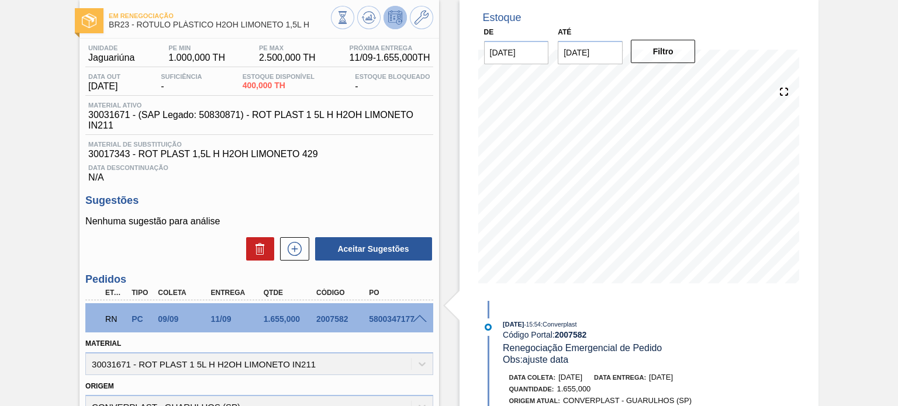
click at [280, 319] on div "1.655,000" at bounding box center [290, 319] width 58 height 9
click at [366, 21] on icon at bounding box center [369, 18] width 14 height 14
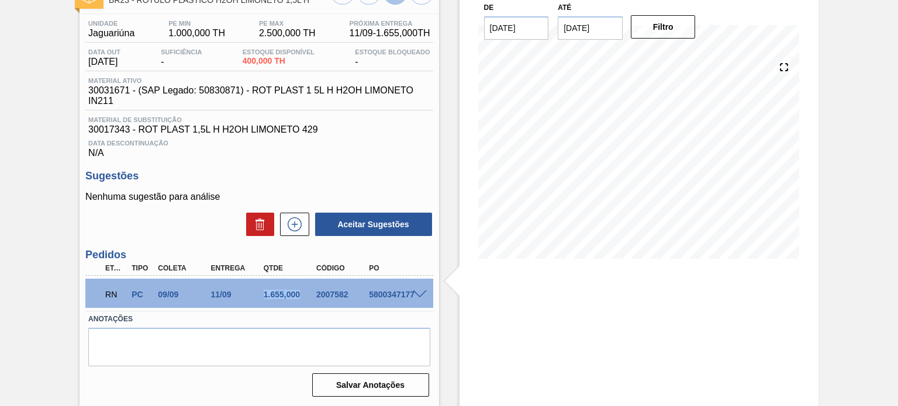
scroll to position [96, 0]
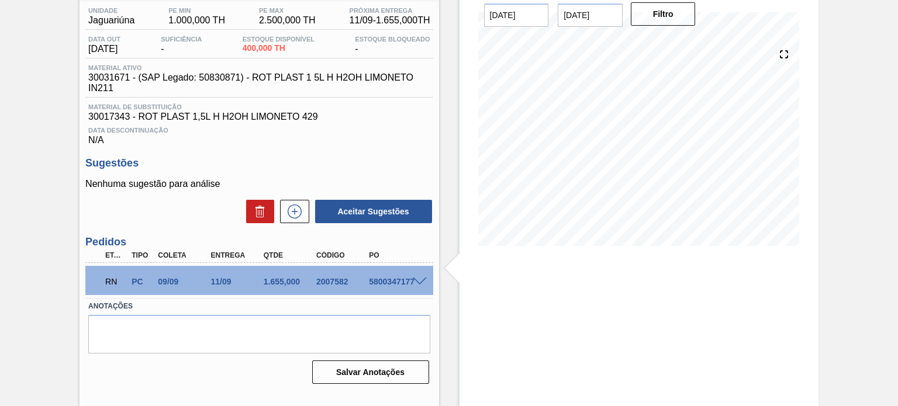
click at [413, 283] on span at bounding box center [420, 282] width 14 height 9
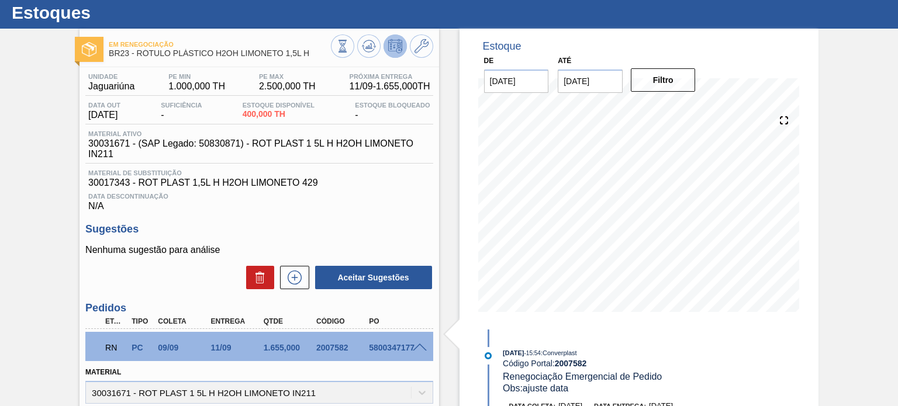
scroll to position [0, 0]
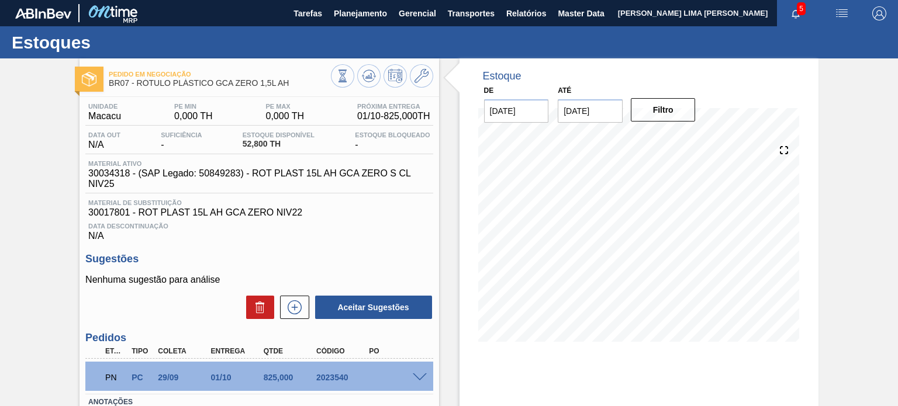
scroll to position [58, 0]
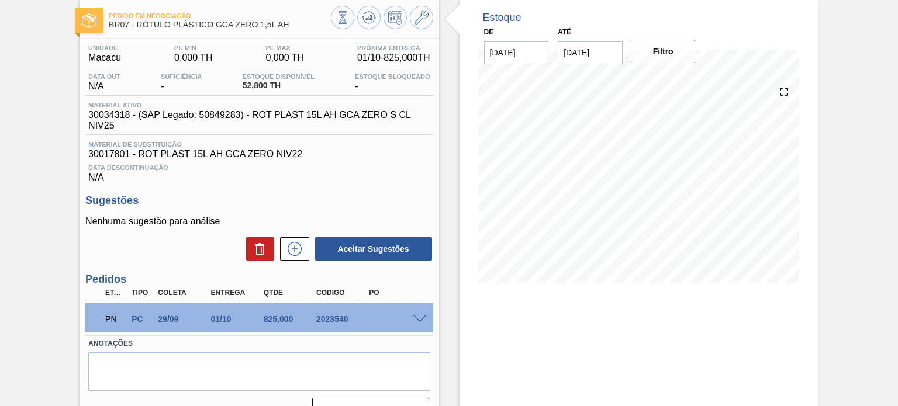
click at [422, 320] on span at bounding box center [420, 319] width 14 height 9
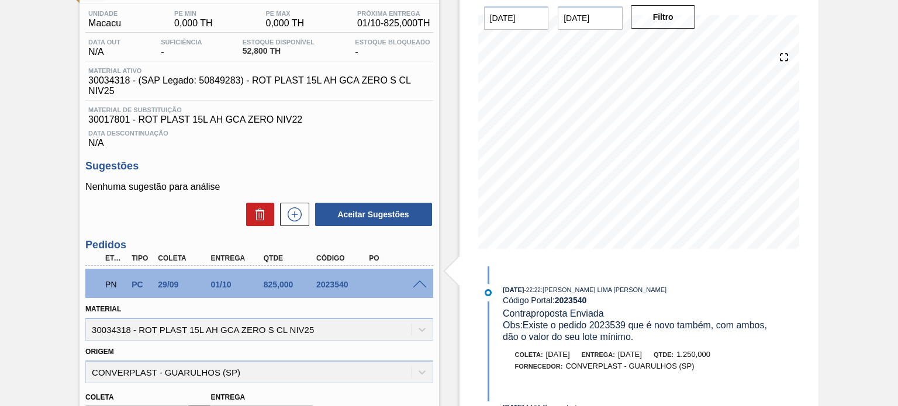
scroll to position [0, 0]
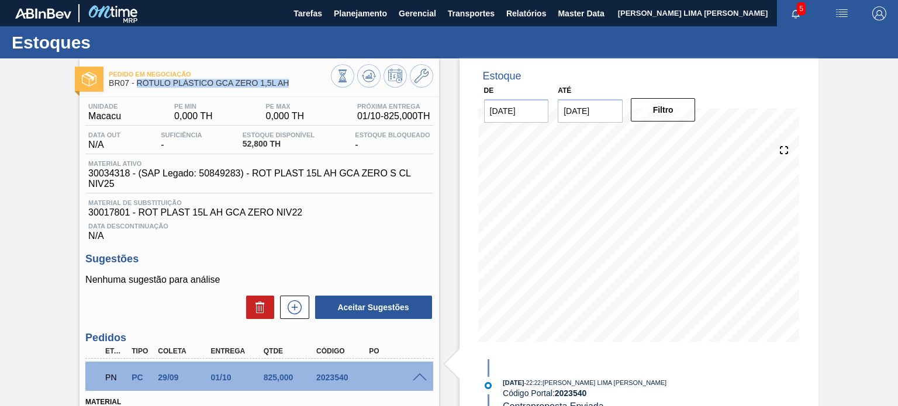
drag, startPoint x: 291, startPoint y: 84, endPoint x: 139, endPoint y: 81, distance: 152.6
click at [139, 81] on span "BR07 - RÓTULO PLÁSTICO GCA ZERO 1,5L AH" at bounding box center [220, 83] width 222 height 9
copy span "RÓTULO PLÁSTICO GCA ZERO 1,5L AH"
click at [375, 81] on button at bounding box center [368, 75] width 23 height 23
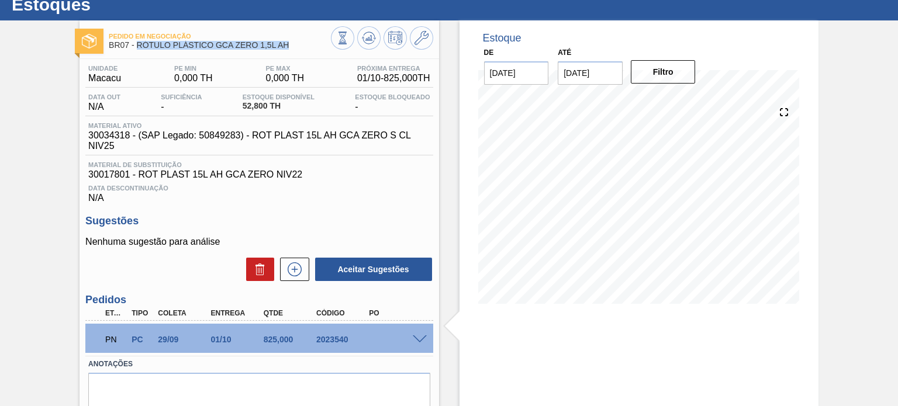
scroll to position [58, 0]
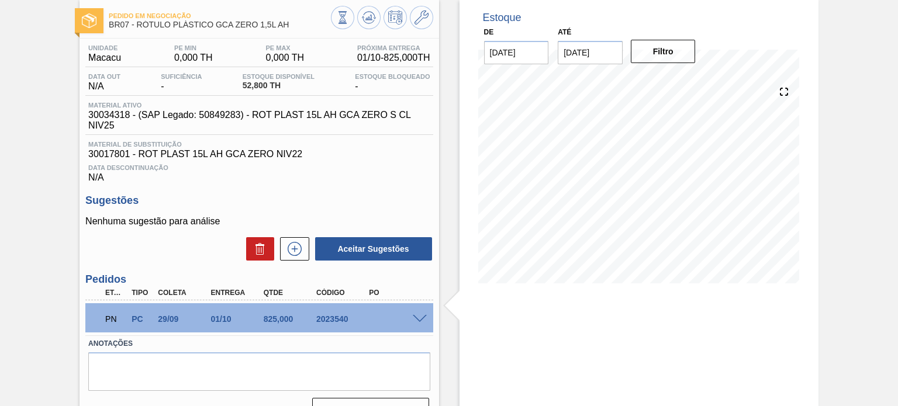
click at [420, 315] on span at bounding box center [420, 319] width 14 height 9
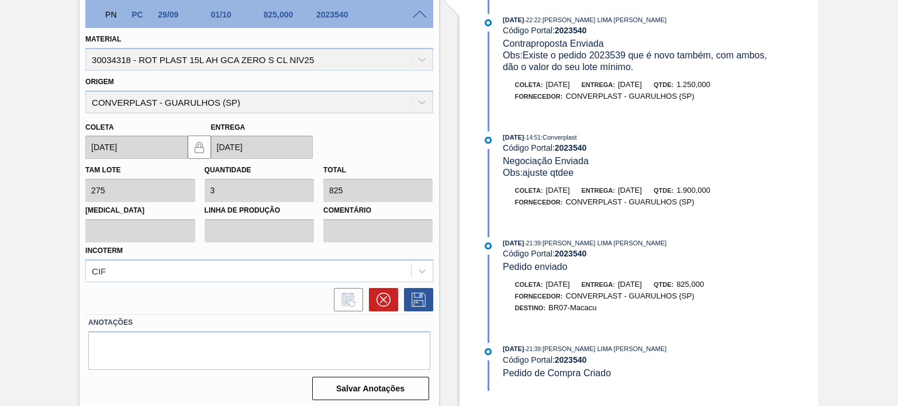
scroll to position [367, 0]
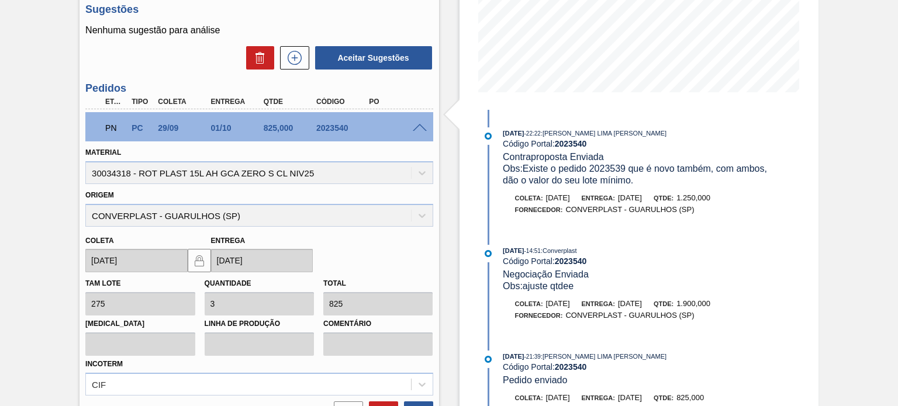
click at [423, 128] on span at bounding box center [420, 128] width 14 height 9
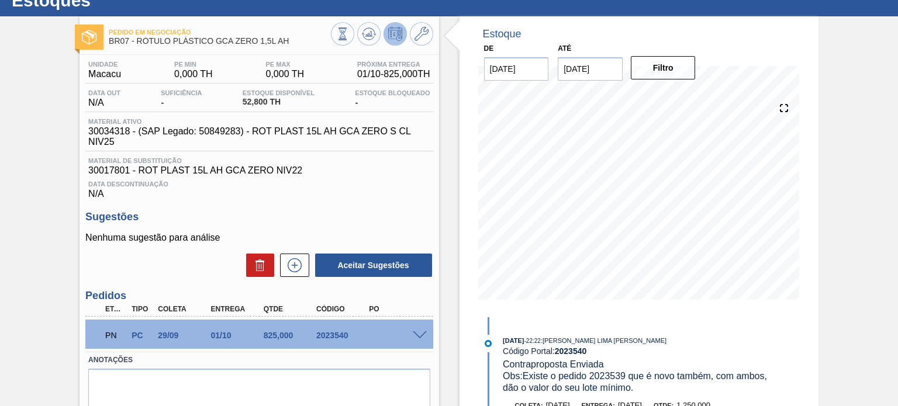
scroll to position [0, 0]
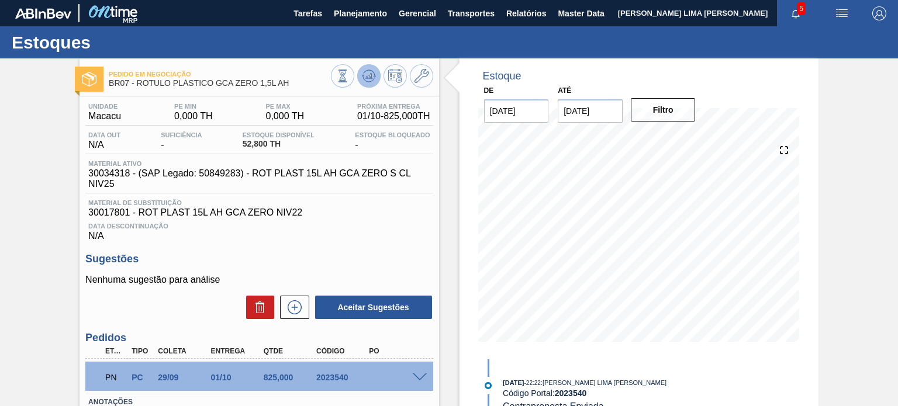
click at [375, 70] on button at bounding box center [368, 75] width 23 height 23
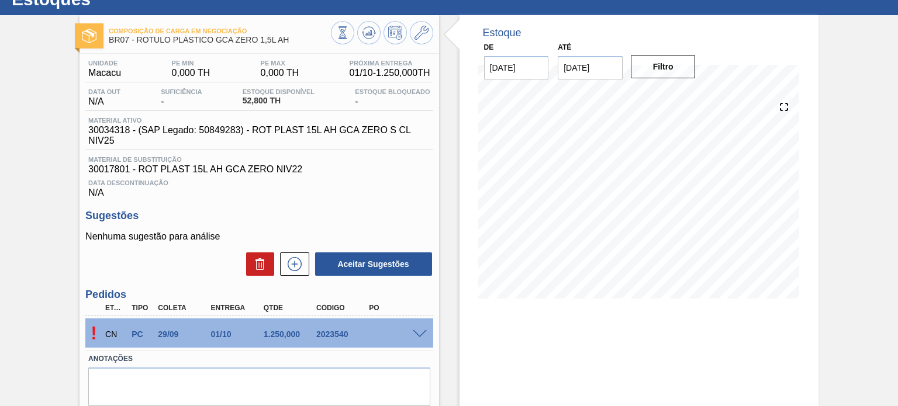
scroll to position [96, 0]
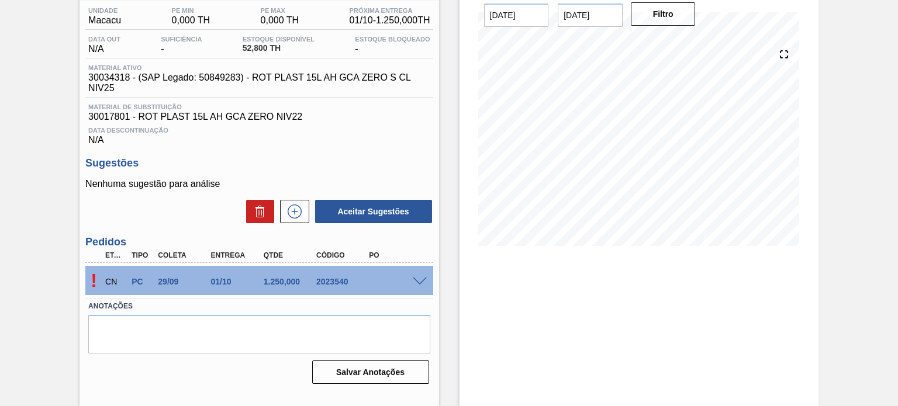
click at [417, 281] on span at bounding box center [420, 282] width 14 height 9
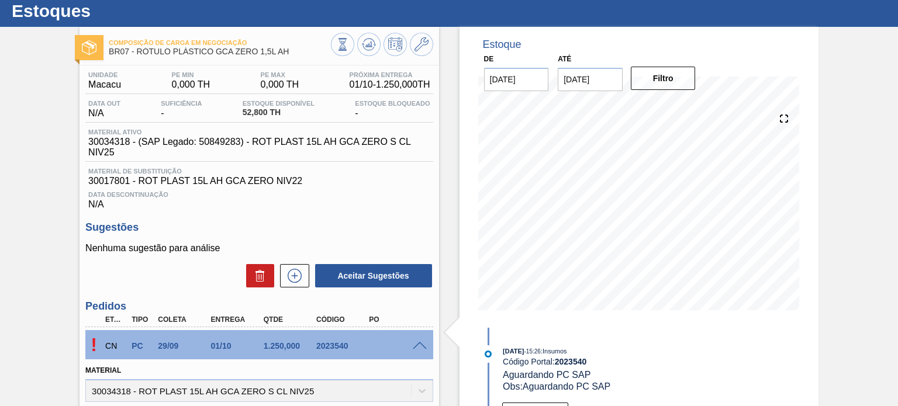
scroll to position [0, 0]
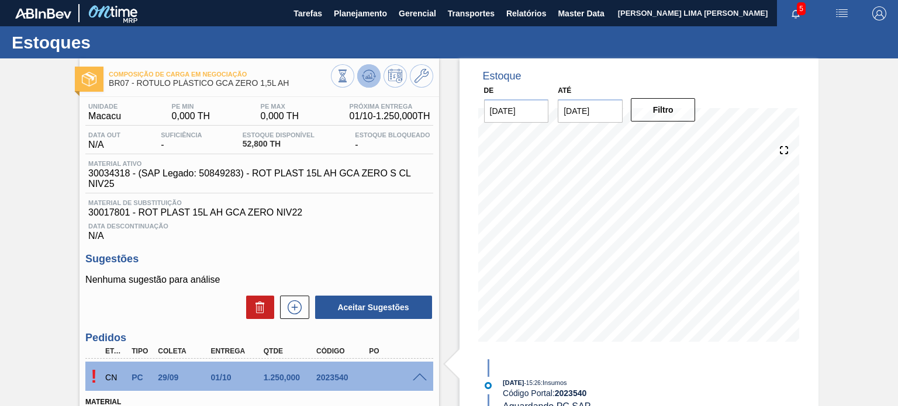
click at [370, 78] on icon at bounding box center [370, 76] width 1 height 5
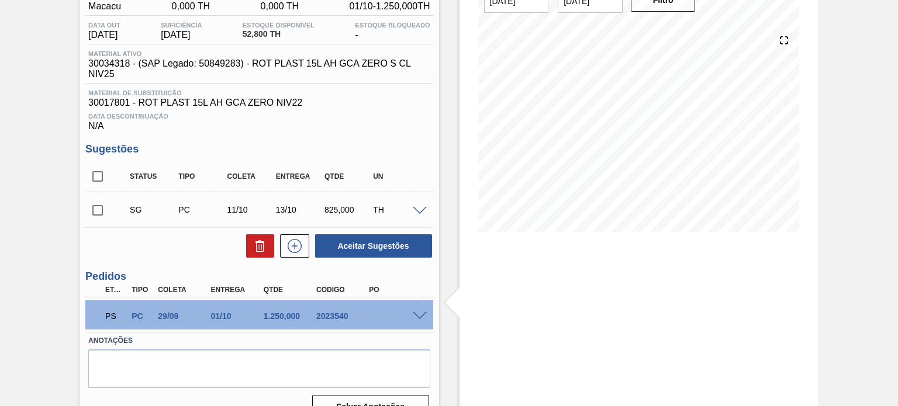
scroll to position [117, 0]
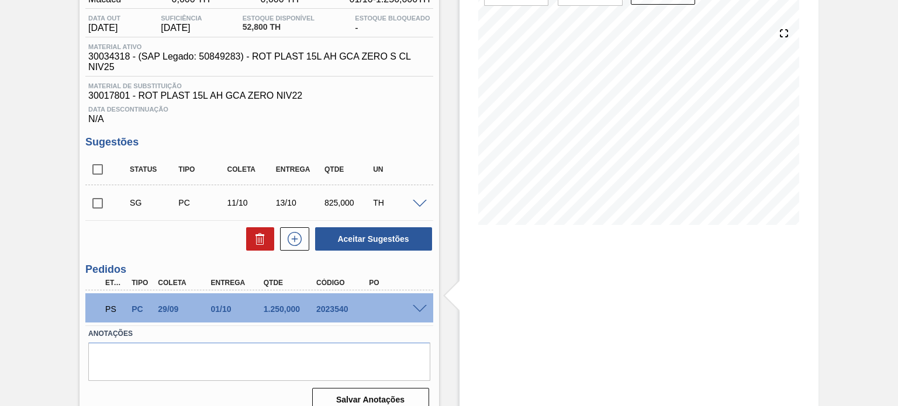
click at [414, 310] on span at bounding box center [420, 309] width 14 height 9
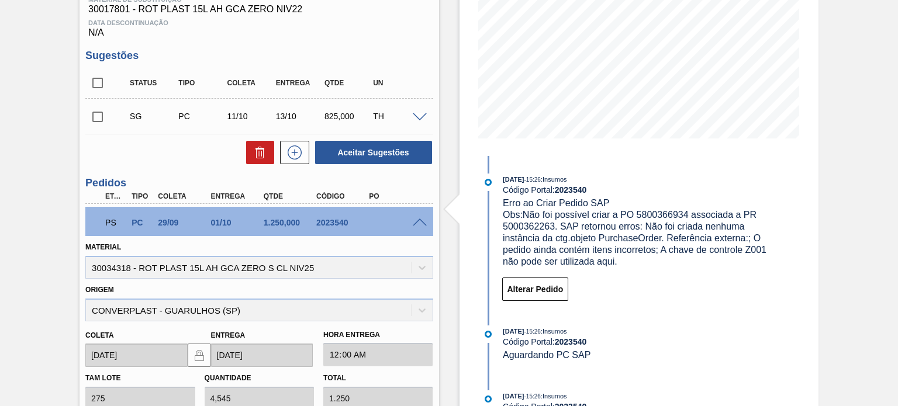
scroll to position [58, 0]
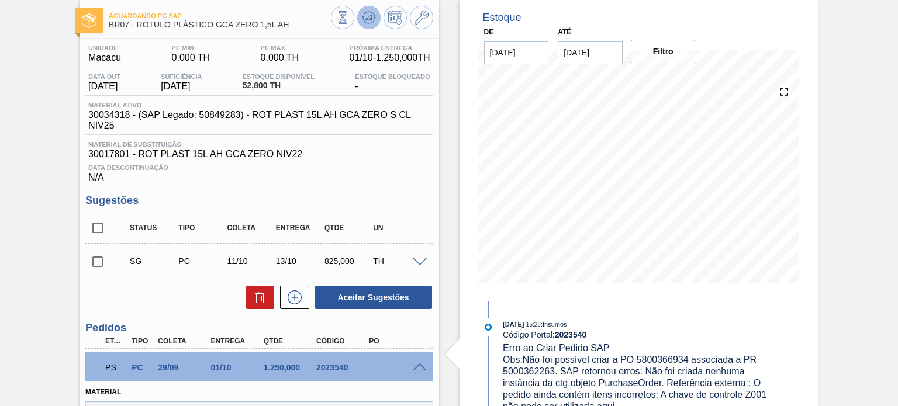
click at [372, 16] on icon at bounding box center [369, 18] width 14 height 14
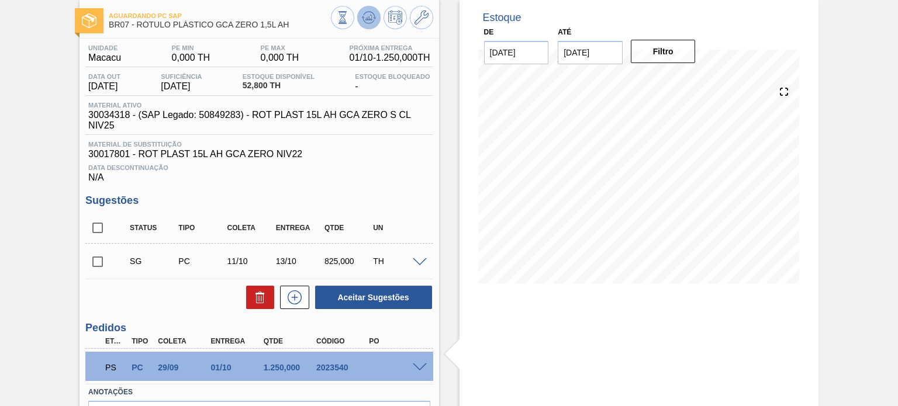
click at [368, 24] on icon at bounding box center [369, 18] width 14 height 14
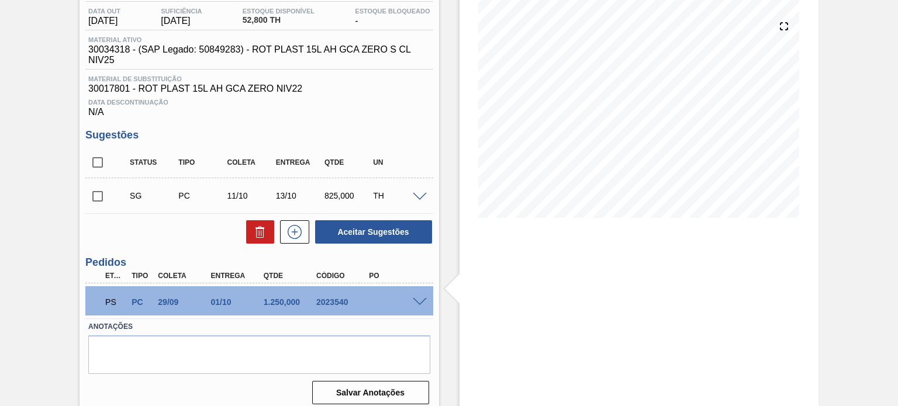
scroll to position [132, 0]
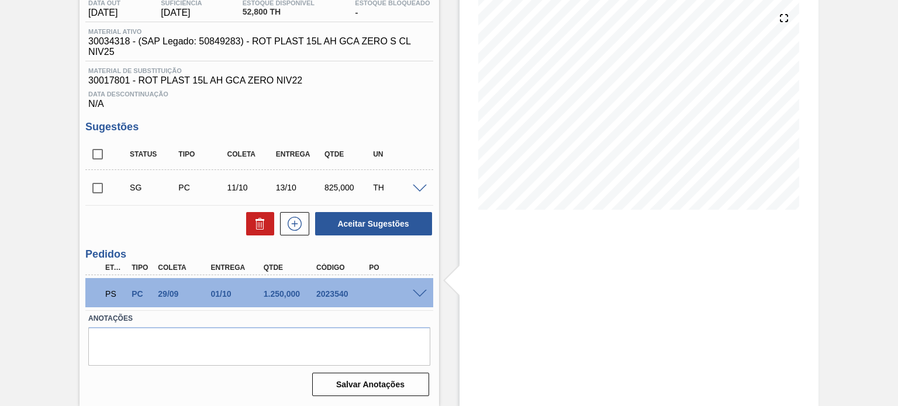
click at [423, 290] on span at bounding box center [420, 294] width 14 height 9
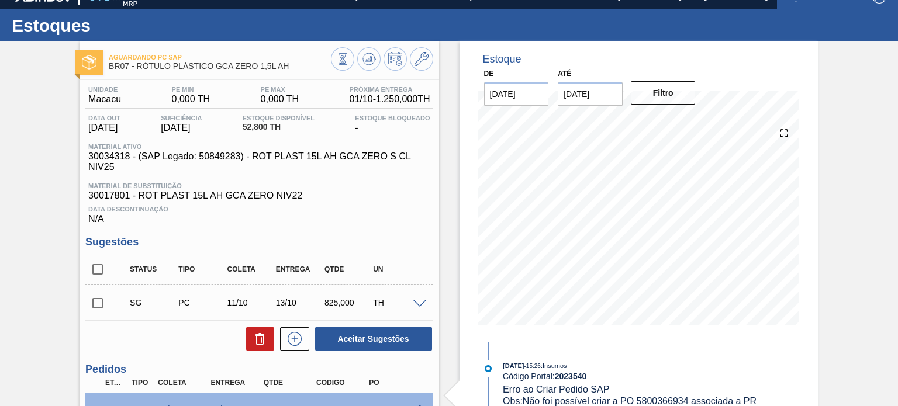
scroll to position [15, 0]
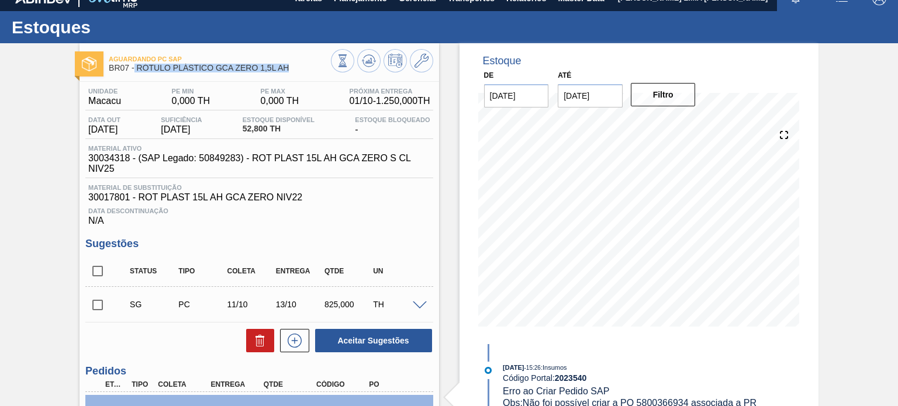
drag, startPoint x: 293, startPoint y: 72, endPoint x: 131, endPoint y: 70, distance: 162.0
click at [132, 70] on span "BR07 - RÓTULO PLÁSTICO GCA ZERO 1,5L AH" at bounding box center [220, 68] width 222 height 9
click at [177, 159] on span "30034318 - (SAP Legado: 50849283) - ROT PLAST 15L AH GCA ZERO S CL NIV25" at bounding box center [261, 163] width 347 height 21
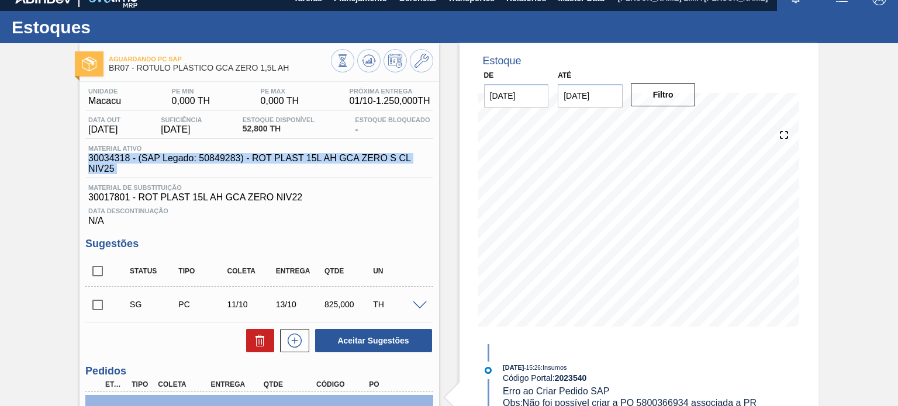
click at [177, 159] on span "30034318 - (SAP Legado: 50849283) - ROT PLAST 15L AH GCA ZERO S CL NIV25" at bounding box center [261, 163] width 347 height 21
copy span "30034318 - (SAP Legado: 50849283) - ROT PLAST 15L AH GCA ZERO S CL NIV25"
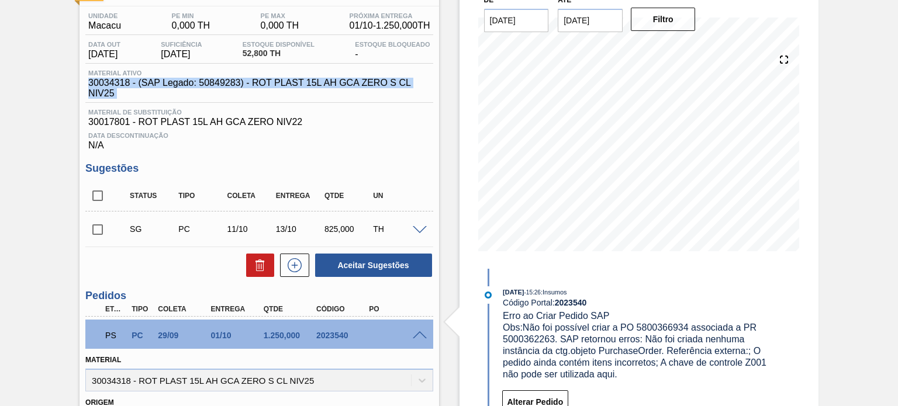
scroll to position [0, 0]
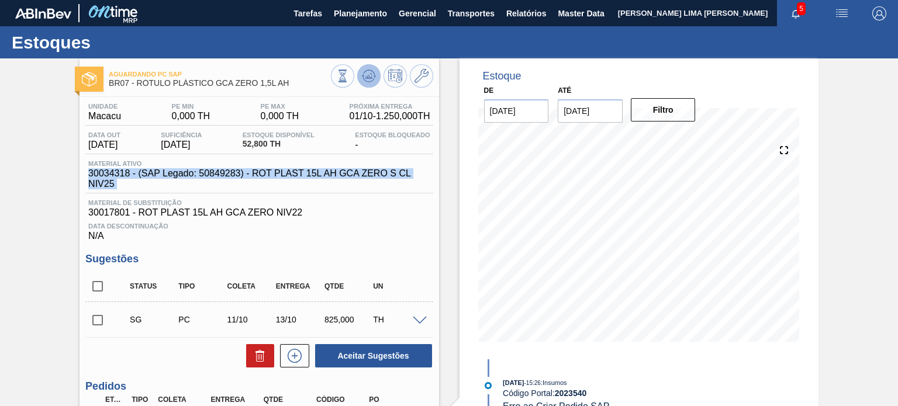
click at [372, 80] on icon at bounding box center [369, 76] width 14 height 14
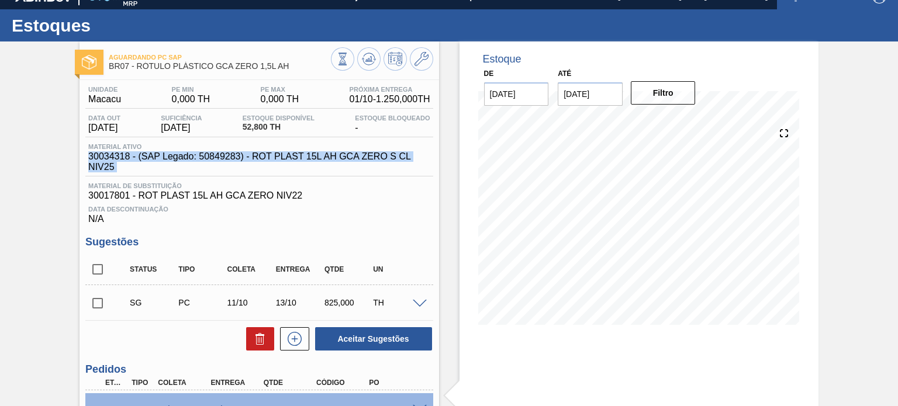
scroll to position [15, 0]
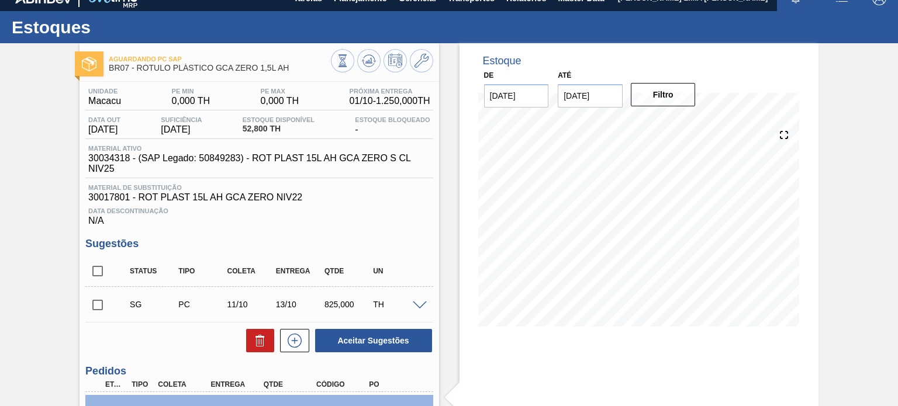
click at [296, 150] on span "Material ativo" at bounding box center [261, 148] width 347 height 7
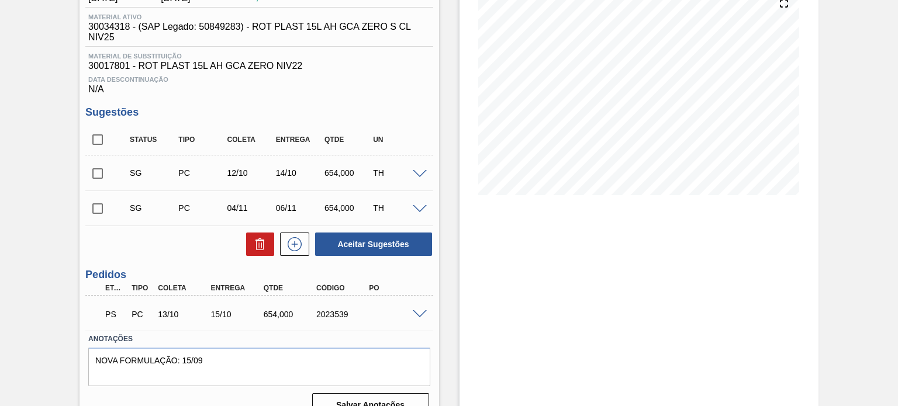
scroll to position [167, 0]
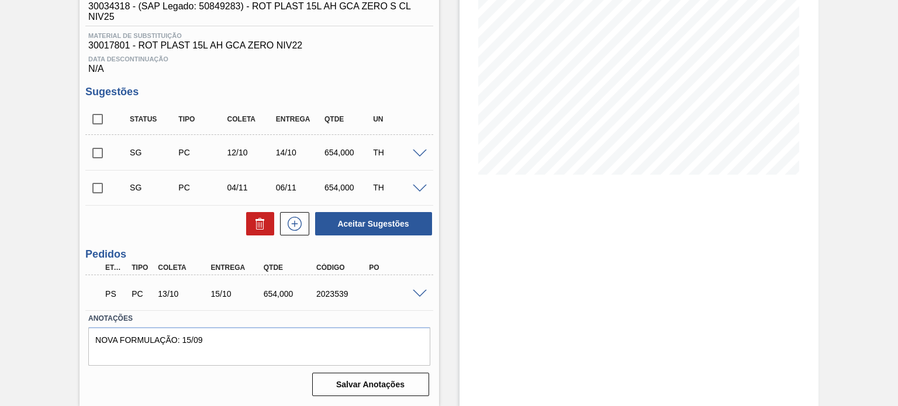
click at [420, 290] on span at bounding box center [420, 294] width 14 height 9
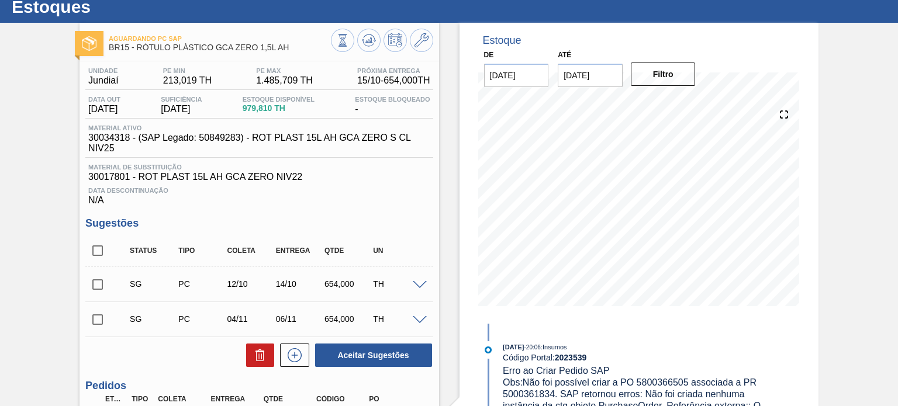
scroll to position [0, 0]
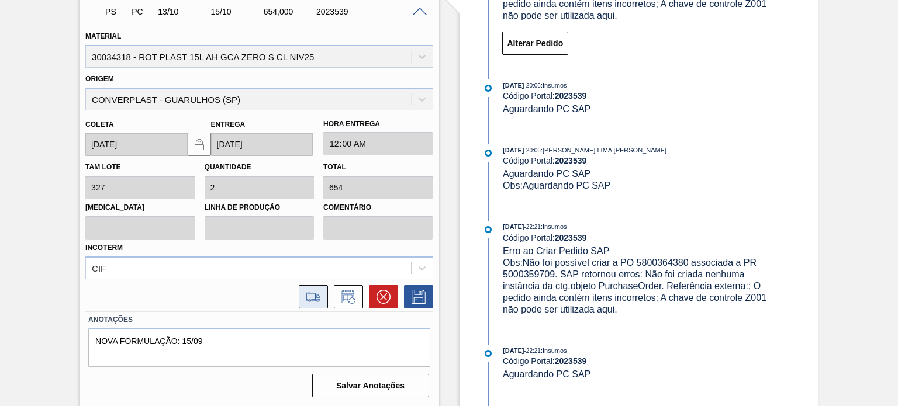
click at [316, 294] on icon at bounding box center [312, 297] width 13 height 8
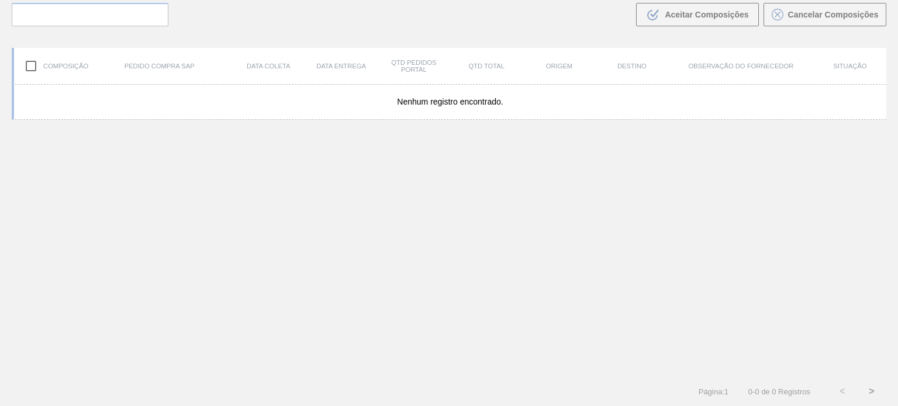
scroll to position [84, 0]
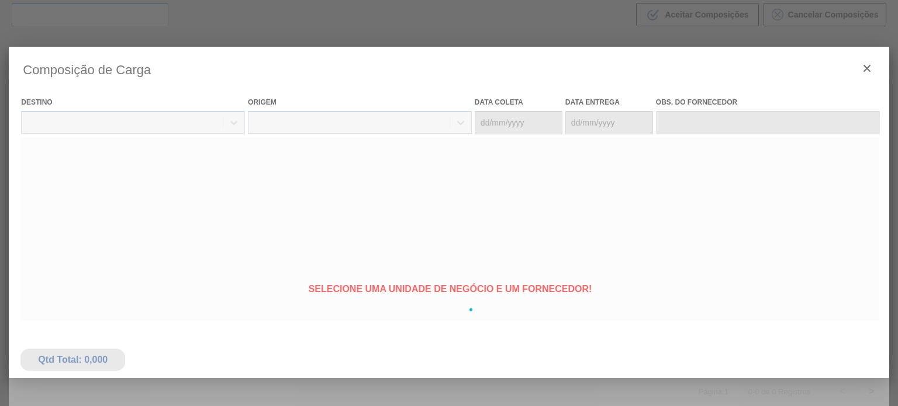
type coleta "13/10/2025"
type entrega "15/10/2025"
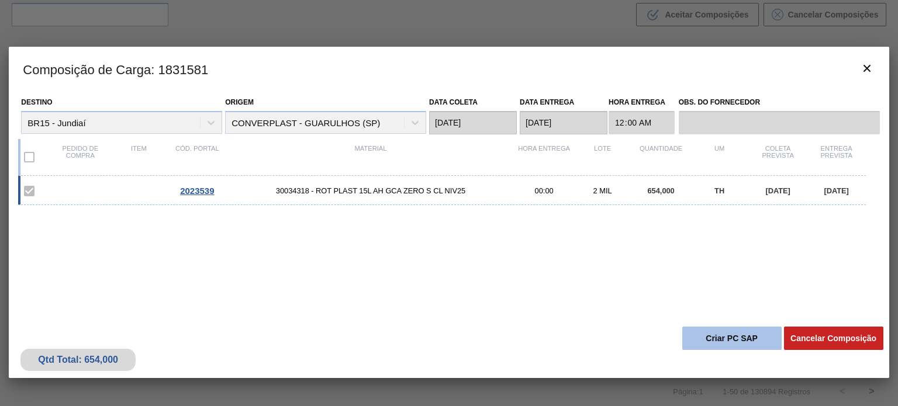
click at [708, 338] on button "Criar PC SAP" at bounding box center [731, 338] width 99 height 23
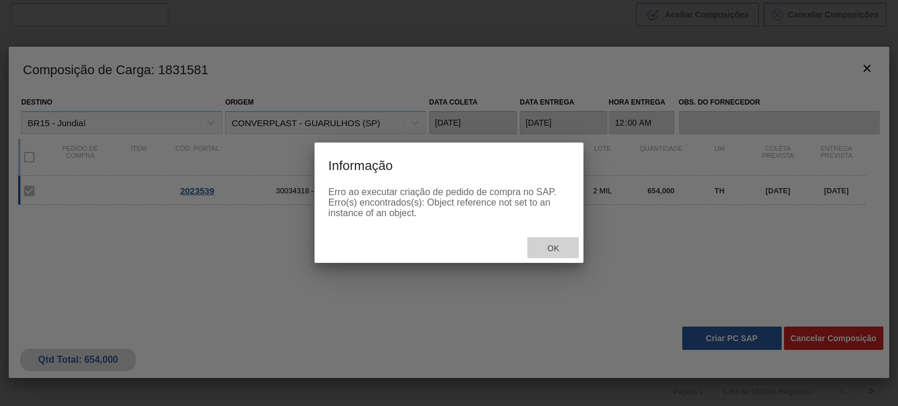
click at [559, 244] on span "Ok" at bounding box center [553, 248] width 30 height 9
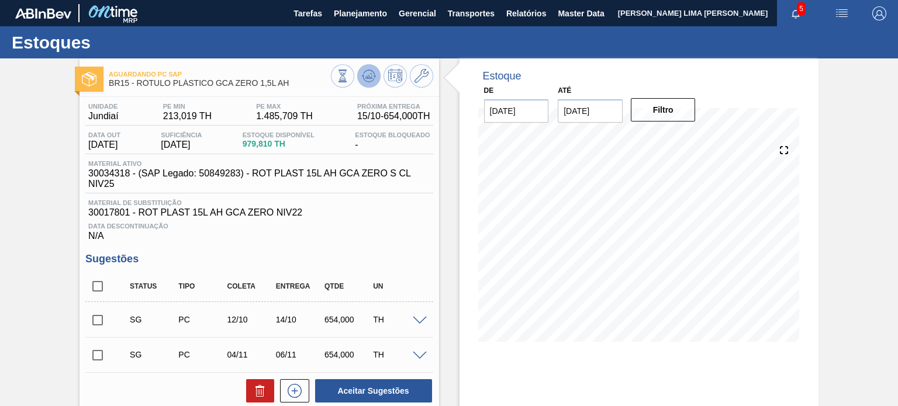
click at [366, 79] on icon at bounding box center [369, 76] width 14 height 14
click at [358, 73] on button at bounding box center [368, 75] width 23 height 23
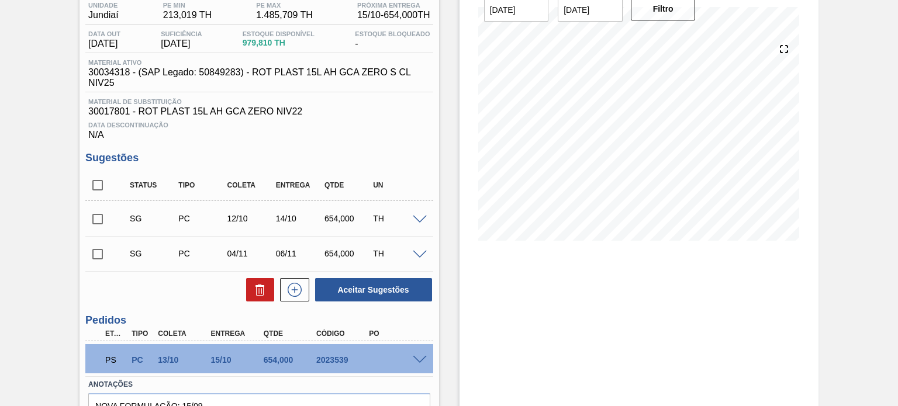
scroll to position [50, 0]
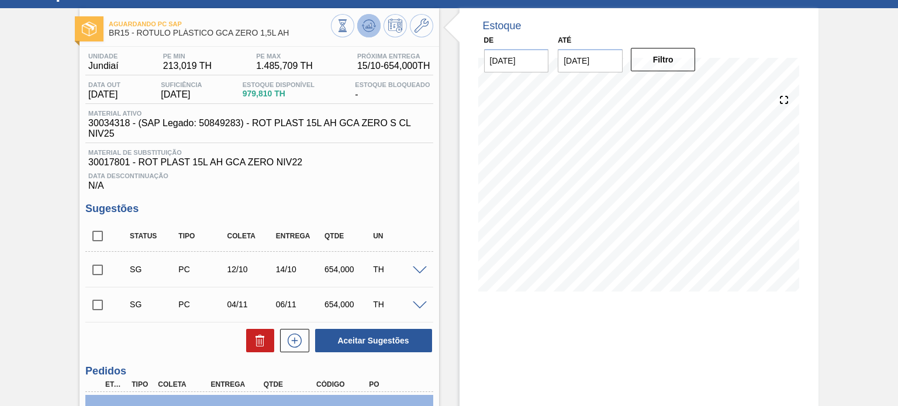
click at [368, 25] on icon at bounding box center [369, 25] width 8 height 5
click at [125, 124] on span "30034318 - (SAP Legado: 50849283) - ROT PLAST 15L AH GCA ZERO S CL NIV25" at bounding box center [261, 128] width 347 height 21
copy span "30034318"
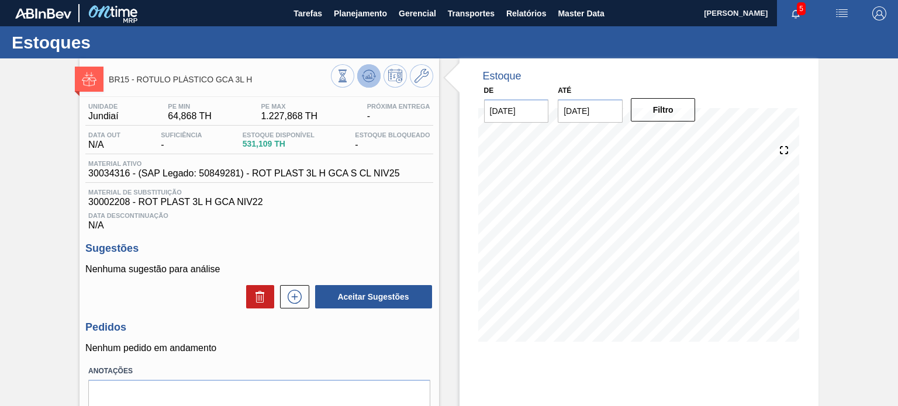
click at [368, 75] on icon at bounding box center [368, 76] width 1 height 3
click at [340, 79] on icon at bounding box center [342, 76] width 13 height 13
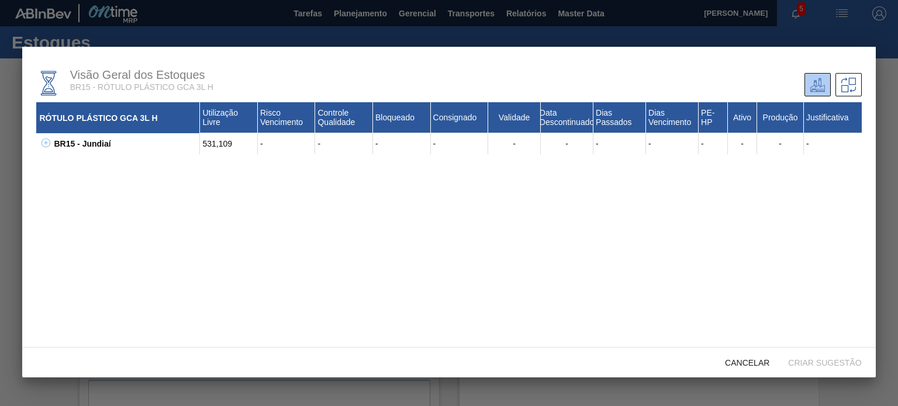
click at [45, 146] on icon at bounding box center [46, 143] width 9 height 9
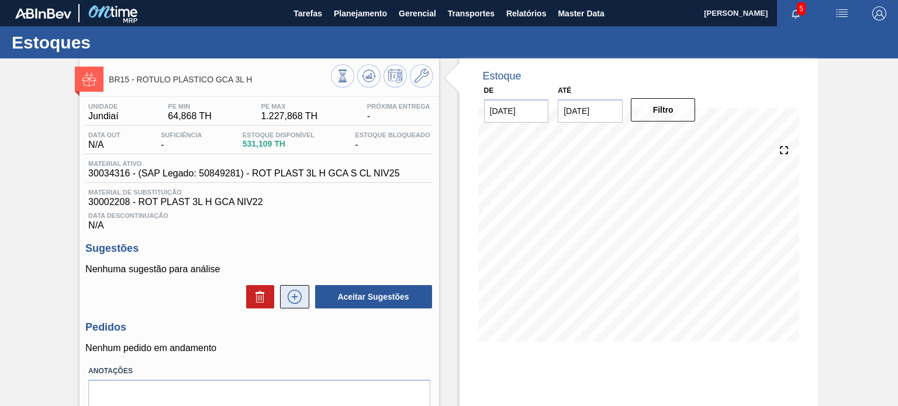
click at [298, 296] on icon at bounding box center [294, 297] width 19 height 14
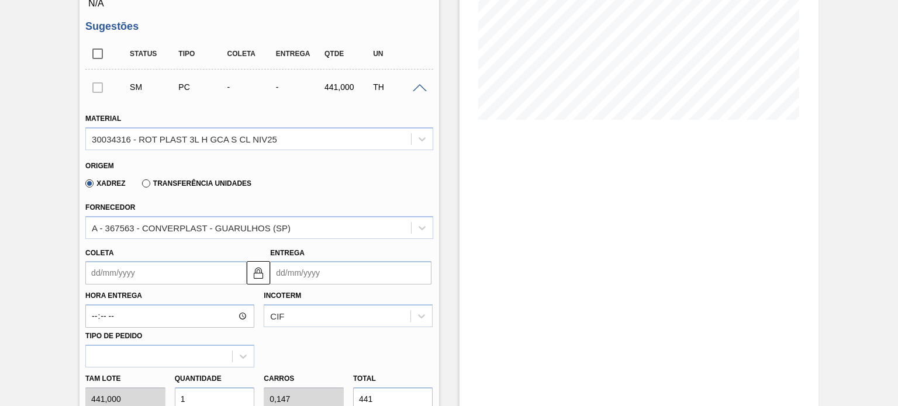
scroll to position [292, 0]
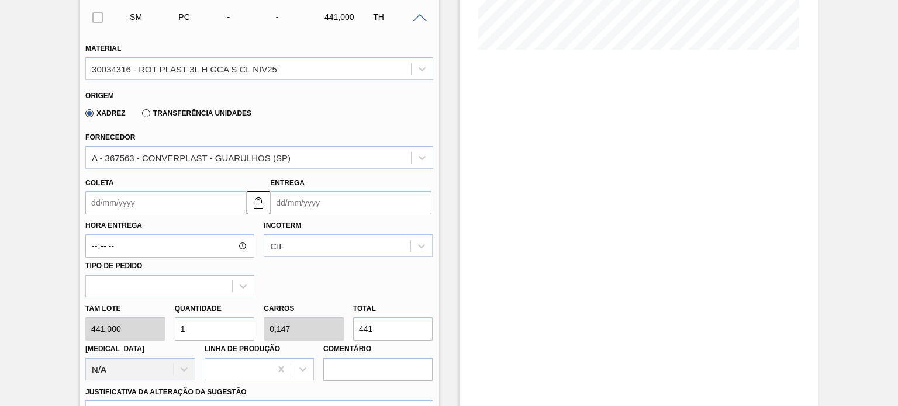
drag, startPoint x: 376, startPoint y: 327, endPoint x: 351, endPoint y: 323, distance: 24.9
click at [351, 323] on div "Total 441" at bounding box center [393, 321] width 89 height 40
type input "0,009"
type input "0,001"
type input "4"
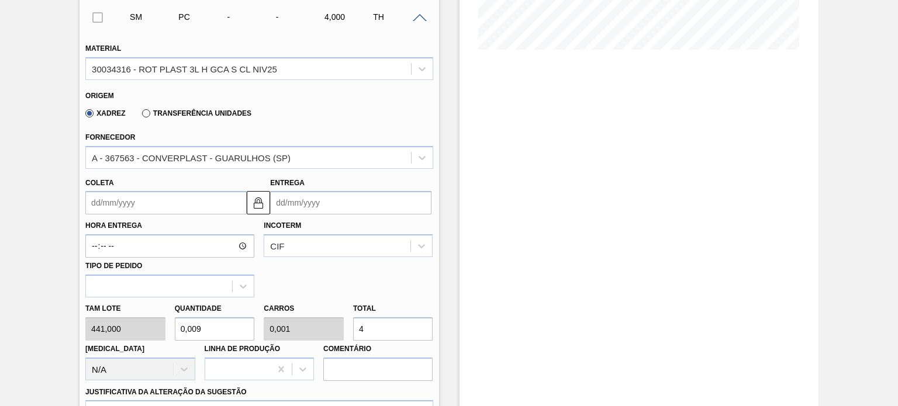
type input "0,093"
type input "0,014"
type input "41"
type input "0,93"
type input "0,137"
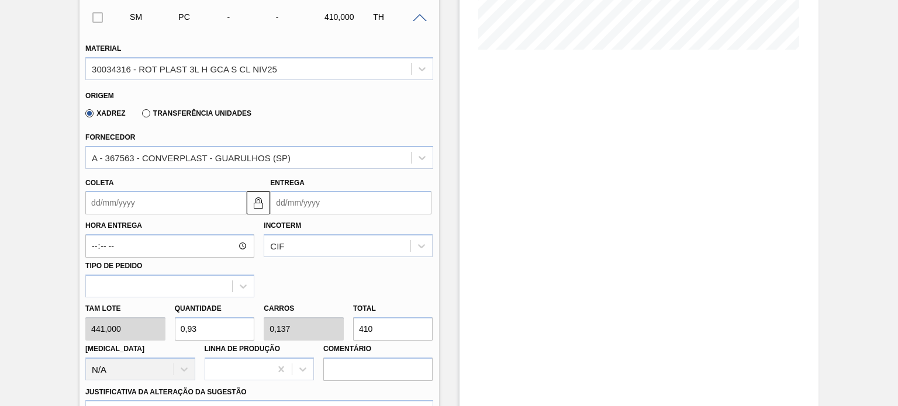
type input "410"
click at [299, 203] on input "Entrega" at bounding box center [350, 202] width 161 height 23
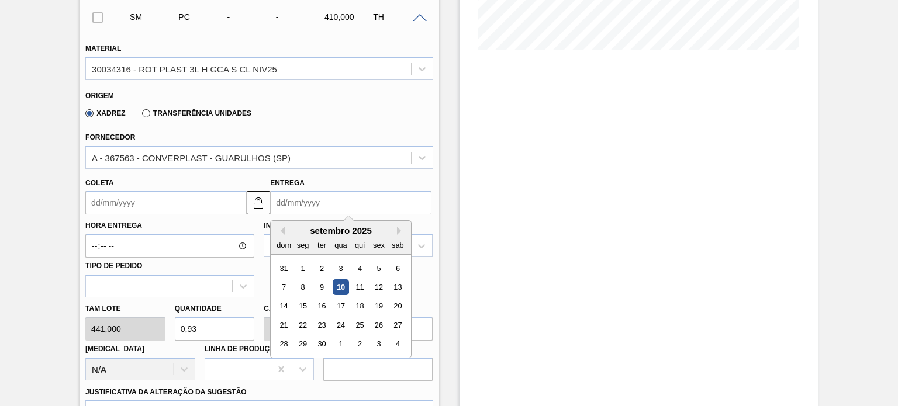
scroll to position [234, 0]
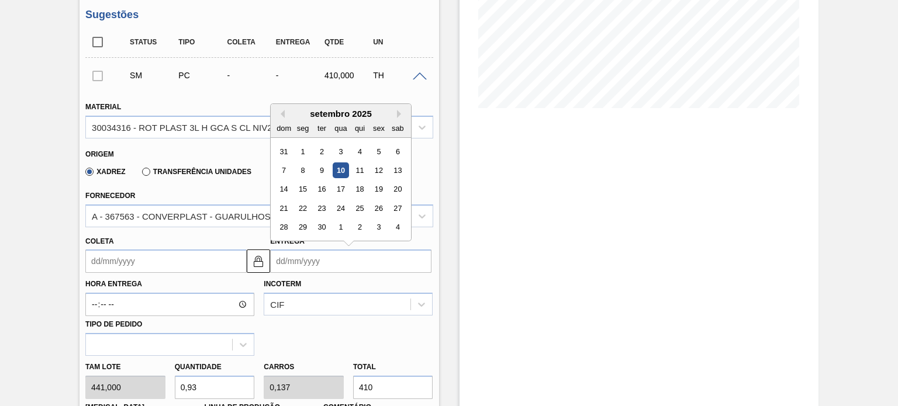
click at [0, 109] on div "BR15 - RÓTULO PLÁSTICO GCA 3L H Unidade Jundiaí PE MIN 64,868 TH PE MAX 1.227,8…" at bounding box center [449, 289] width 898 height 929
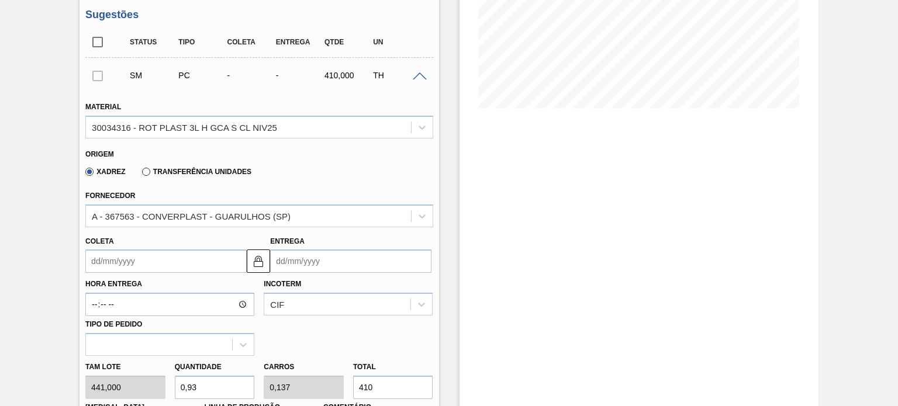
click at [324, 254] on input "Entrega" at bounding box center [350, 261] width 161 height 23
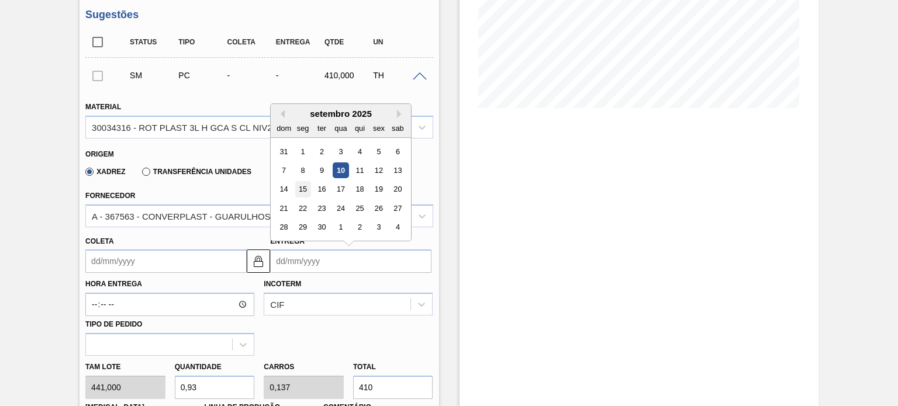
click at [302, 185] on div "15" at bounding box center [303, 190] width 16 height 16
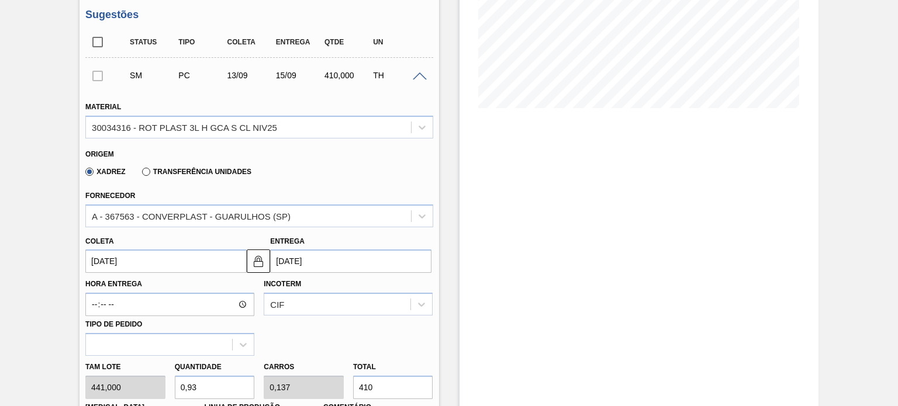
type input "13/09/2025"
type input "15/09/2025"
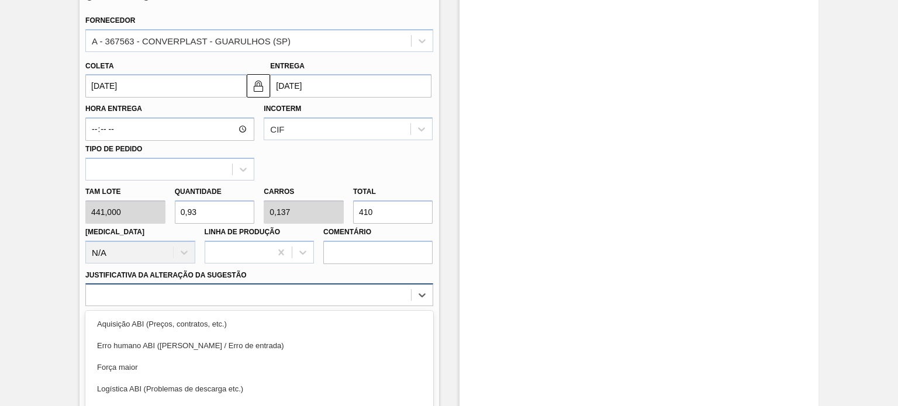
click at [313, 302] on div "option Logística ABI (Problemas de descarga etc.) focused, 4 of 18. 18 results …" at bounding box center [258, 295] width 347 height 23
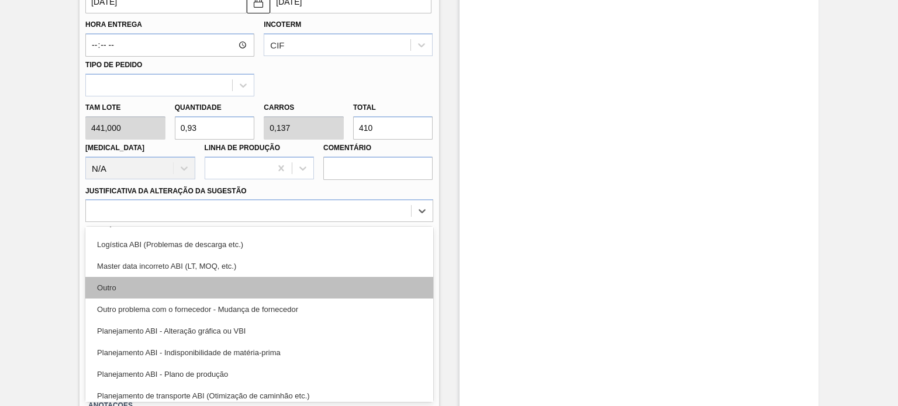
scroll to position [58, 0]
click at [229, 294] on div "Outro" at bounding box center [258, 290] width 347 height 22
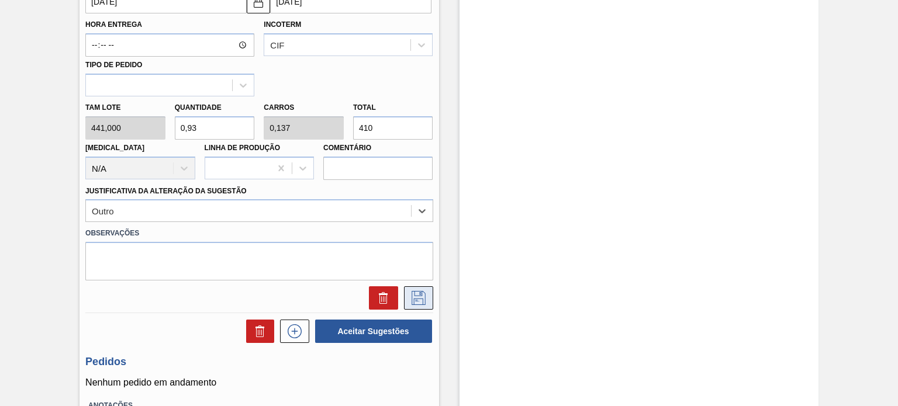
click at [413, 292] on icon at bounding box center [418, 298] width 19 height 14
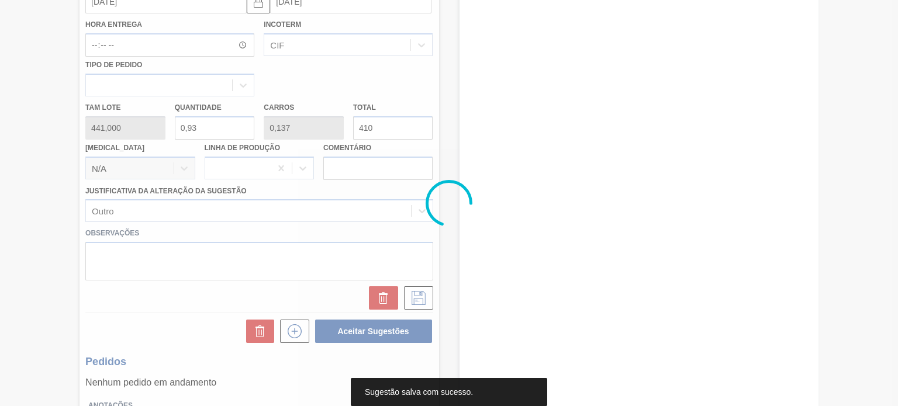
scroll to position [101, 0]
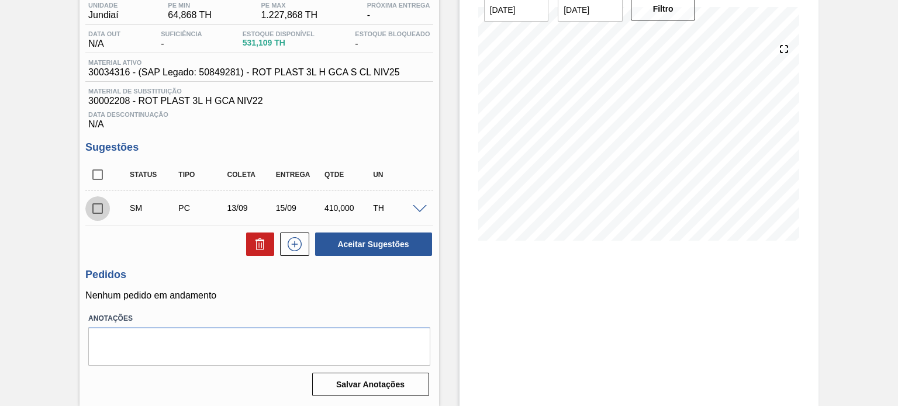
click at [104, 205] on input "checkbox" at bounding box center [97, 208] width 25 height 25
click at [355, 239] on button "Aceitar Sugestões" at bounding box center [373, 244] width 117 height 23
checkbox input "false"
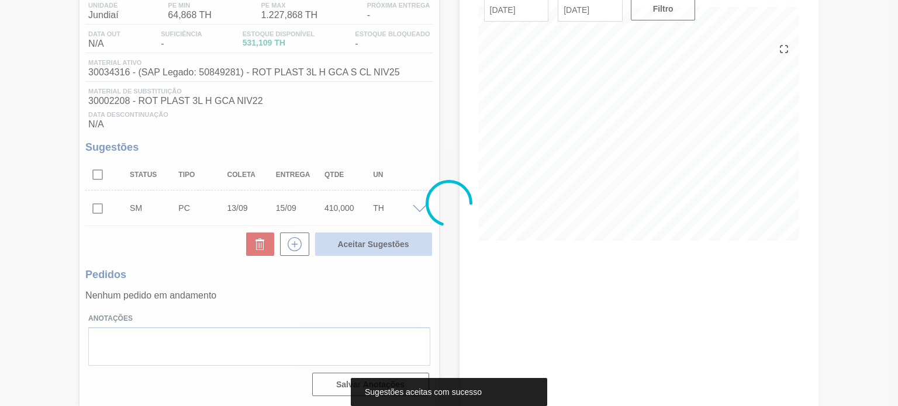
scroll to position [96, 0]
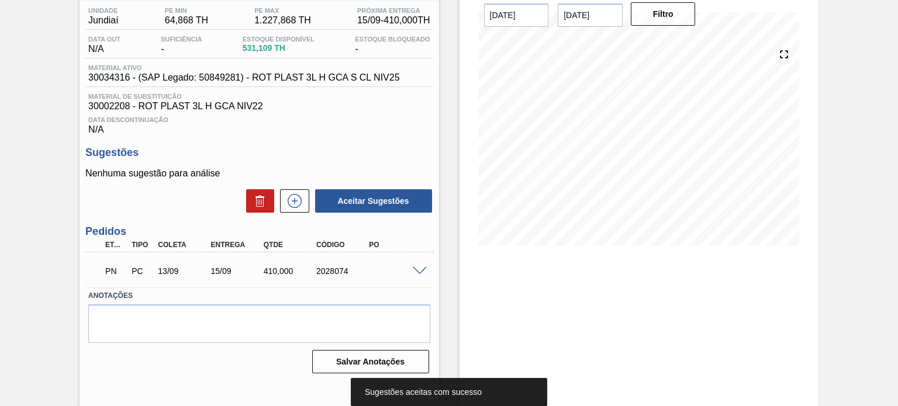
click at [332, 267] on div "2028074" at bounding box center [342, 271] width 58 height 9
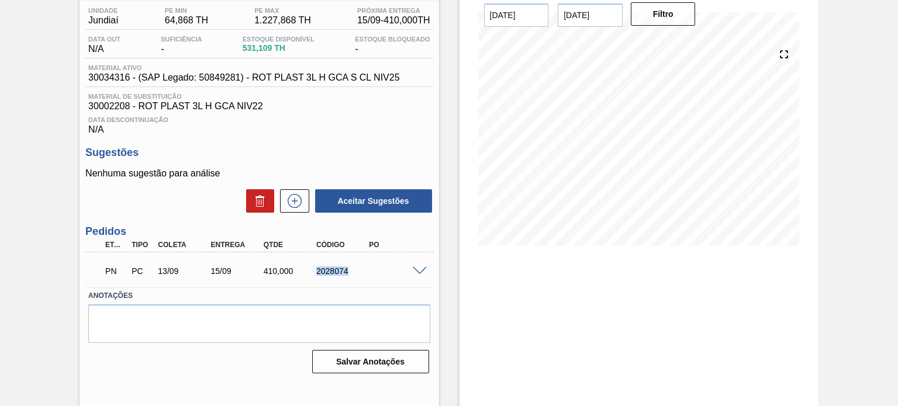
click at [332, 267] on div "2028074" at bounding box center [342, 271] width 58 height 9
copy div "2028074"
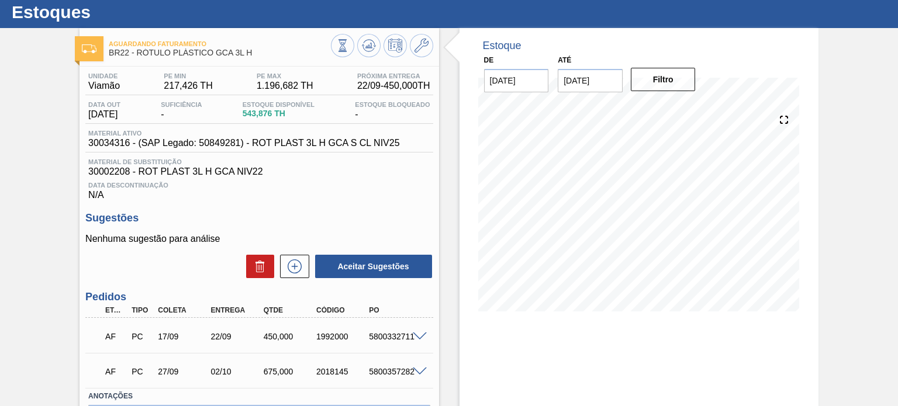
scroll to position [58, 0]
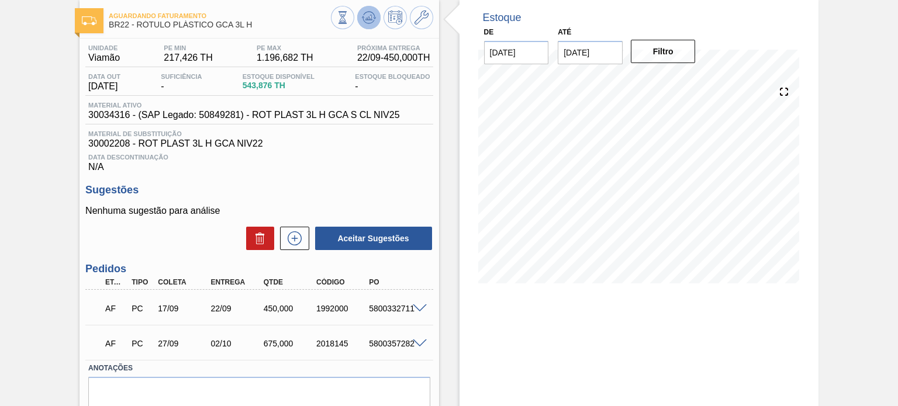
click at [370, 20] on icon at bounding box center [369, 18] width 14 height 14
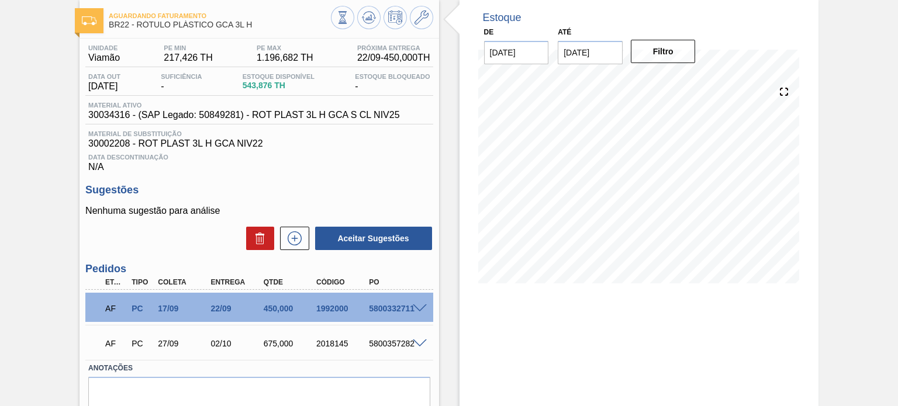
click at [421, 160] on span "Data Descontinuação" at bounding box center [258, 157] width 341 height 7
click at [413, 340] on span at bounding box center [420, 344] width 14 height 9
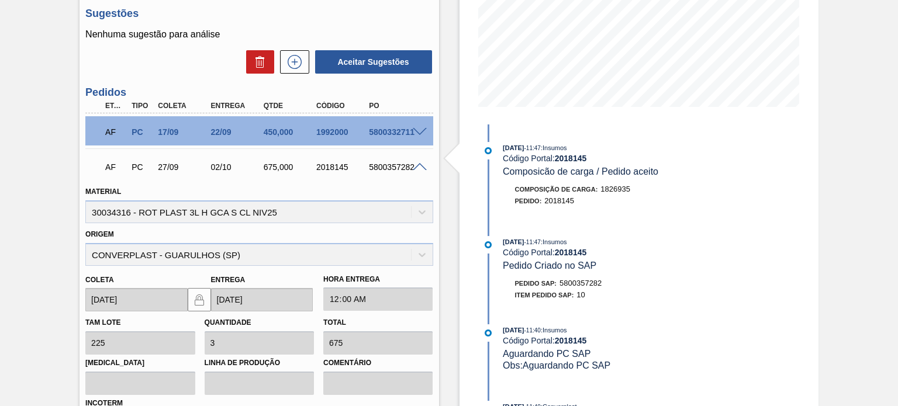
scroll to position [391, 0]
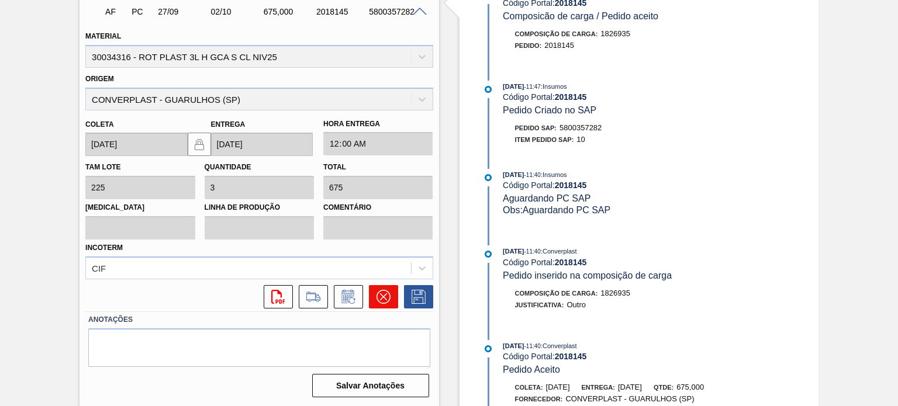
click at [394, 293] on button at bounding box center [383, 296] width 29 height 23
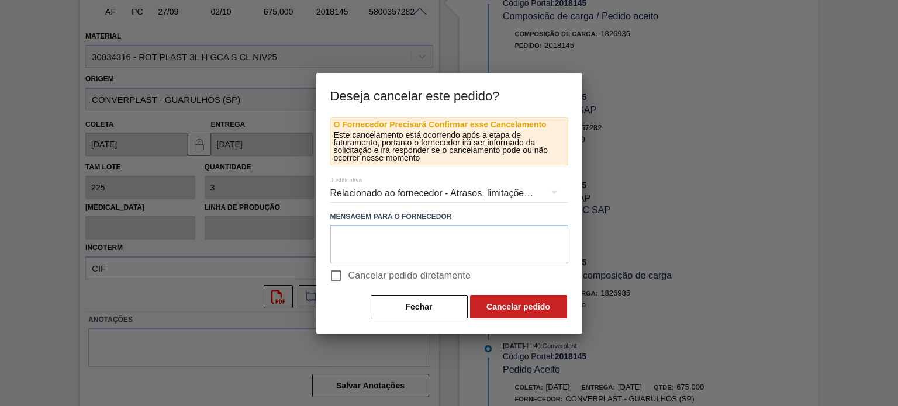
click at [376, 201] on div "Relacionado ao fornecedor - Atrasos, limitações de capacidade, etc." at bounding box center [449, 193] width 238 height 33
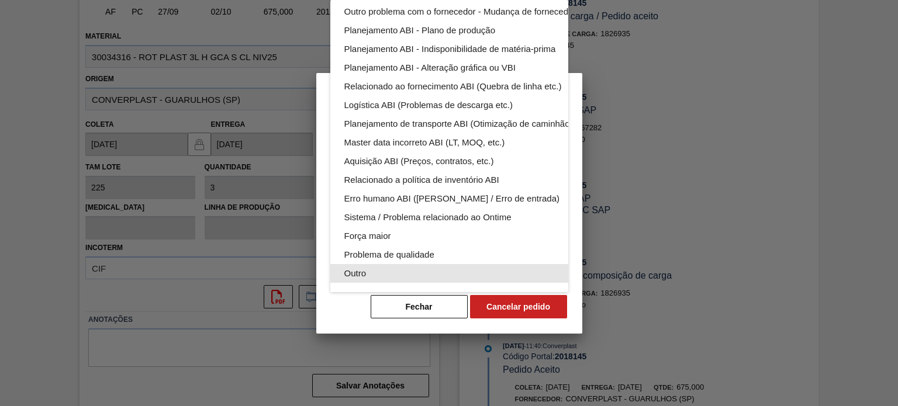
click at [382, 264] on div "Outro" at bounding box center [476, 273] width 265 height 19
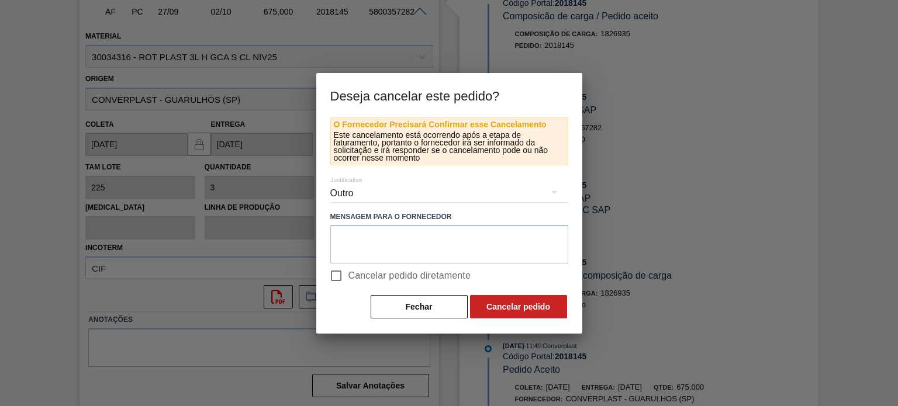
click at [339, 277] on input "Cancelar pedido diretamente" at bounding box center [336, 276] width 25 height 25
checkbox input "true"
click at [502, 306] on button "Cancelar pedido" at bounding box center [518, 306] width 97 height 23
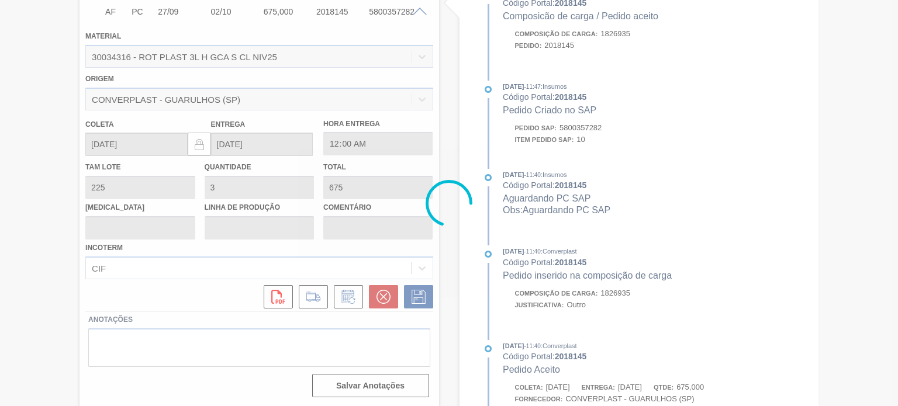
scroll to position [108, 0]
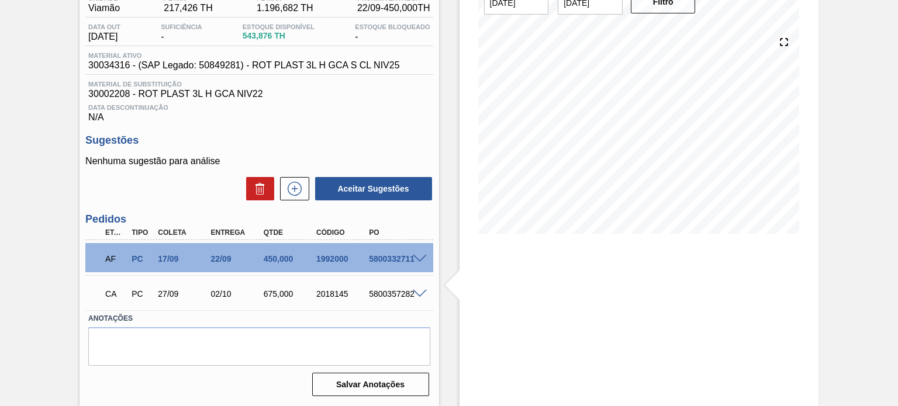
drag, startPoint x: 289, startPoint y: 63, endPoint x: 250, endPoint y: 22, distance: 56.7
click at [289, 63] on span "30034316 - (SAP Legado: 50849281) - ROT PLAST 3L H GCA S CL NIV25" at bounding box center [243, 65] width 311 height 11
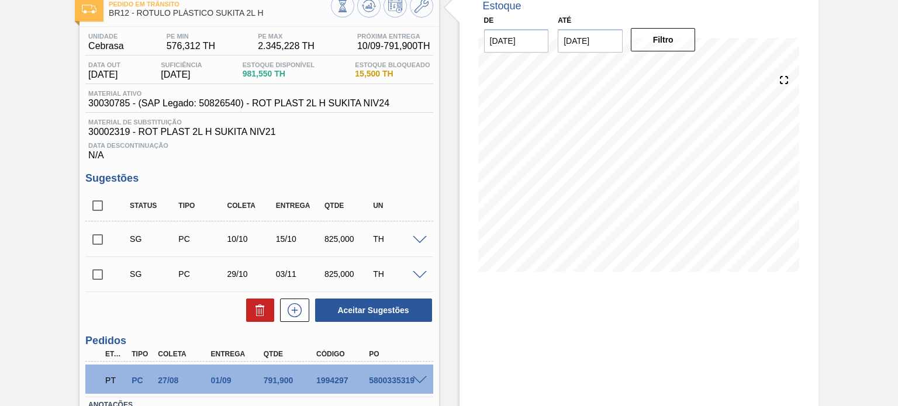
scroll to position [157, 0]
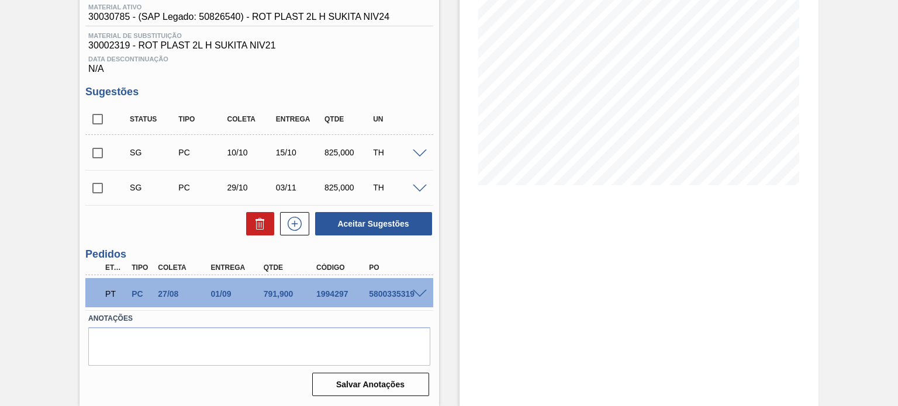
click at [415, 290] on span at bounding box center [420, 294] width 14 height 9
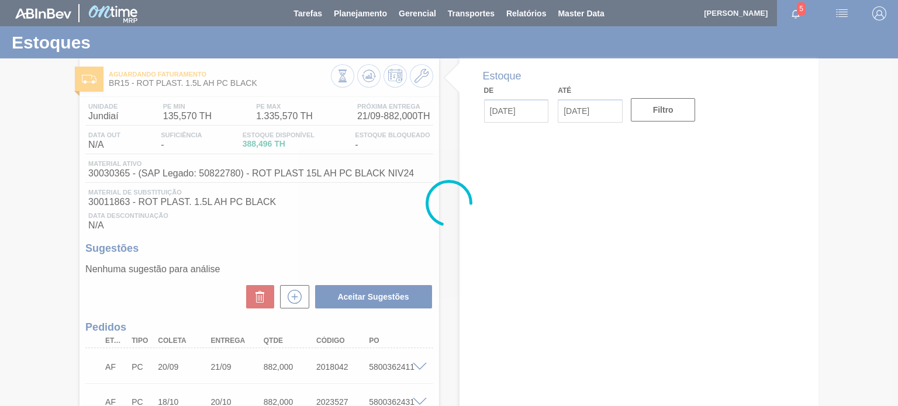
click at [260, 91] on div at bounding box center [449, 203] width 898 height 406
drag, startPoint x: 259, startPoint y: 88, endPoint x: 252, endPoint y: 88, distance: 7.0
click at [253, 88] on div at bounding box center [449, 203] width 898 height 406
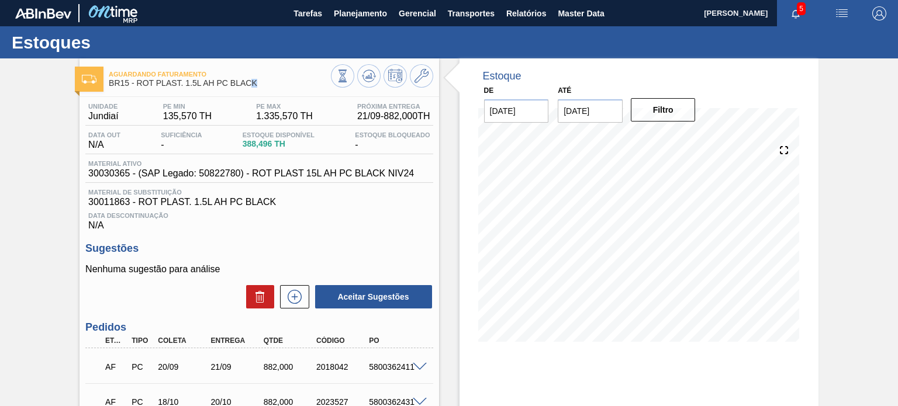
click at [251, 88] on div "Aguardando Faturamento BR15 - ROT PLAST. 1.5L AH PC BLACK" at bounding box center [220, 79] width 222 height 26
drag, startPoint x: 138, startPoint y: 83, endPoint x: 262, endPoint y: 82, distance: 124.0
click at [262, 82] on span "BR15 - ROT PLAST. 1.5L AH PC BLACK" at bounding box center [220, 83] width 222 height 9
copy span "ROT PLAST. 1.5L AH PC BLACK"
click at [466, 215] on div "Estoque De 10/09/2025 Até 31/01/2026 Filtro 12/09 Projeção de Estoque 388.496 N…" at bounding box center [639, 208] width 359 height 301
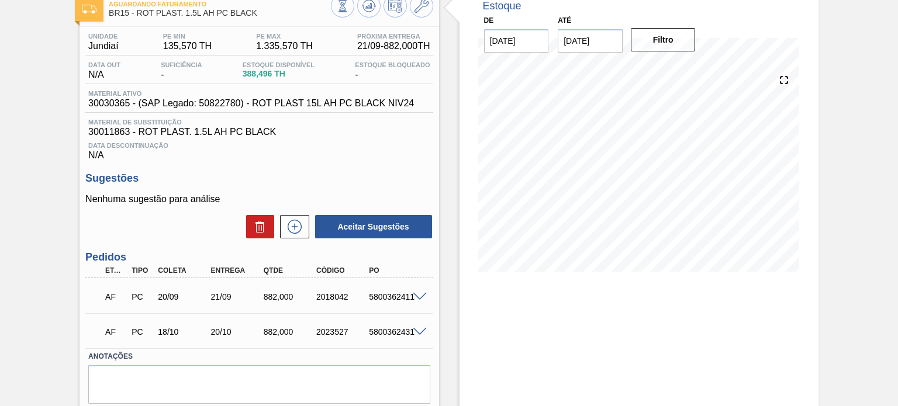
scroll to position [50, 0]
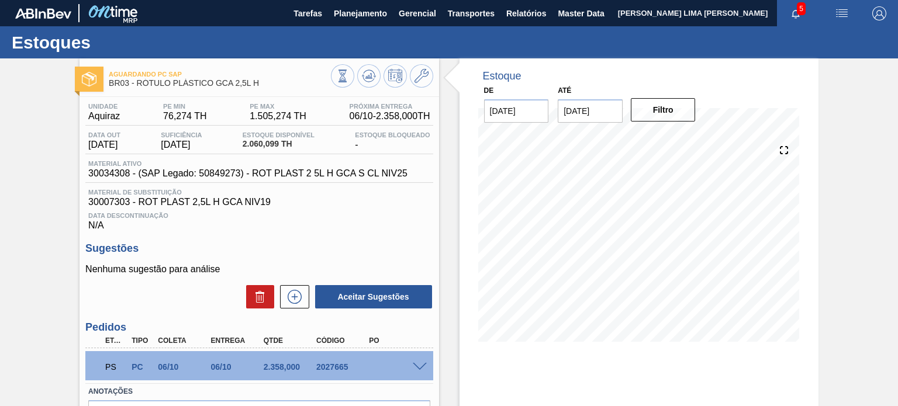
click at [341, 365] on div "2027665" at bounding box center [342, 367] width 58 height 9
copy div "2027665"
drag, startPoint x: 262, startPoint y: 85, endPoint x: 139, endPoint y: 85, distance: 122.8
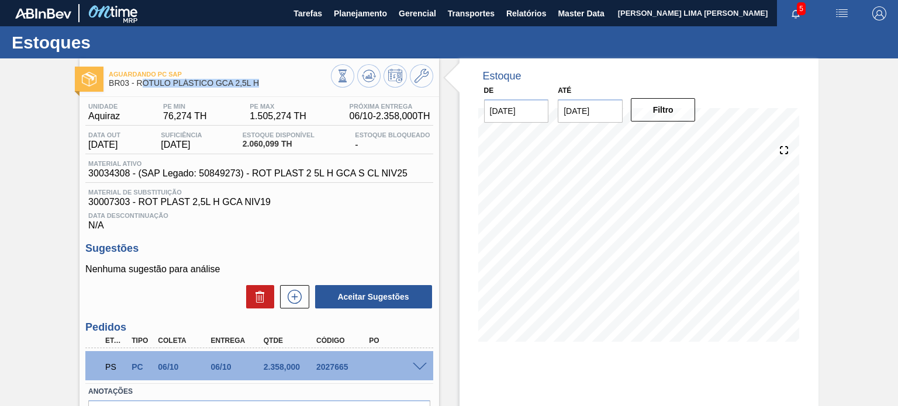
click at [139, 85] on span "BR03 - RÓTULO PLÁSTICO GCA 2,5L H" at bounding box center [220, 83] width 222 height 9
drag, startPoint x: 137, startPoint y: 80, endPoint x: 271, endPoint y: 82, distance: 133.9
click at [271, 82] on span "BR03 - RÓTULO PLÁSTICO GCA 2,5L H" at bounding box center [220, 83] width 222 height 9
copy span "RÓTULO PLÁSTICO GCA 2,5L H"
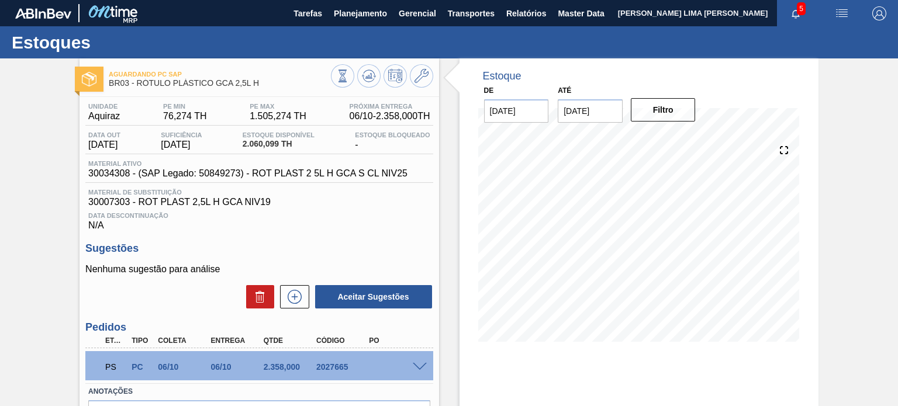
click at [323, 364] on div "2027665" at bounding box center [342, 367] width 58 height 9
copy div "2027665"
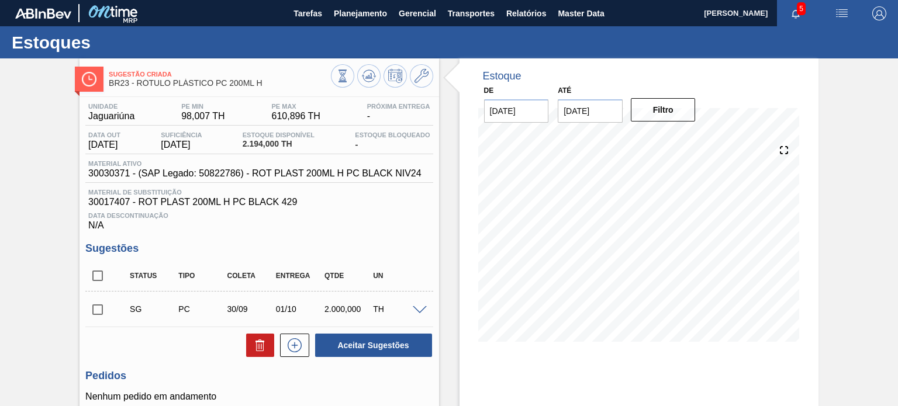
click at [420, 313] on span at bounding box center [420, 310] width 14 height 9
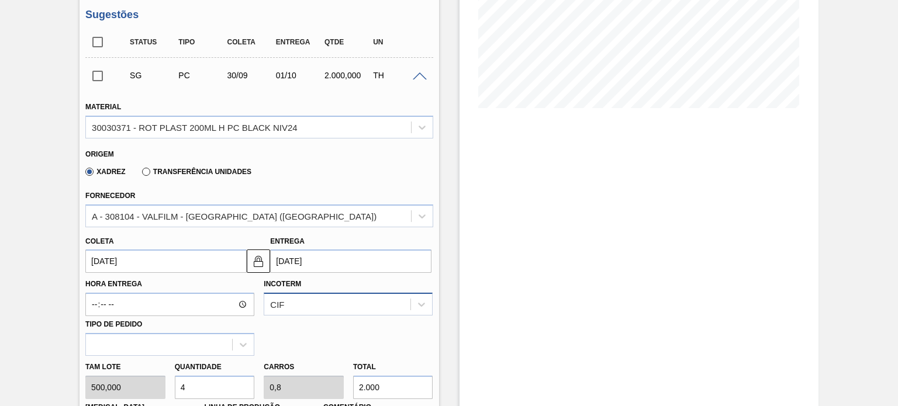
click at [350, 299] on div "CIF" at bounding box center [348, 304] width 169 height 23
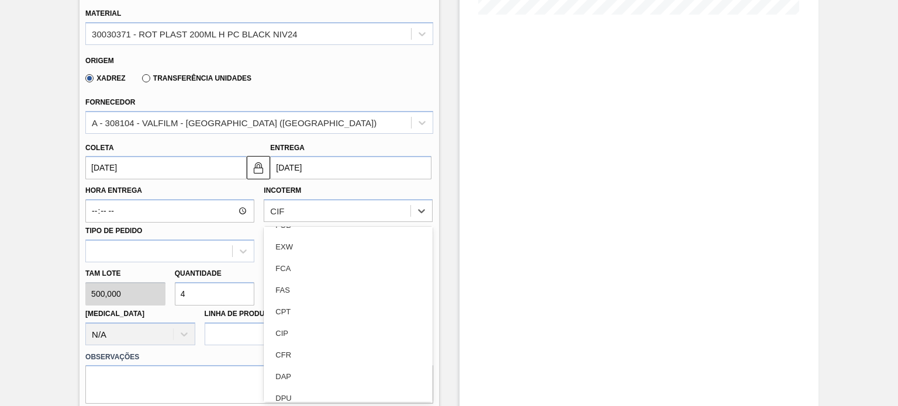
scroll to position [58, 0]
click at [0, 268] on div "Sugestão Criada BR23 - RÓTULO PLÁSTICO PC 200ML H Unidade Jaguariúna PE MIN 98,…" at bounding box center [449, 174] width 898 height 886
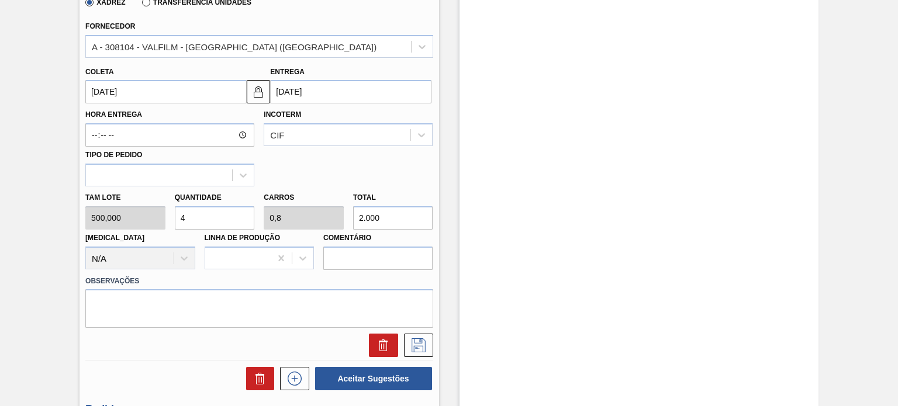
scroll to position [503, 0]
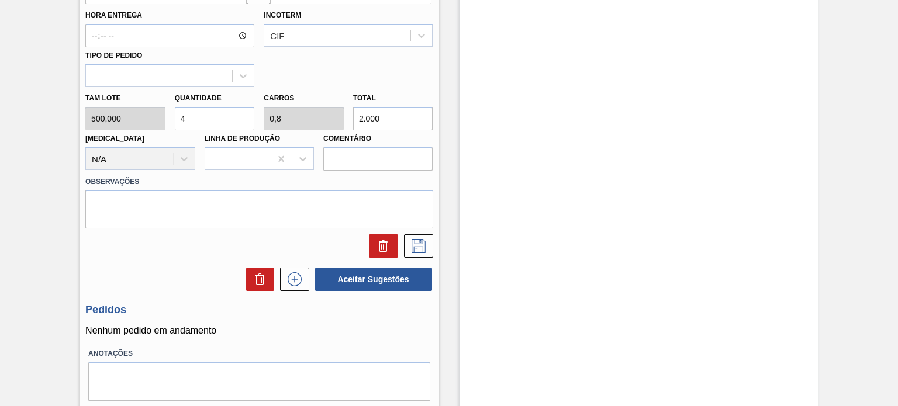
click at [387, 113] on input "2.000" at bounding box center [393, 118] width 80 height 23
type input "0,4"
type input "0,08"
type input "200"
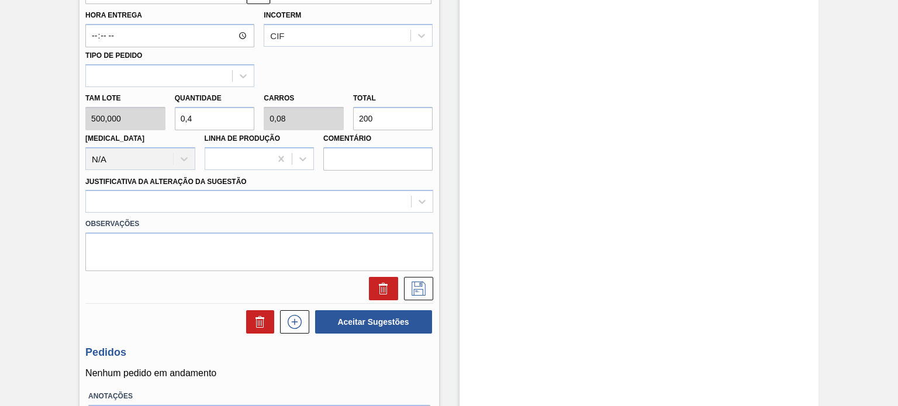
type input "0,04"
type input "0,008"
type input "20"
type input "0,004"
type input "0,001"
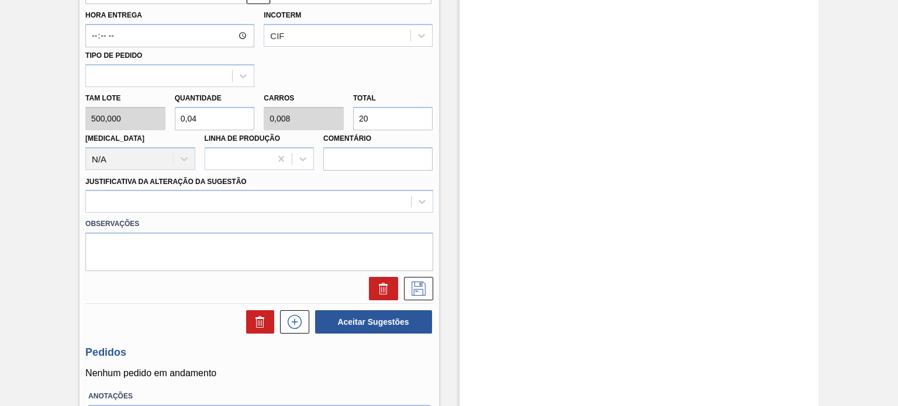
type input "2"
type input "0,05"
type input "0,01"
type input "25"
type input "0,5"
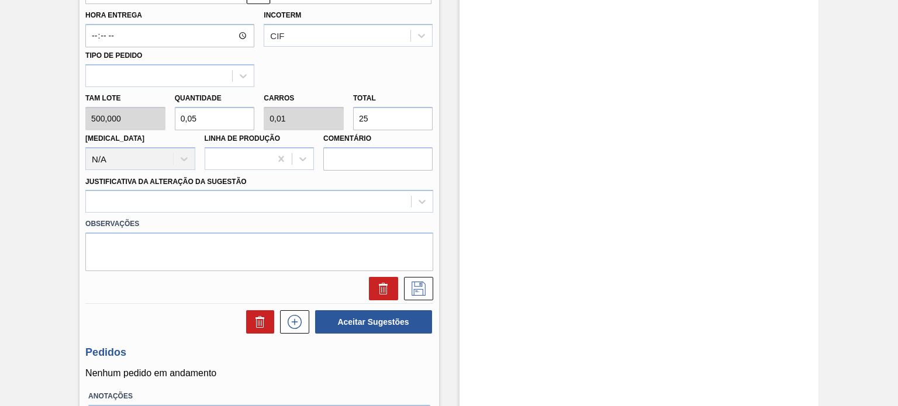
type input "0,1"
type input "250"
type input "5"
type input "1"
type input "2.500"
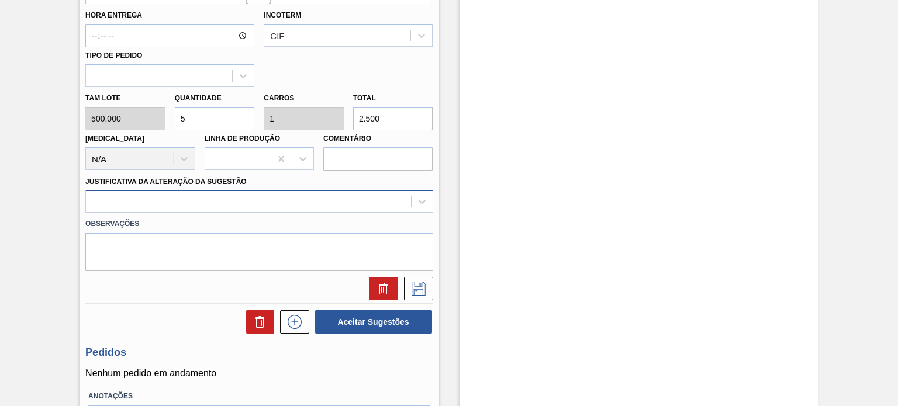
click at [309, 191] on div at bounding box center [258, 201] width 347 height 23
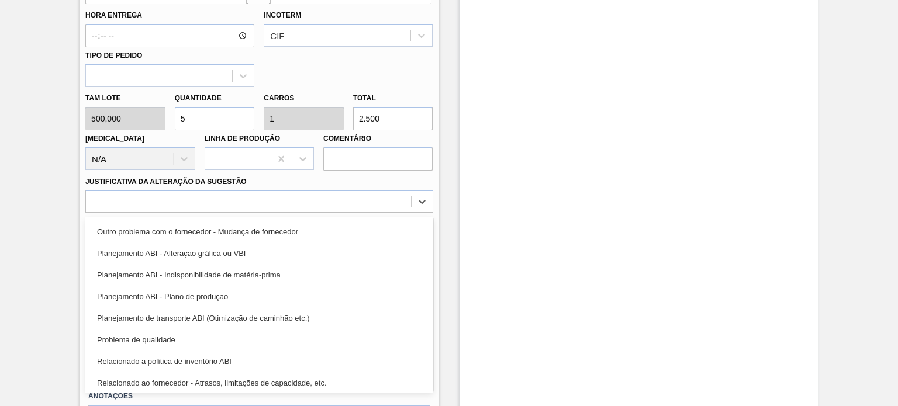
scroll to position [102, 0]
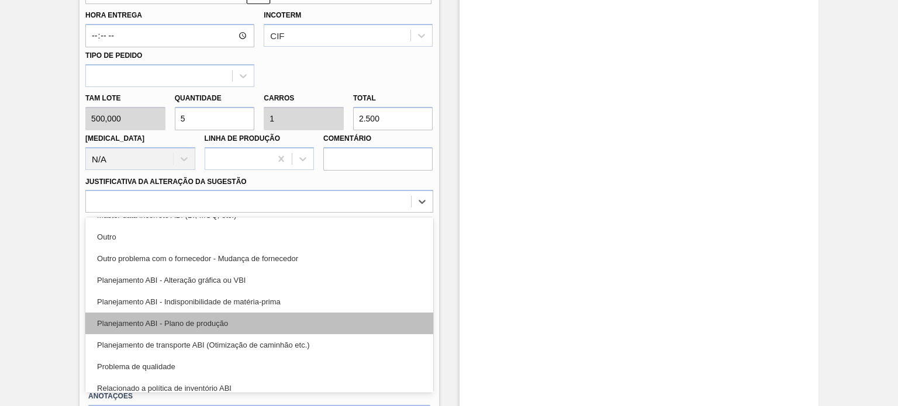
click at [248, 318] on div "Planejamento ABI - Plano de produção" at bounding box center [258, 324] width 347 height 22
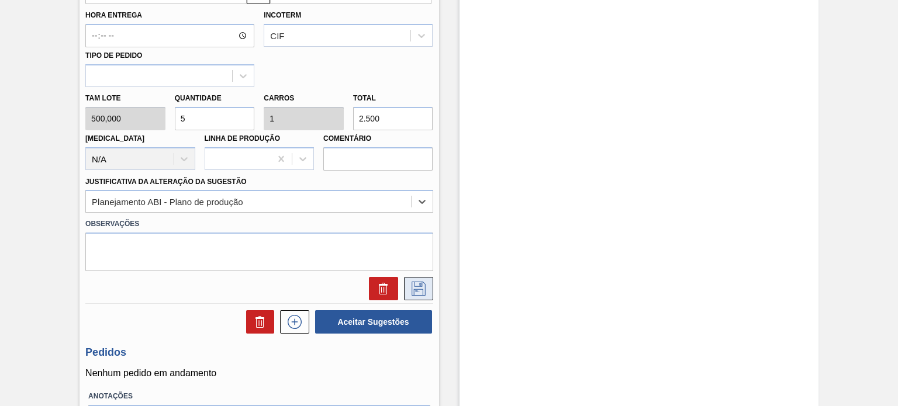
click at [416, 292] on icon at bounding box center [418, 289] width 19 height 14
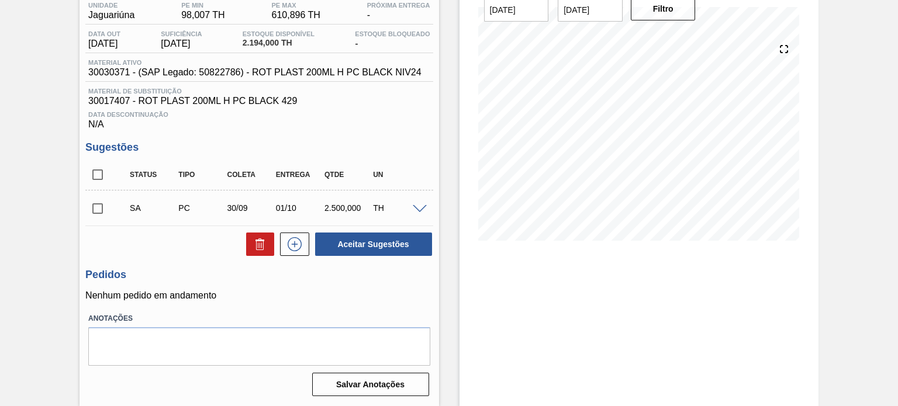
scroll to position [101, 0]
click at [108, 208] on input "checkbox" at bounding box center [97, 208] width 25 height 25
click at [393, 245] on button "Aceitar Sugestões" at bounding box center [373, 244] width 117 height 23
checkbox input "false"
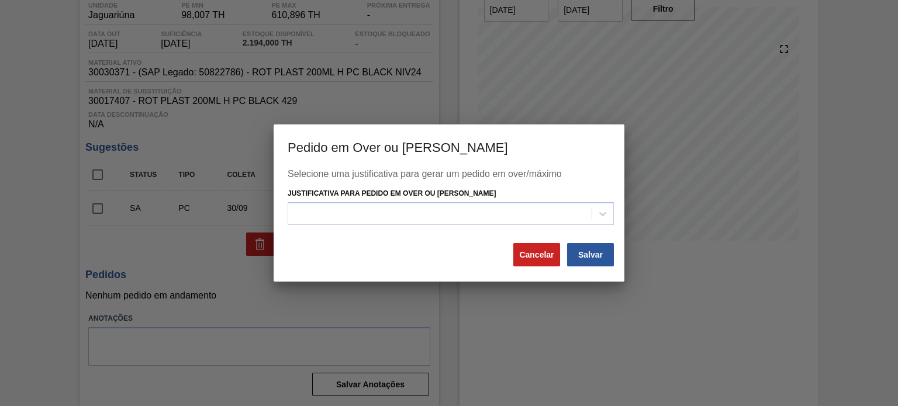
click at [344, 212] on div at bounding box center [439, 213] width 303 height 17
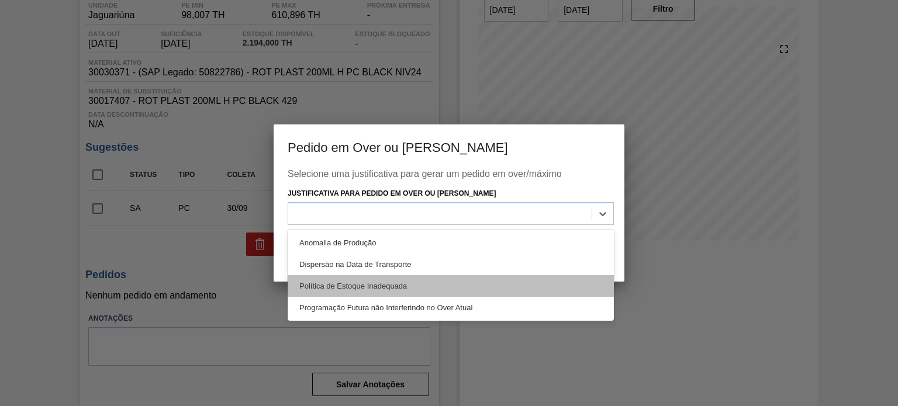
click at [377, 278] on div "Política de Estoque Inadequada" at bounding box center [451, 286] width 326 height 22
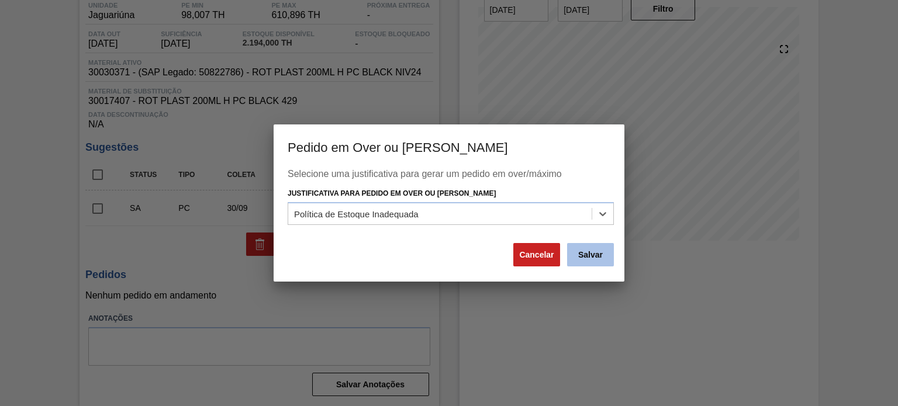
click at [598, 258] on button "Salvar" at bounding box center [590, 254] width 47 height 23
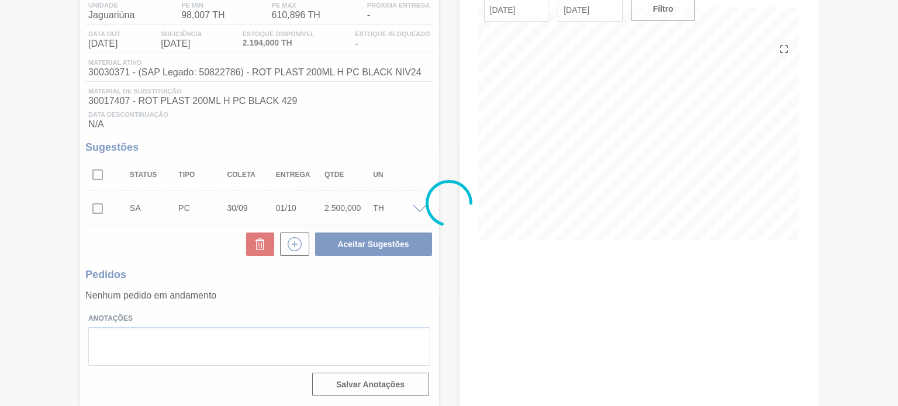
scroll to position [96, 0]
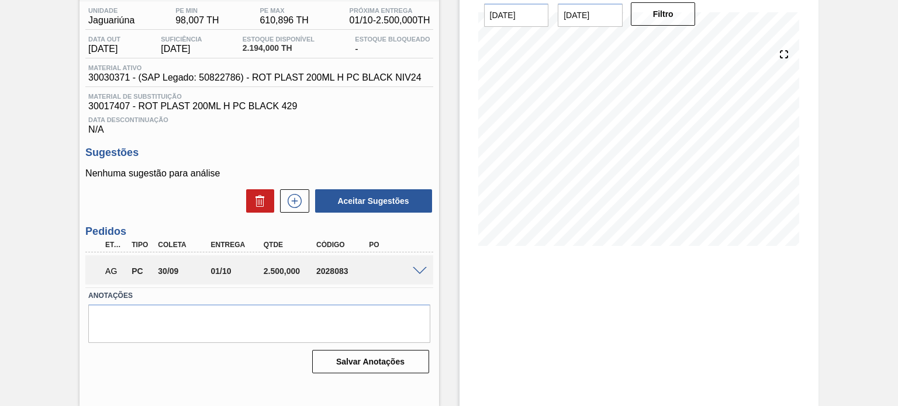
click at [325, 268] on div "2028083" at bounding box center [342, 271] width 58 height 9
copy div "2028083"
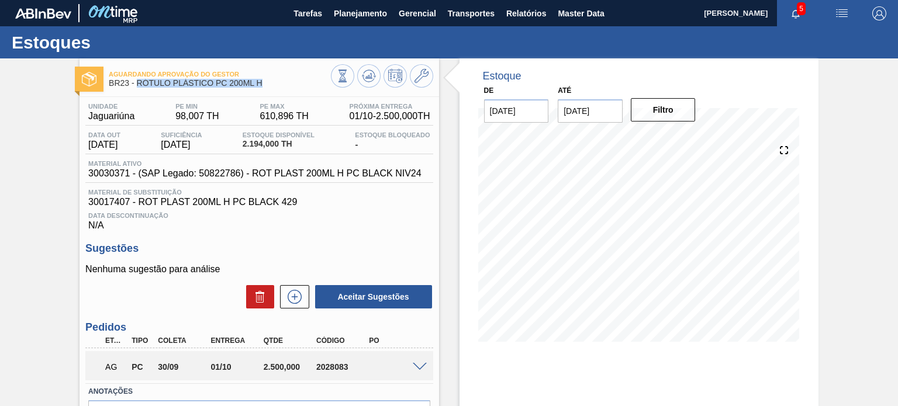
drag, startPoint x: 262, startPoint y: 84, endPoint x: 139, endPoint y: 88, distance: 123.5
click at [139, 88] on div "Aguardando Aprovação do Gestor BR23 - RÓTULO PLÁSTICO PC 200ML H" at bounding box center [220, 79] width 222 height 26
copy span "RÓTULO PLÁSTICO PC 200ML H"
click at [370, 78] on icon at bounding box center [369, 75] width 8 height 5
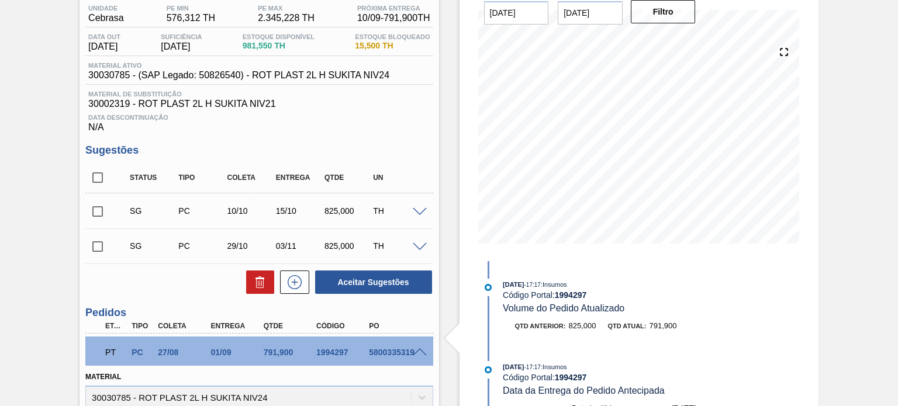
scroll to position [391, 0]
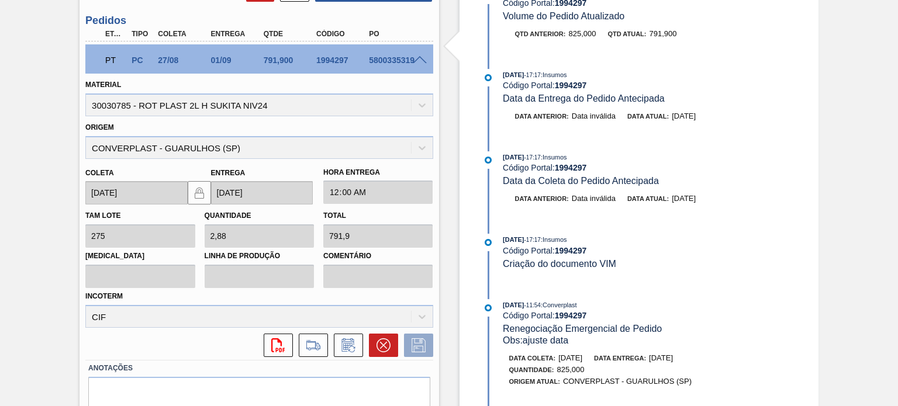
click at [416, 67] on div "PT PC 27/08 01/09 791,900 1994297 5800335319" at bounding box center [258, 58] width 347 height 29
click at [418, 65] on div "PT PC 27/08 01/09 791,900 1994297 5800335319" at bounding box center [258, 58] width 347 height 29
click at [419, 63] on span at bounding box center [420, 60] width 14 height 9
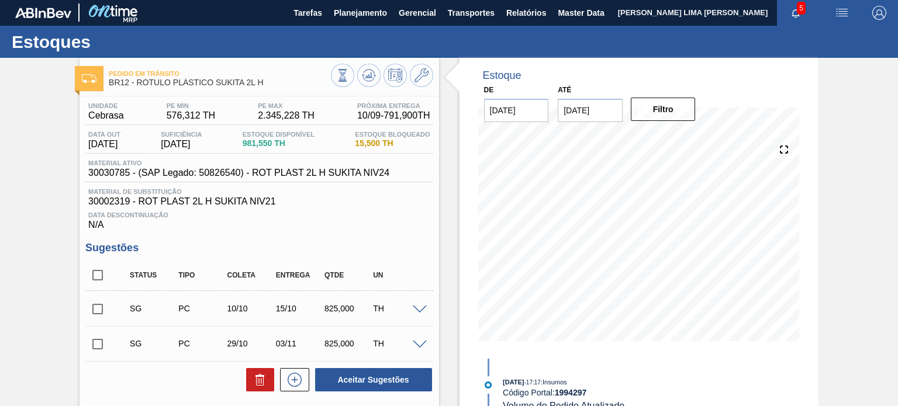
scroll to position [0, 0]
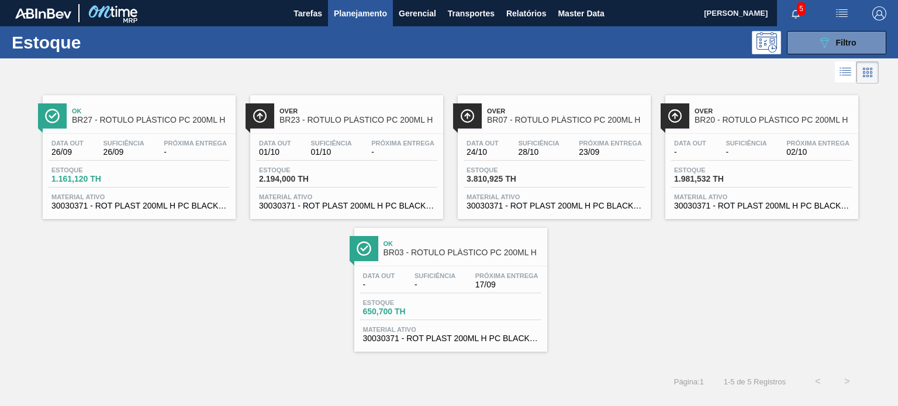
scroll to position [149, 0]
click at [795, 54] on div "Estoque 089F7B8B-B2A5-4AFE-B5C0-19BA573D28AC Filtro" at bounding box center [449, 42] width 898 height 32
click at [810, 43] on button "089F7B8B-B2A5-4AFE-B5C0-19BA573D28AC Filtro" at bounding box center [836, 42] width 99 height 23
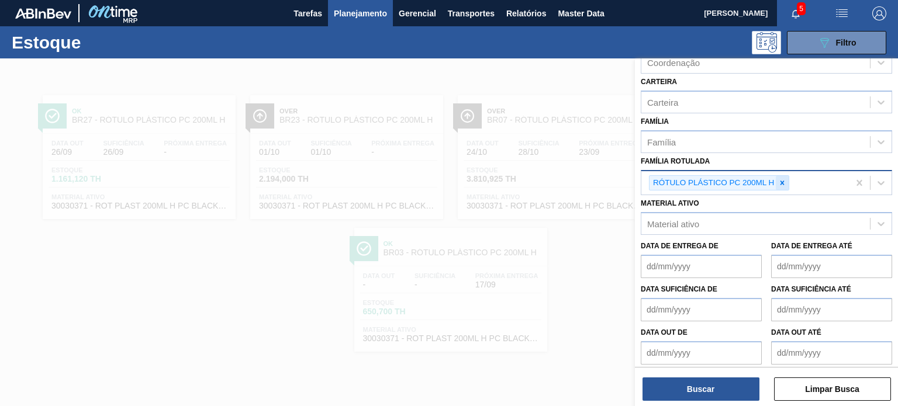
click at [787, 181] on div at bounding box center [782, 183] width 13 height 15
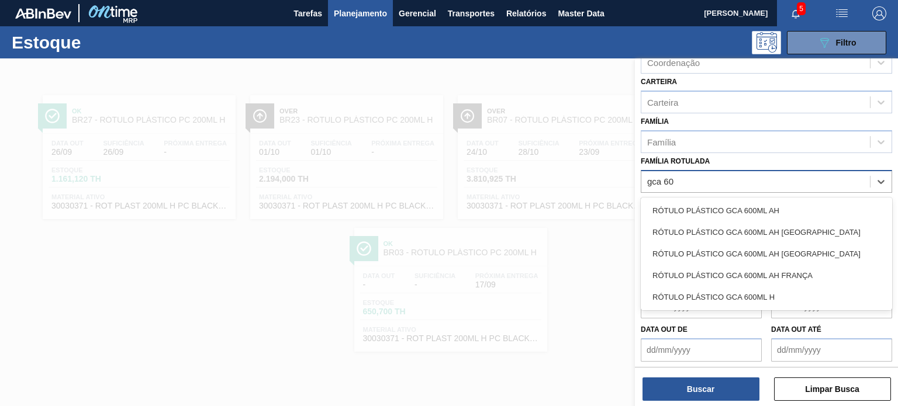
type Rotulada "gca 600"
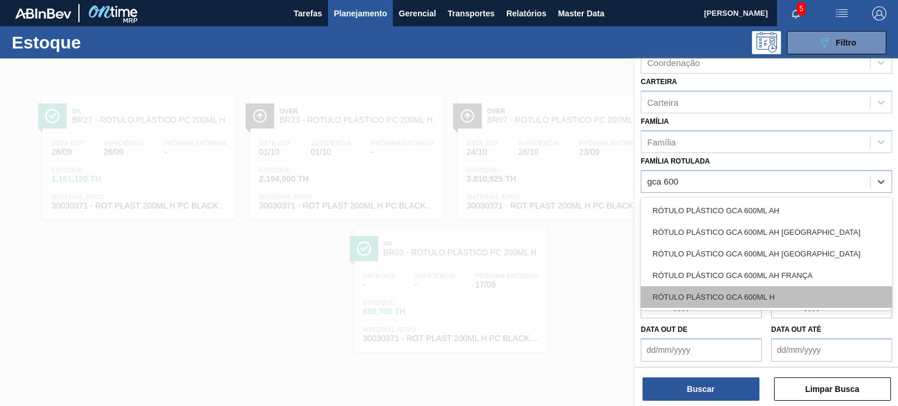
click at [748, 299] on div "RÓTULO PLÁSTICO GCA 600ML H" at bounding box center [766, 298] width 251 height 22
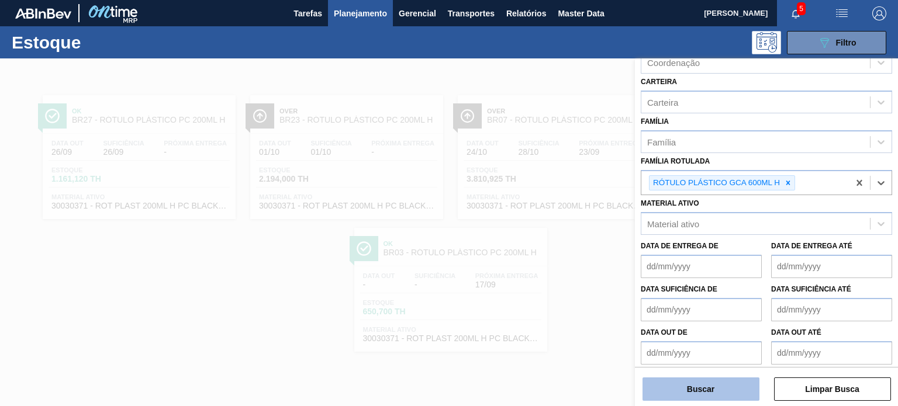
click at [723, 393] on button "Buscar" at bounding box center [701, 389] width 117 height 23
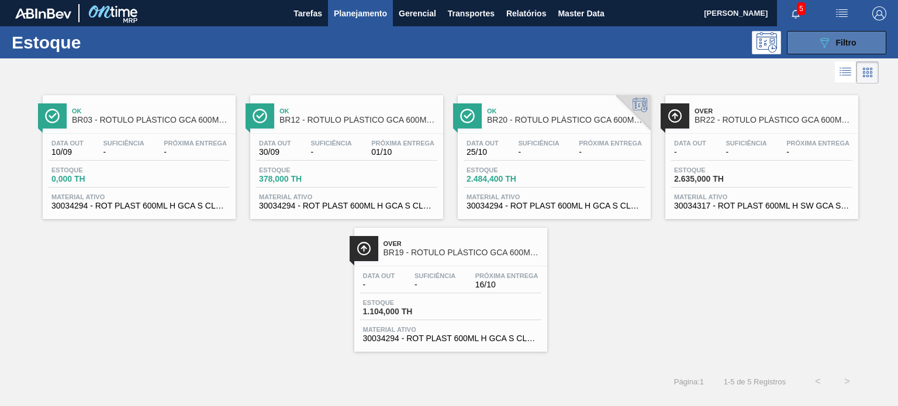
click at [867, 40] on button "089F7B8B-B2A5-4AFE-B5C0-19BA573D28AC Filtro" at bounding box center [836, 42] width 99 height 23
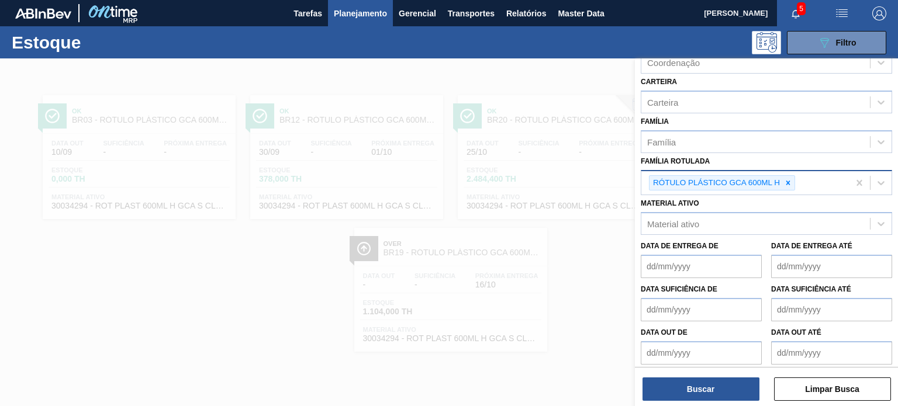
click at [781, 188] on div "RÓTULO PLÁSTICO GCA 600ML H" at bounding box center [745, 183] width 208 height 24
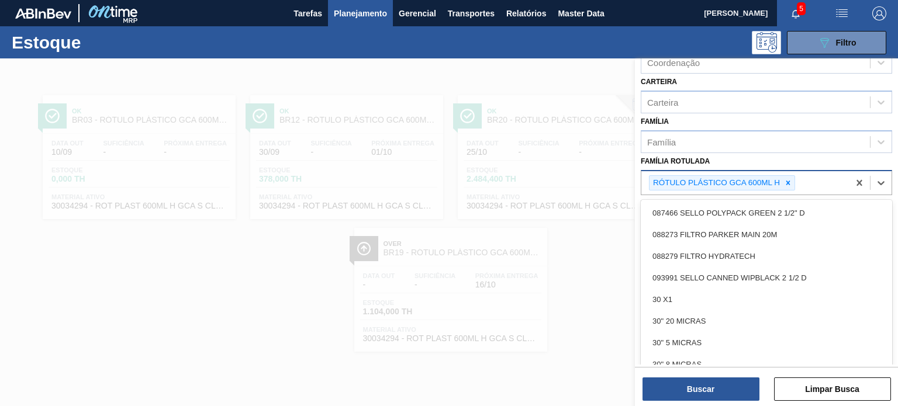
click at [784, 186] on div at bounding box center [788, 183] width 13 height 15
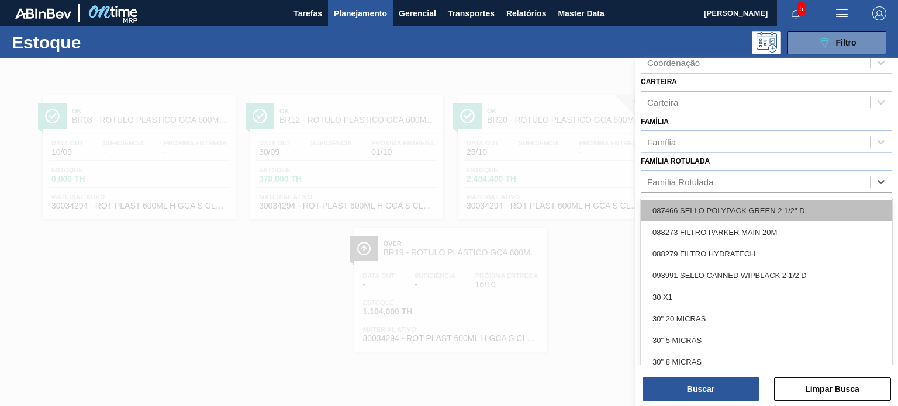
paste Rotulada "FILME LISO 460X45 REC"
type Rotulada "FILME LISO 460X45 REC"
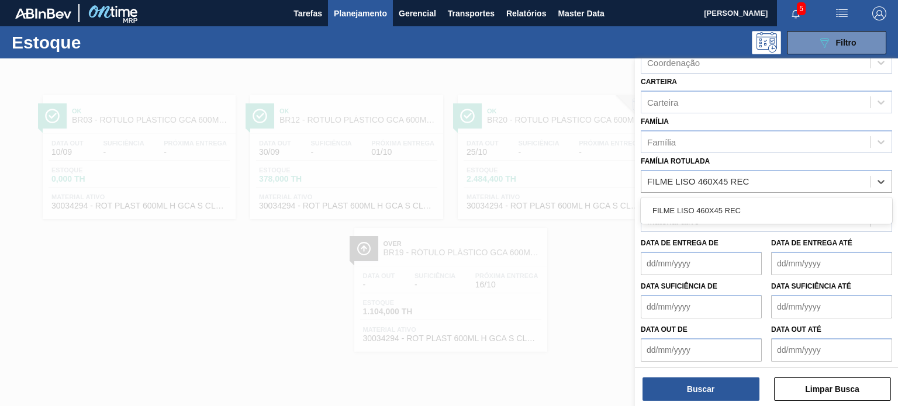
drag, startPoint x: 763, startPoint y: 201, endPoint x: 749, endPoint y: 267, distance: 67.4
click at [763, 201] on div "FILME LISO 460X45 REC" at bounding box center [766, 211] width 251 height 22
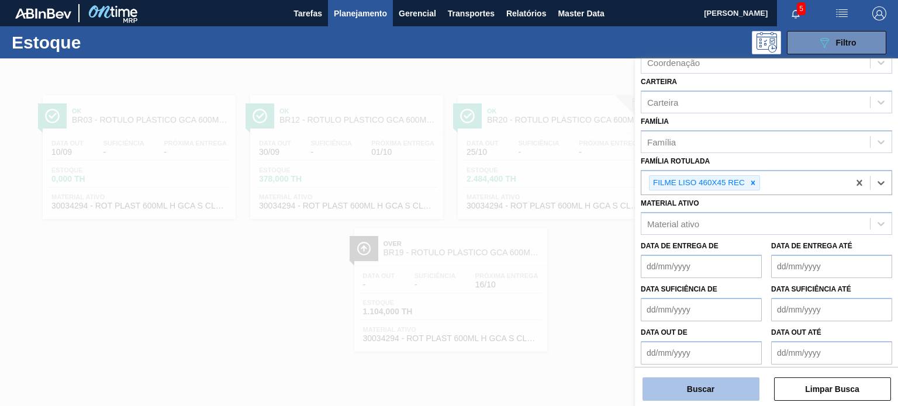
click at [729, 389] on button "Buscar" at bounding box center [701, 389] width 117 height 23
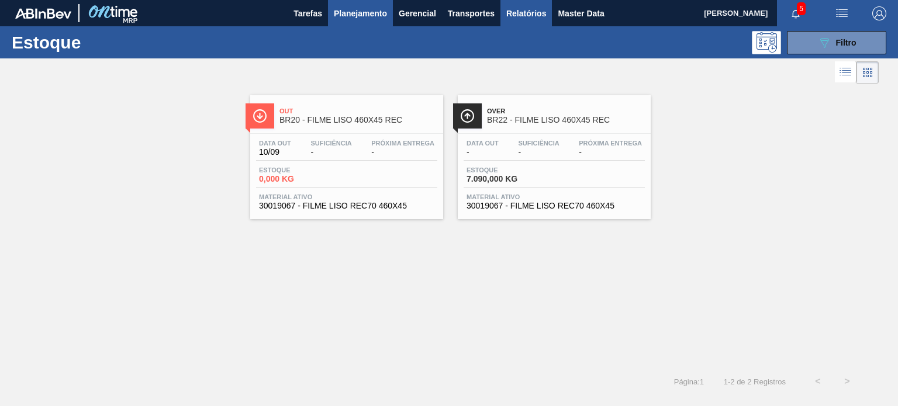
click at [503, 19] on button "Relatórios" at bounding box center [526, 13] width 51 height 26
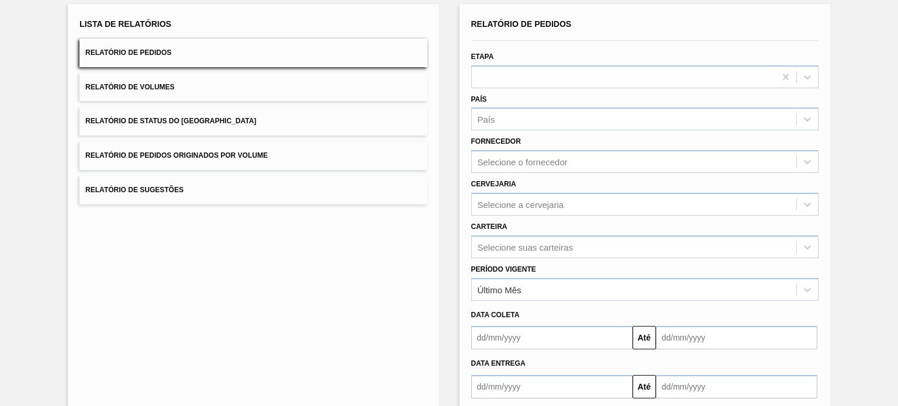
scroll to position [117, 0]
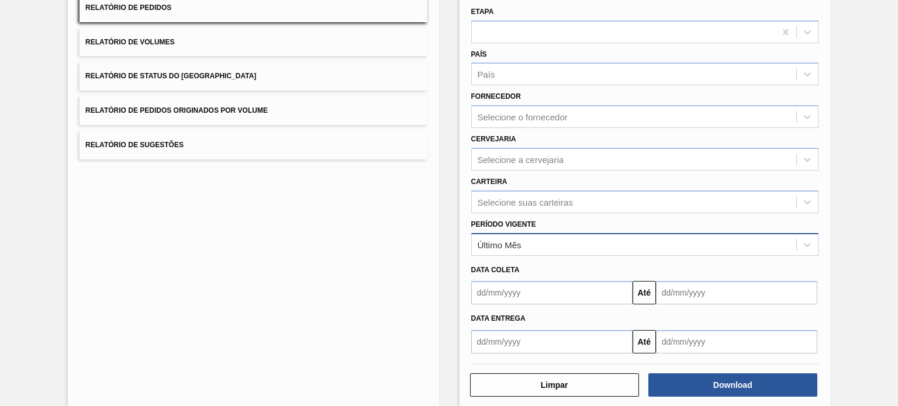
click at [539, 246] on div "Último Mês" at bounding box center [634, 244] width 325 height 17
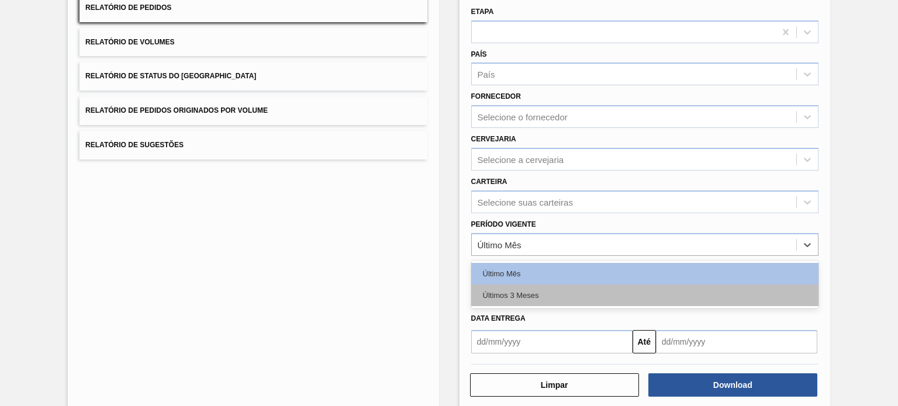
click at [538, 288] on div "Últimos 3 Meses" at bounding box center [644, 296] width 347 height 22
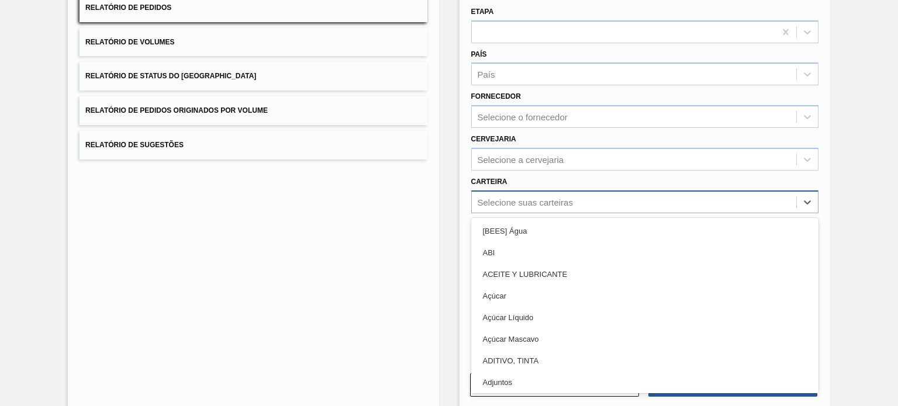
click at [542, 197] on div "Selecione suas carteiras" at bounding box center [525, 202] width 95 height 10
type input "film"
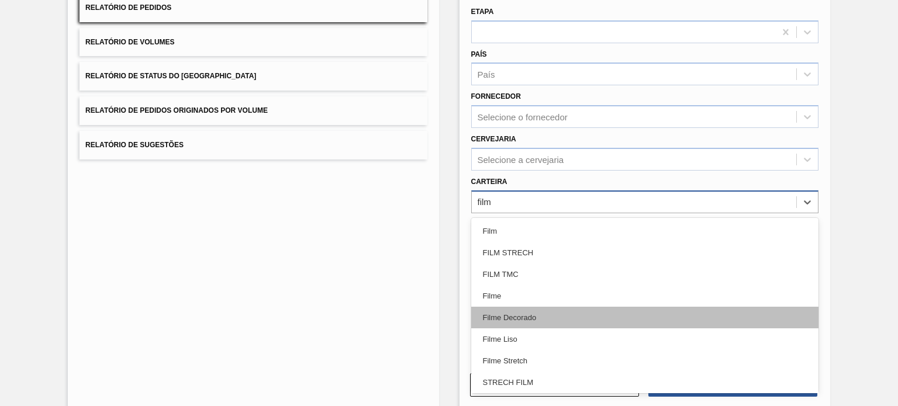
click at [540, 318] on div "Filme Decorado" at bounding box center [644, 318] width 347 height 22
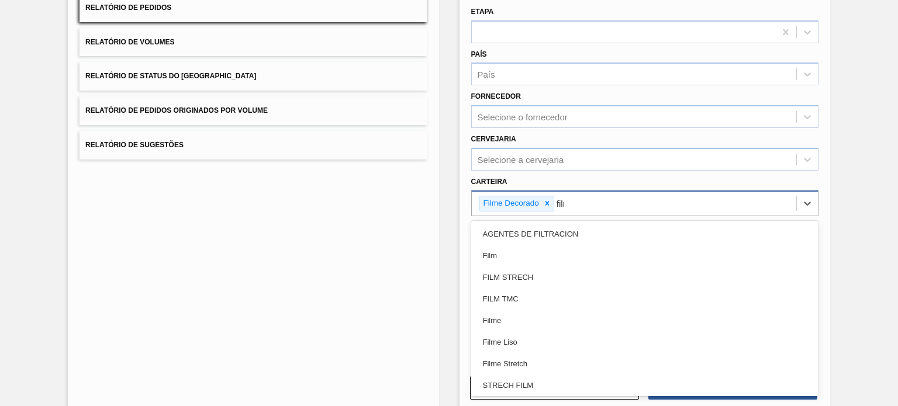
type input "filme"
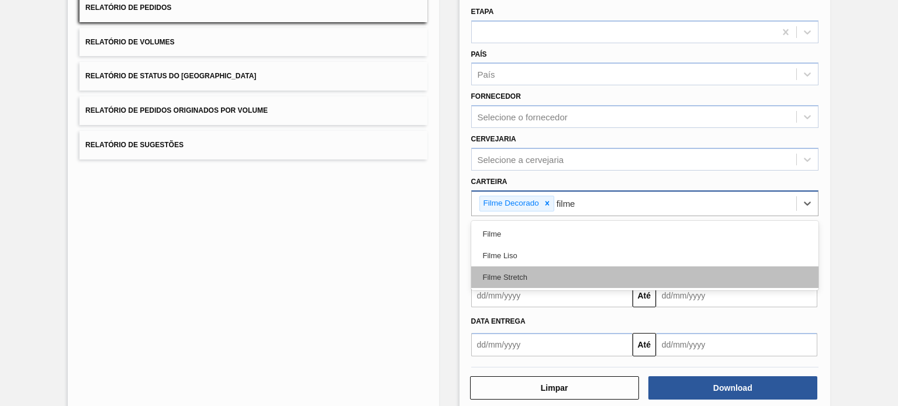
click at [558, 280] on div "Filme Stretch" at bounding box center [644, 278] width 347 height 22
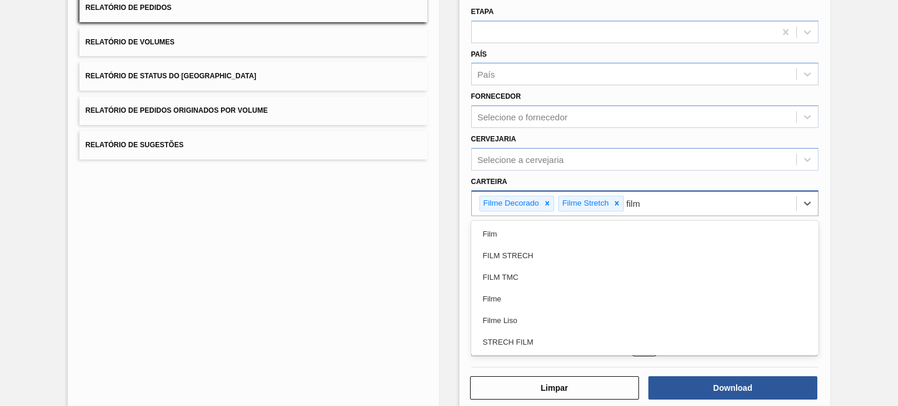
type input "filme"
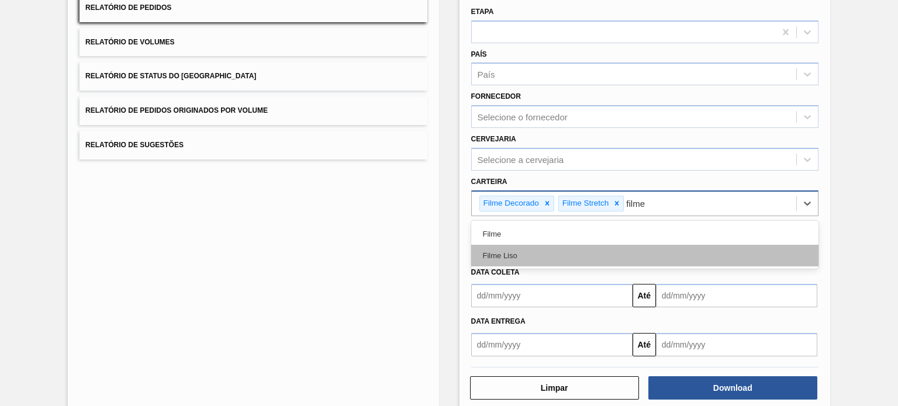
click at [560, 255] on div "Filme Liso" at bounding box center [644, 256] width 347 height 22
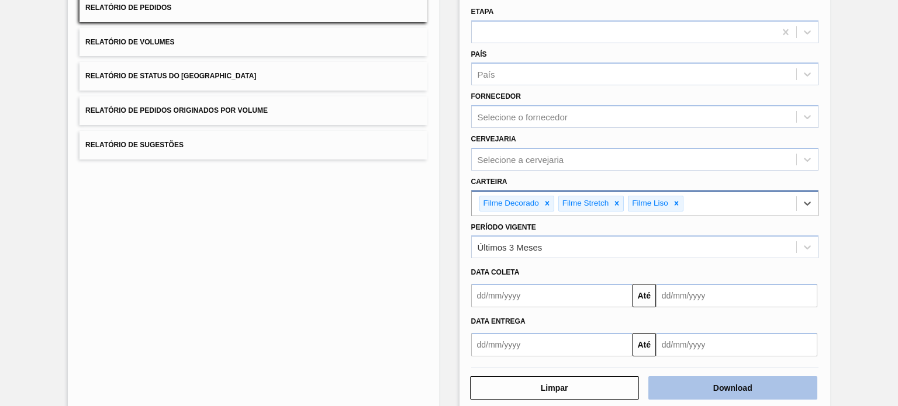
click at [730, 382] on button "Download" at bounding box center [732, 388] width 169 height 23
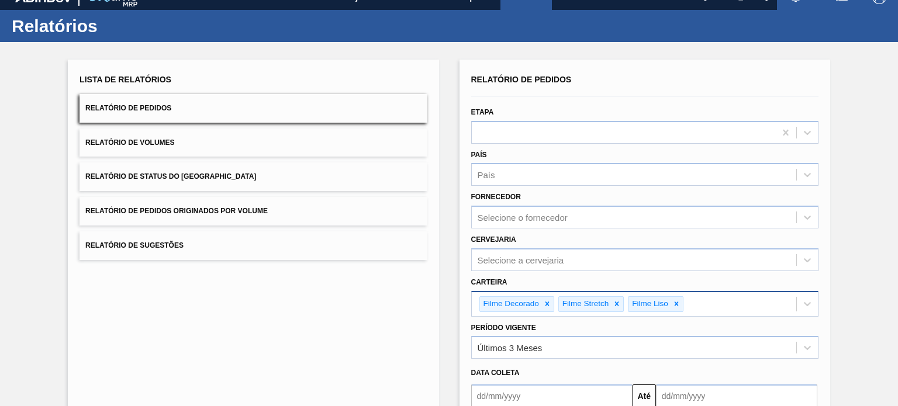
scroll to position [0, 0]
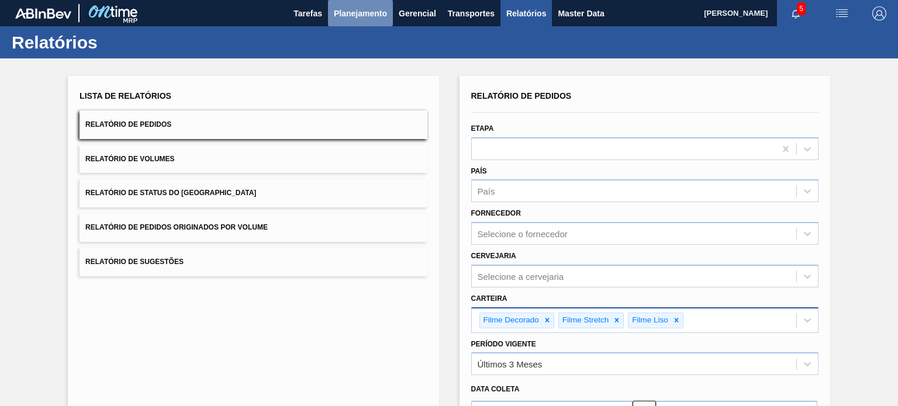
click at [361, 15] on span "Planejamento" at bounding box center [360, 13] width 53 height 14
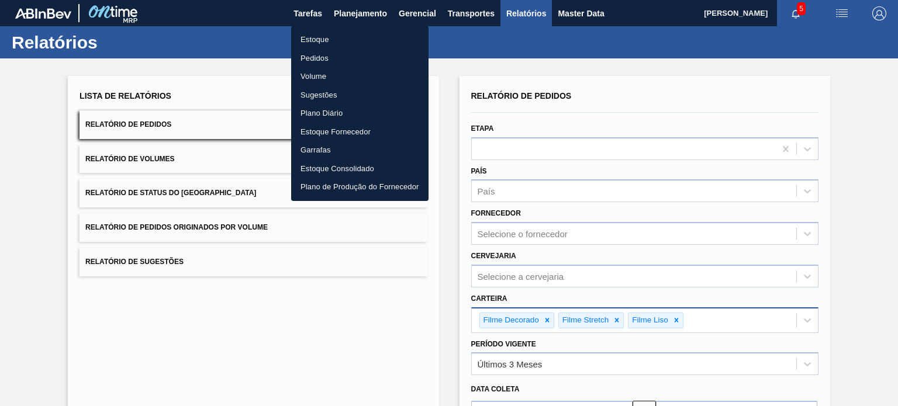
click at [348, 37] on li "Estoque" at bounding box center [359, 39] width 137 height 19
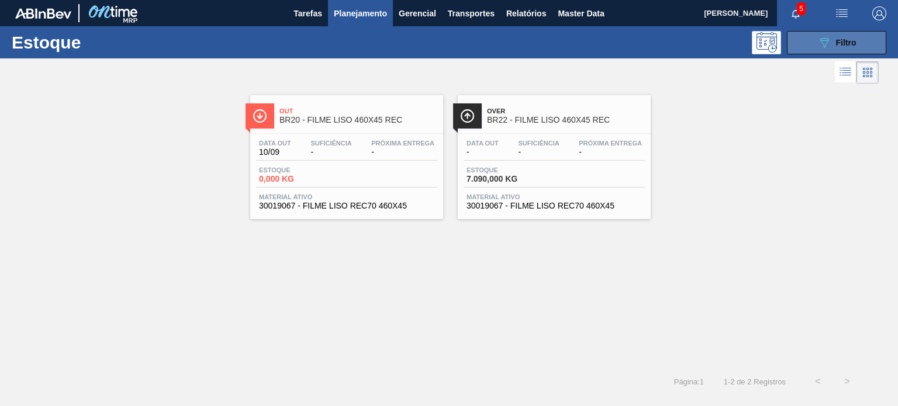
click at [813, 39] on button "089F7B8B-B2A5-4AFE-B5C0-19BA573D28AC Filtro" at bounding box center [836, 42] width 99 height 23
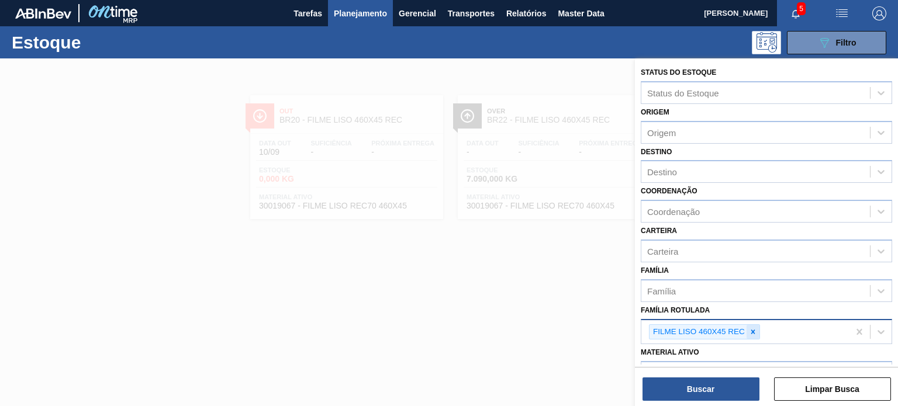
click at [756, 331] on icon at bounding box center [753, 332] width 8 height 8
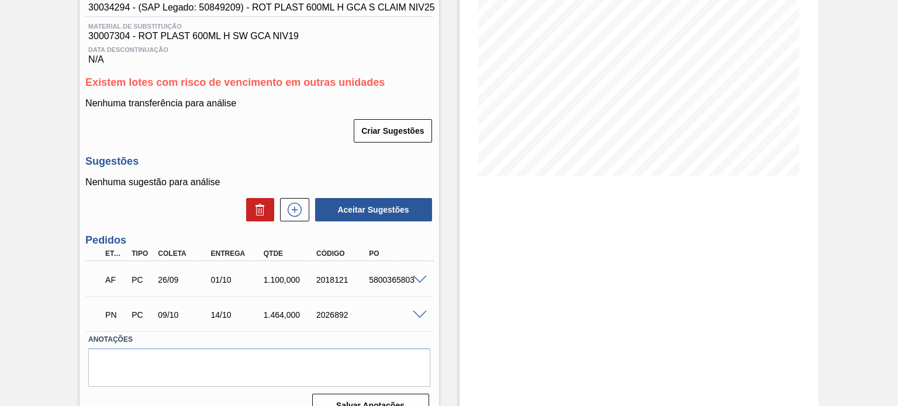
scroll to position [175, 0]
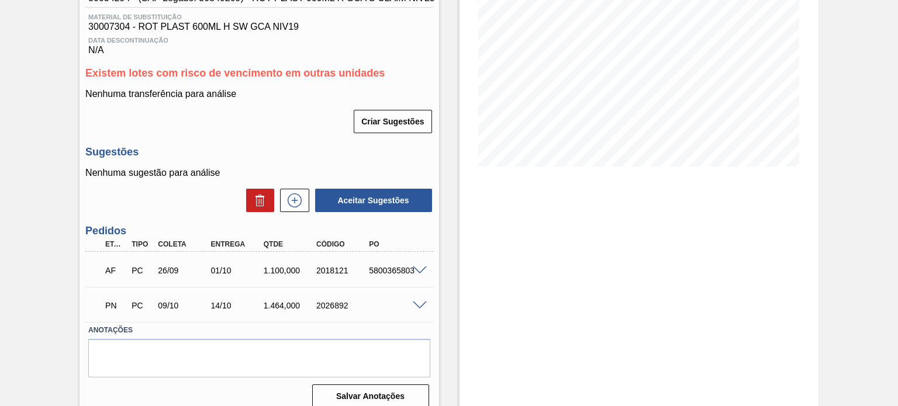
click at [325, 268] on div "2018121" at bounding box center [342, 270] width 58 height 9
click at [327, 268] on div "2018121" at bounding box center [342, 270] width 58 height 9
copy div "2018121"
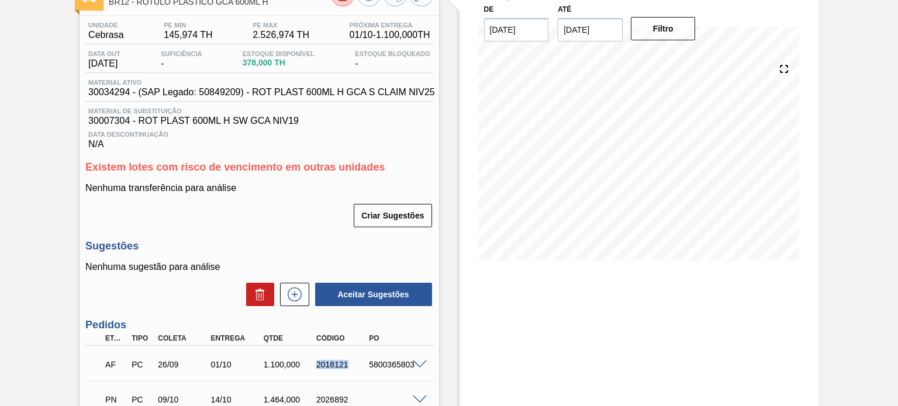
scroll to position [58, 0]
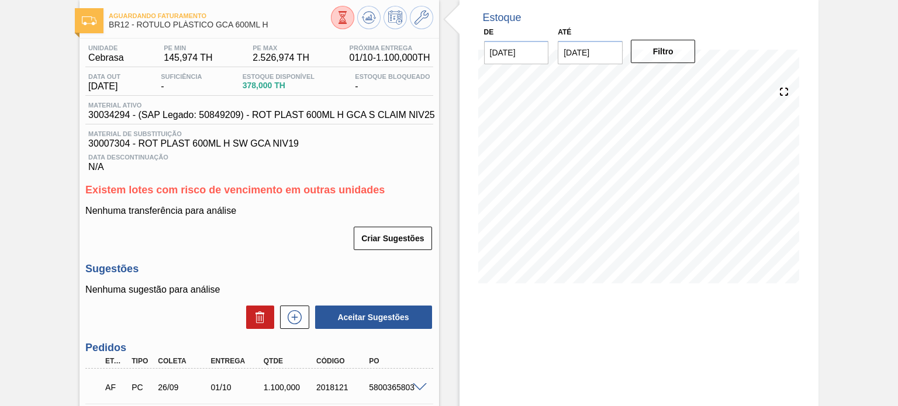
click at [249, 20] on div "Aguardando Faturamento BR12 - RÓTULO PLÁSTICO GCA 600ML H" at bounding box center [220, 21] width 222 height 26
click at [265, 23] on span "BR12 - RÓTULO PLÁSTICO GCA 600ML H" at bounding box center [220, 24] width 222 height 9
drag, startPoint x: 272, startPoint y: 23, endPoint x: 137, endPoint y: 27, distance: 135.7
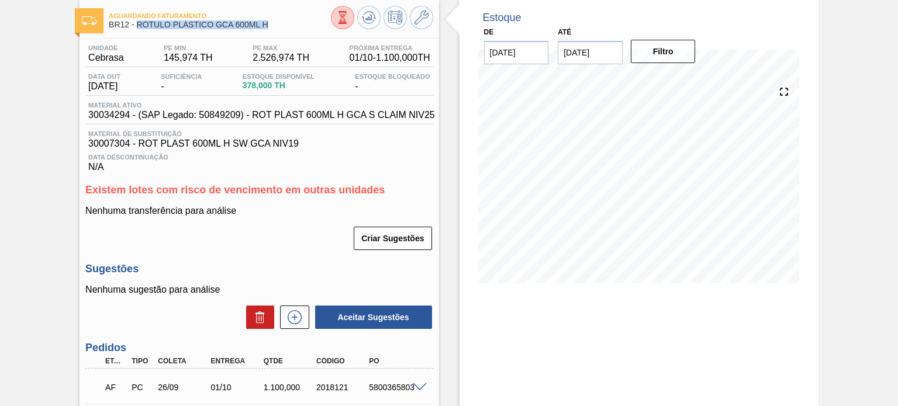
click at [137, 27] on span "BR12 - RÓTULO PLÁSTICO GCA 600ML H" at bounding box center [220, 24] width 222 height 9
copy span "RÓTULO PLÁSTICO GCA 600ML H"
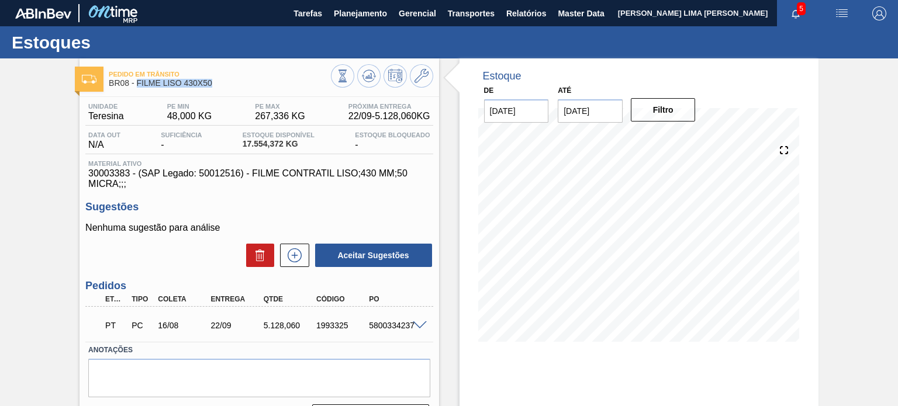
drag, startPoint x: 215, startPoint y: 82, endPoint x: 138, endPoint y: 84, distance: 77.2
click at [138, 84] on span "BR08 - FILME LISO 430X50" at bounding box center [220, 83] width 222 height 9
copy span "FILME LISO 430X50"
drag, startPoint x: 260, startPoint y: 119, endPoint x: 276, endPoint y: 121, distance: 15.9
click at [276, 121] on span "267,336 KG" at bounding box center [280, 116] width 50 height 11
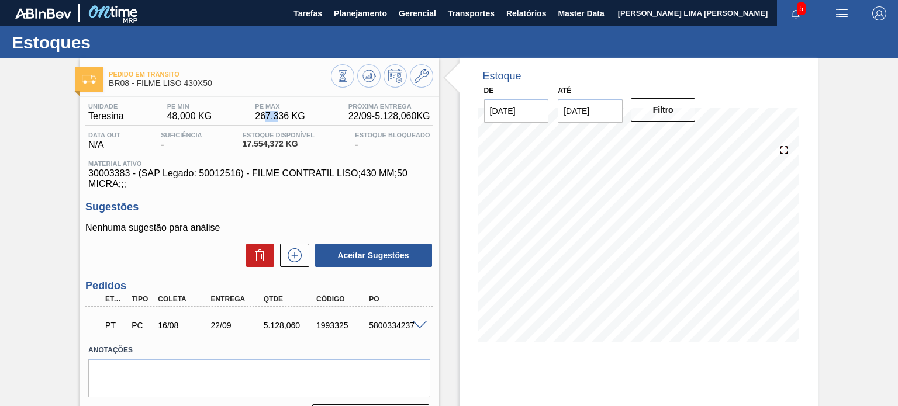
click at [276, 121] on span "267,336 KG" at bounding box center [280, 116] width 50 height 11
click at [261, 142] on span "17.554,372 KG" at bounding box center [279, 144] width 72 height 9
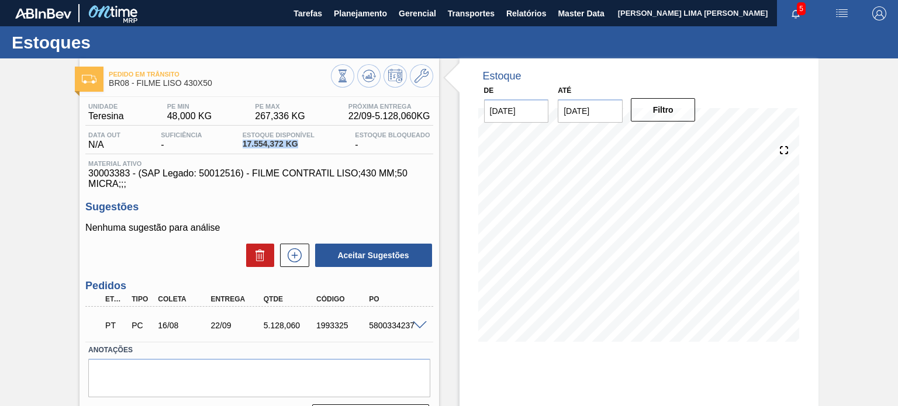
click at [261, 142] on span "17.554,372 KG" at bounding box center [279, 144] width 72 height 9
click at [372, 168] on div "Material ativo 30003383 - (SAP Legado: 50012516) - FILME CONTRATIL LISO;430 MM;…" at bounding box center [258, 174] width 347 height 29
click at [204, 117] on span "48,000 KG" at bounding box center [189, 116] width 45 height 11
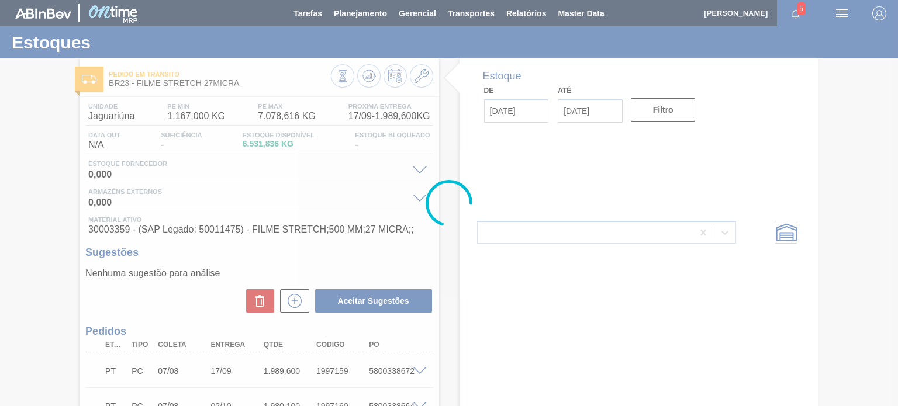
click at [257, 93] on div "Pedido em Trânsito BR23 - FILME STRETCH 27MICRA Unidade Jaguariúna PE MIN 1.167…" at bounding box center [259, 340] width 359 height 565
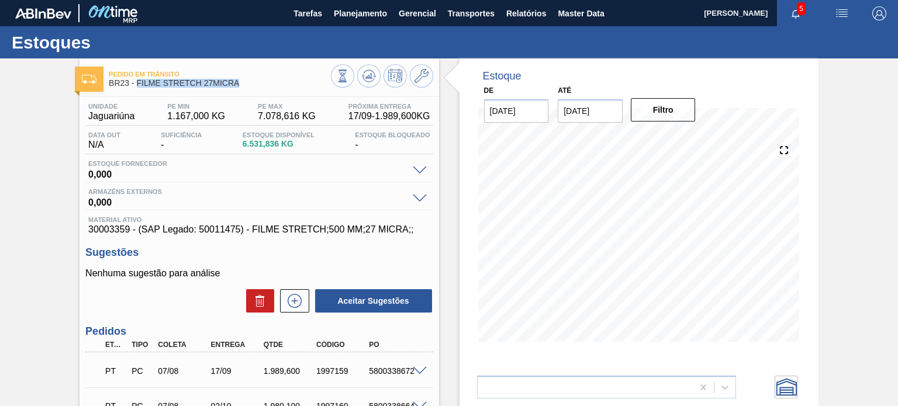
drag, startPoint x: 239, startPoint y: 84, endPoint x: 139, endPoint y: 87, distance: 100.0
click at [139, 87] on span "BR23 - FILME STRETCH 27MICRA" at bounding box center [220, 83] width 222 height 9
copy span "FILME STRETCH 27MICRA"
click at [347, 122] on div "Unidade Jaguariúna PE MIN 1.167,000 KG PE MAX 7.078,616 KG Próxima Entrega 17/0…" at bounding box center [258, 114] width 347 height 23
